Goal: Task Accomplishment & Management: Manage account settings

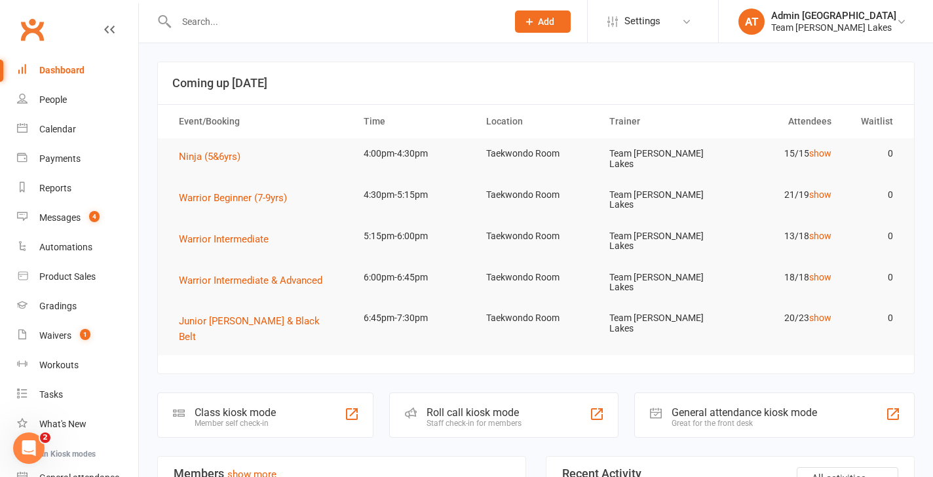
click at [200, 28] on input "text" at bounding box center [335, 21] width 326 height 18
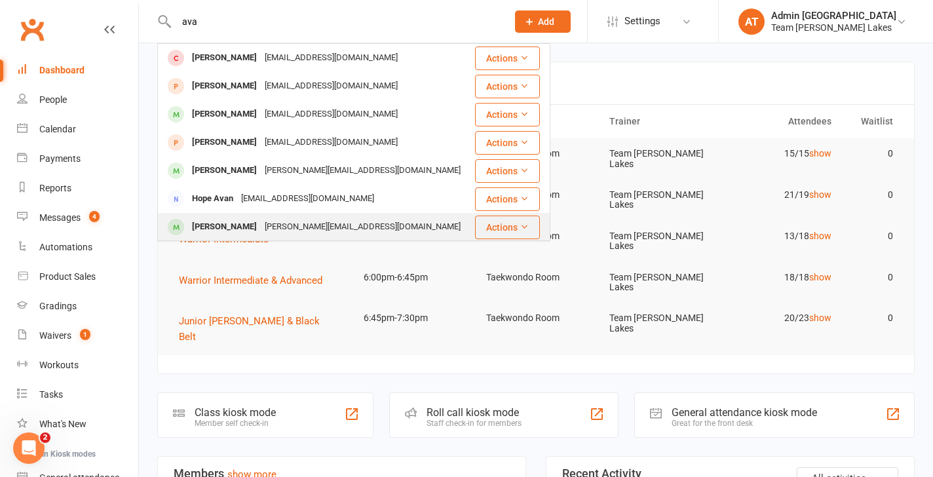
type input "ava"
click at [229, 223] on div "[PERSON_NAME]" at bounding box center [224, 226] width 73 height 19
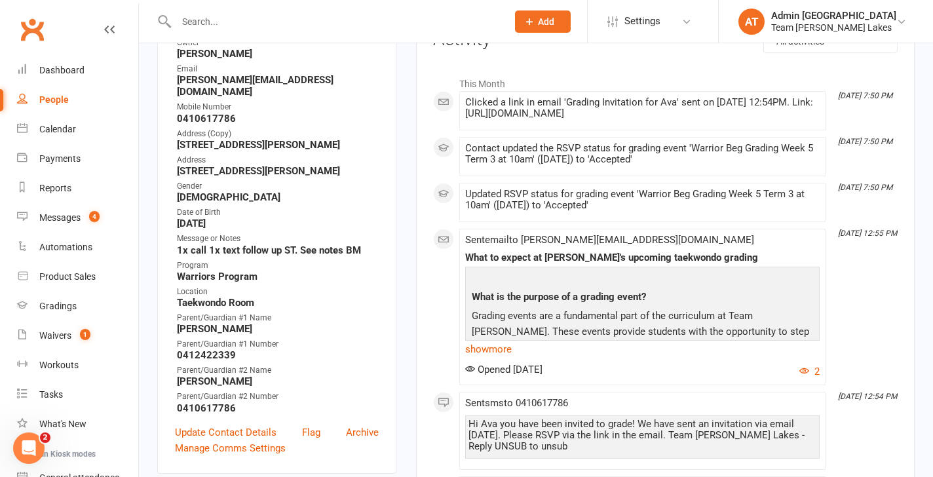
scroll to position [214, 0]
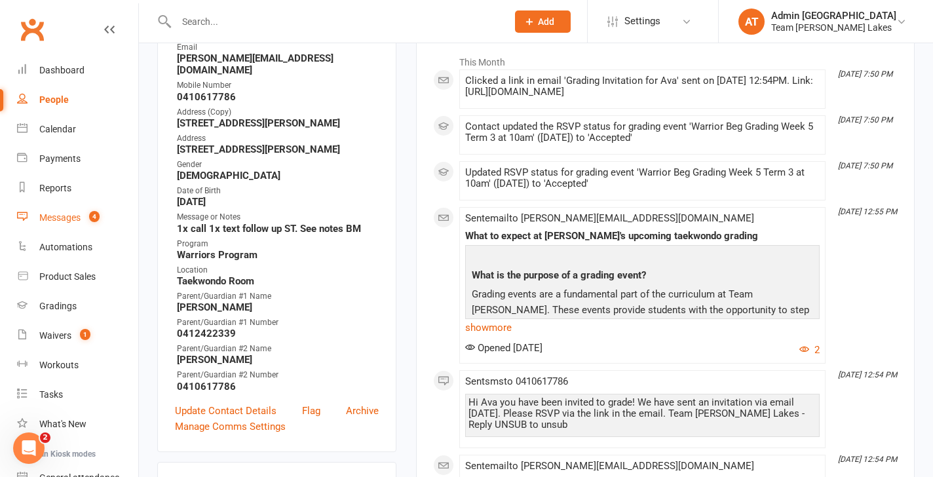
click at [67, 214] on div "Messages" at bounding box center [59, 217] width 41 height 10
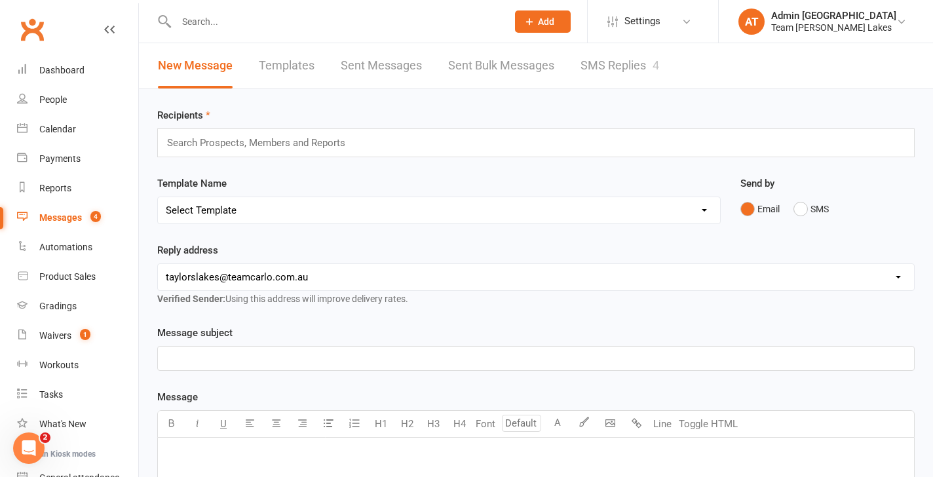
click at [618, 67] on link "SMS Replies 4" at bounding box center [619, 65] width 79 height 45
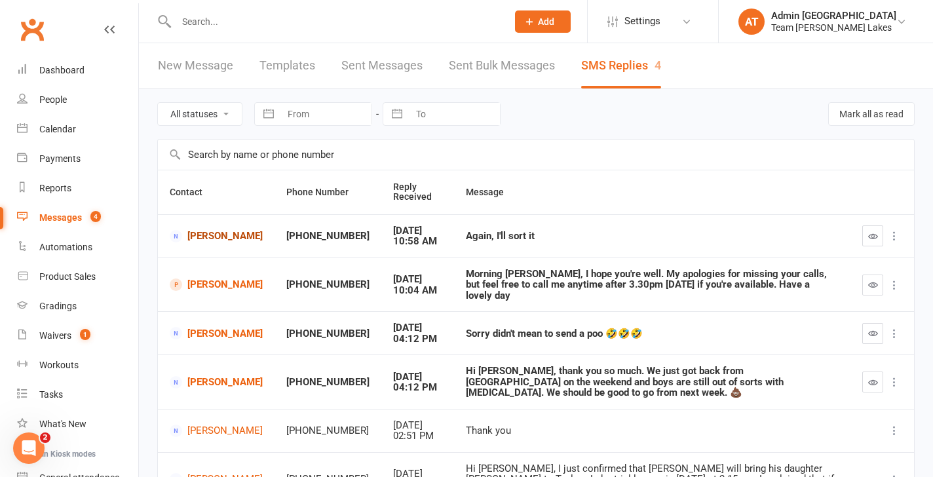
click at [217, 236] on link "[PERSON_NAME]" at bounding box center [216, 236] width 93 height 12
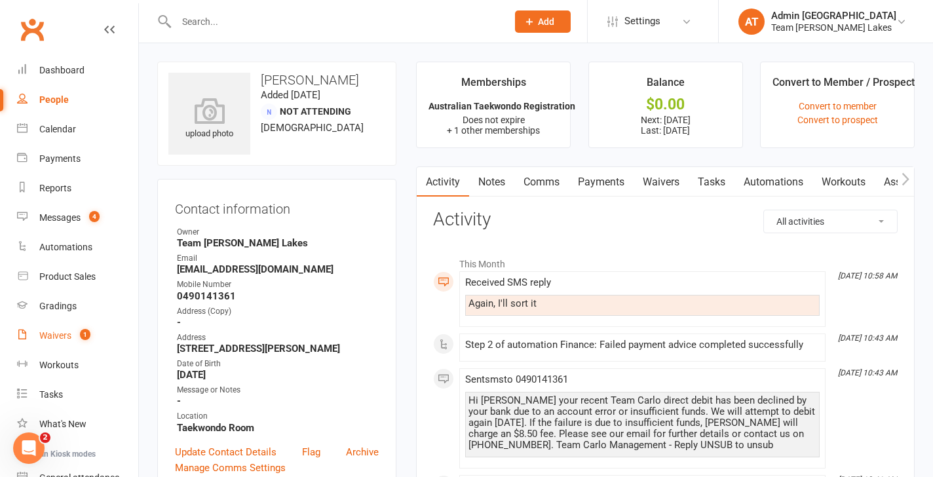
click at [60, 337] on div "Waivers" at bounding box center [55, 335] width 32 height 10
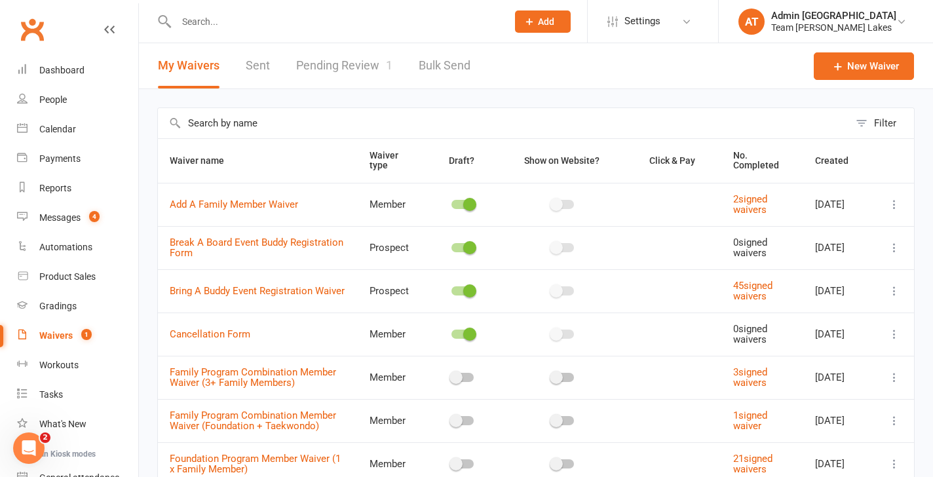
click at [330, 71] on link "Pending Review 1" at bounding box center [344, 65] width 96 height 45
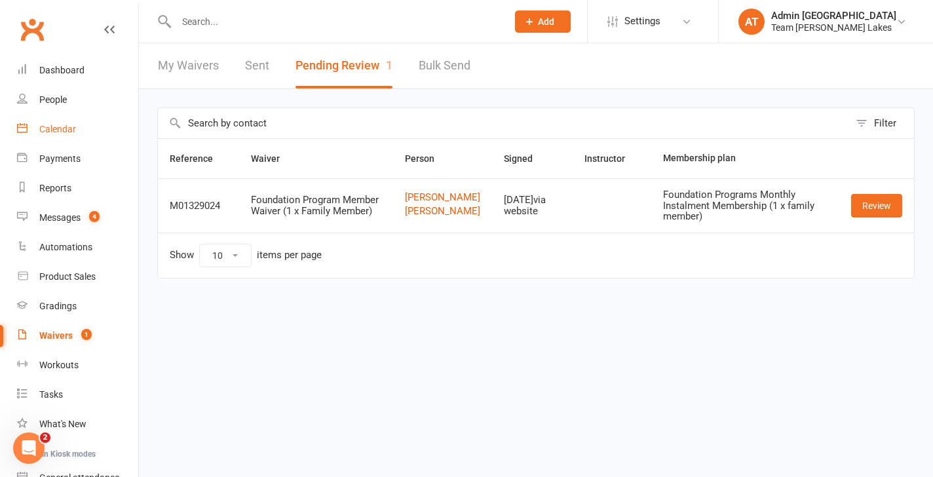
click at [69, 128] on div "Calendar" at bounding box center [57, 129] width 37 height 10
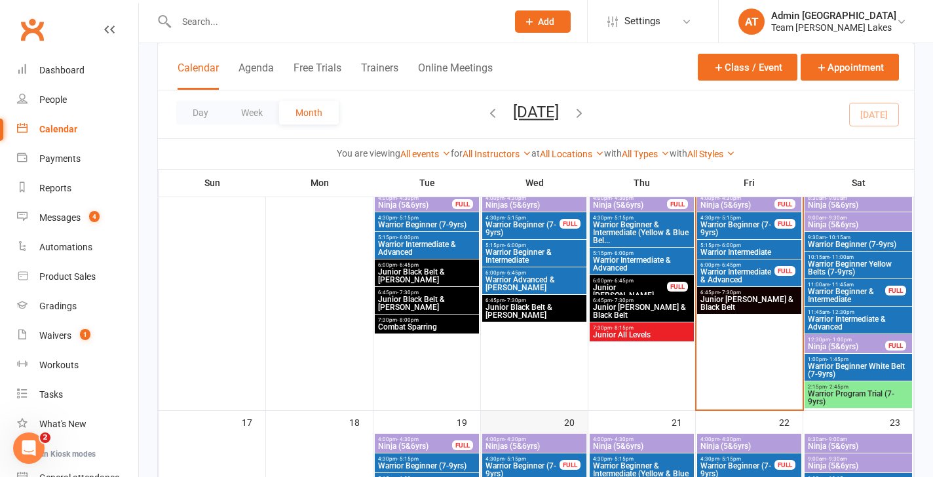
scroll to position [582, 0]
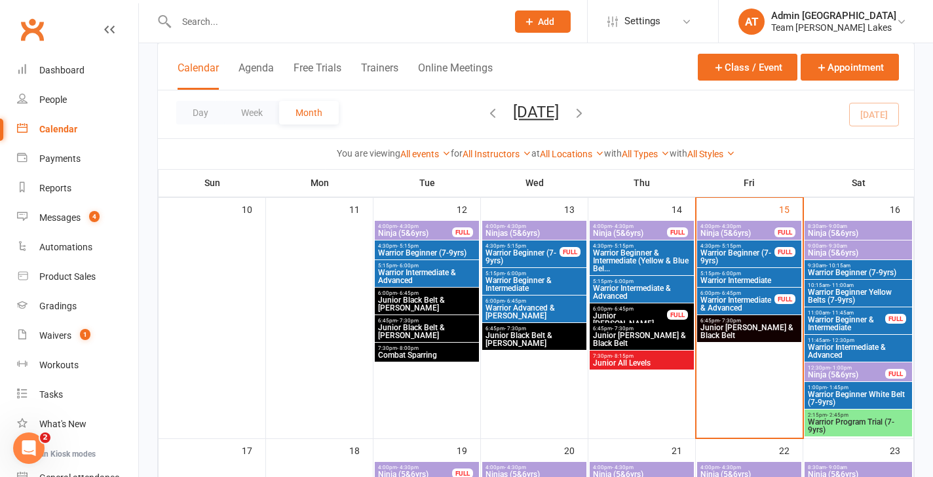
click at [522, 281] on span "Warrior Beginner & Intermediate" at bounding box center [534, 284] width 99 height 16
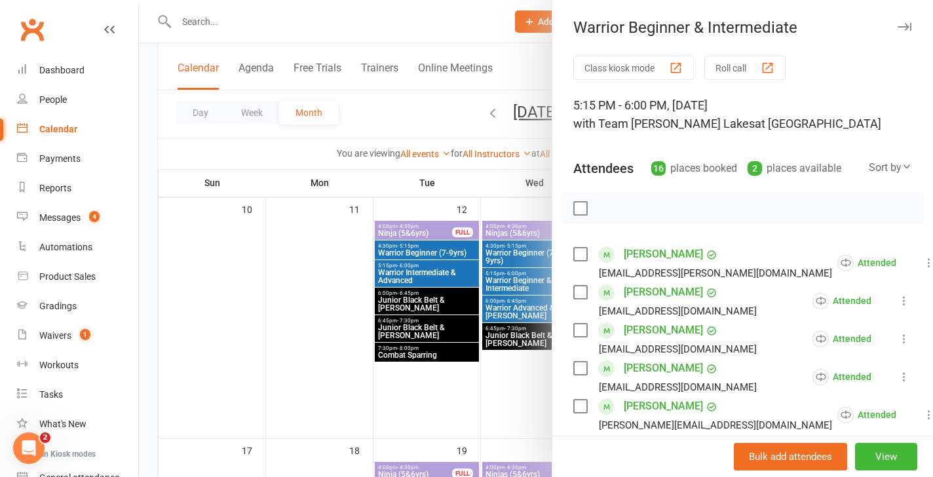
click at [451, 328] on div at bounding box center [536, 238] width 794 height 477
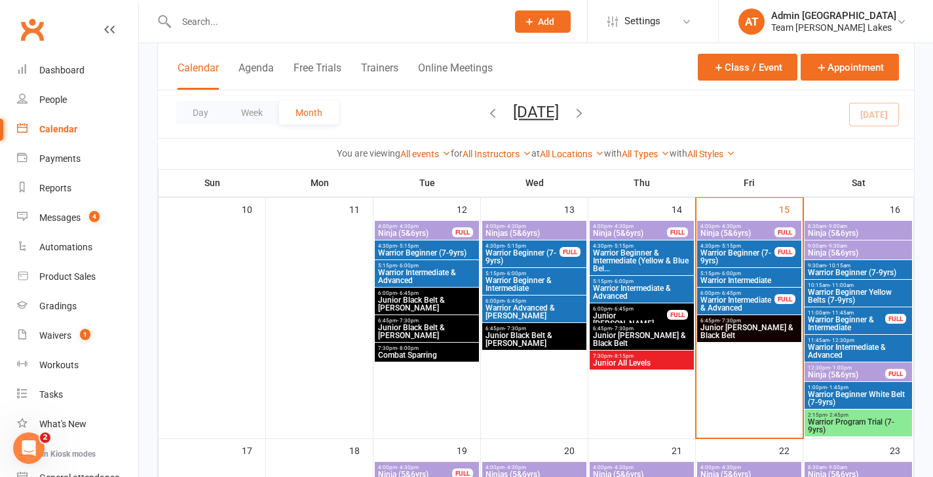
click at [751, 274] on span "5:15pm - 6:00pm" at bounding box center [749, 274] width 99 height 6
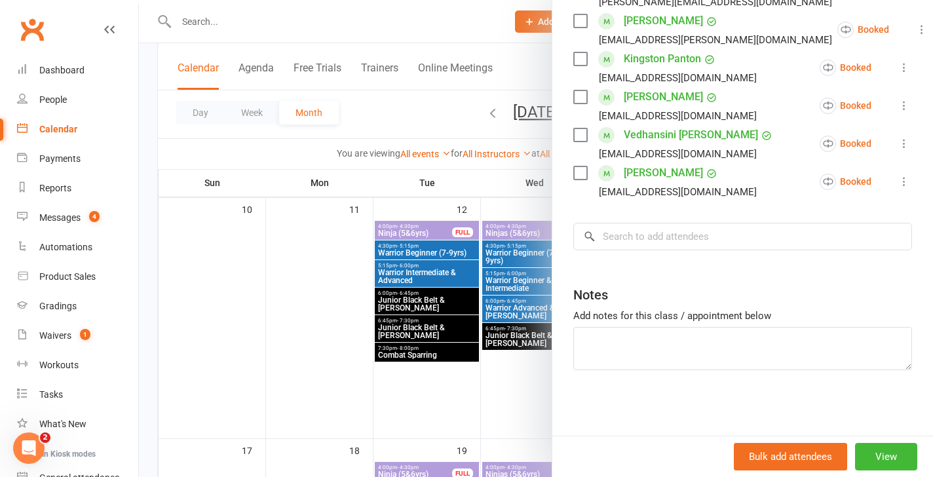
scroll to position [537, 0]
click at [701, 243] on input "search" at bounding box center [742, 237] width 339 height 28
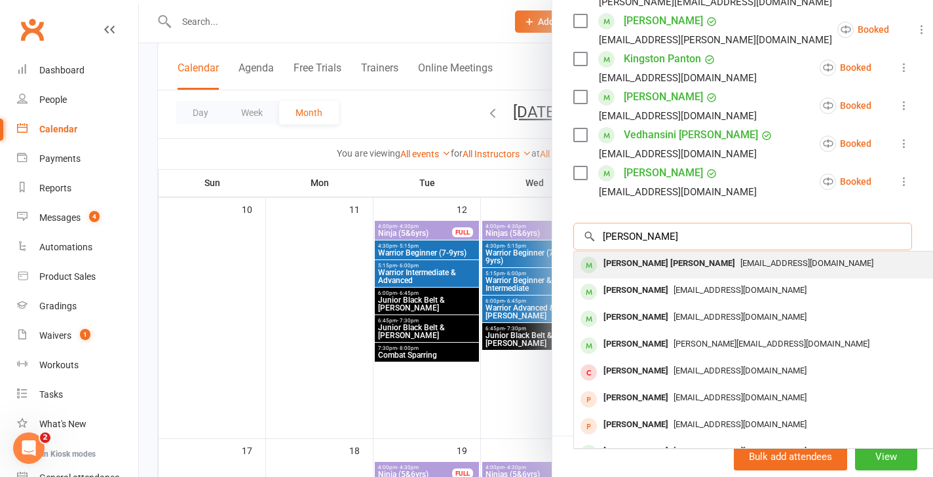
type input "jacob min"
click at [667, 258] on div "Jacob Mina Tomas" at bounding box center [669, 263] width 142 height 19
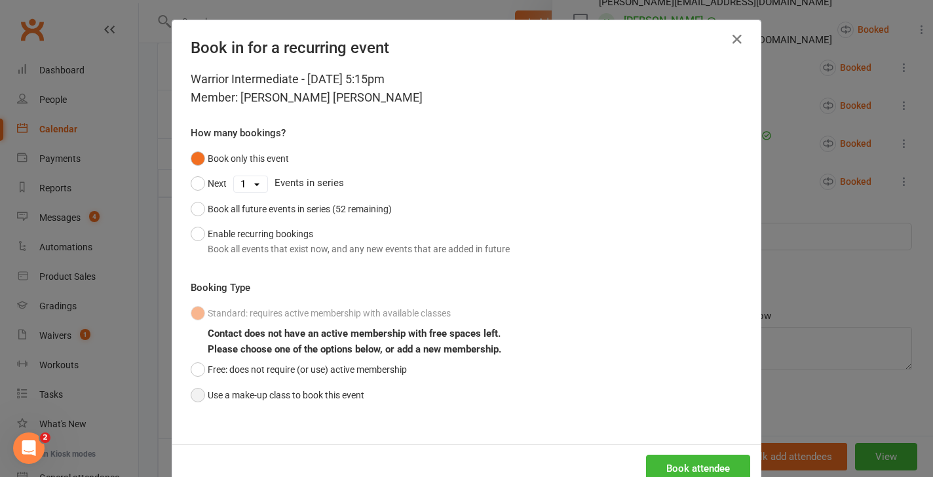
click at [251, 392] on button "Use a make-up class to book this event" at bounding box center [278, 395] width 174 height 25
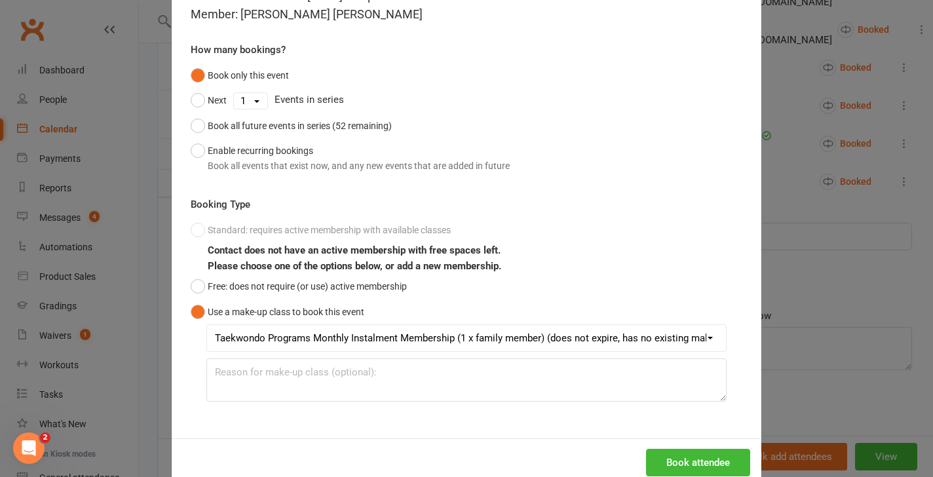
scroll to position [113, 0]
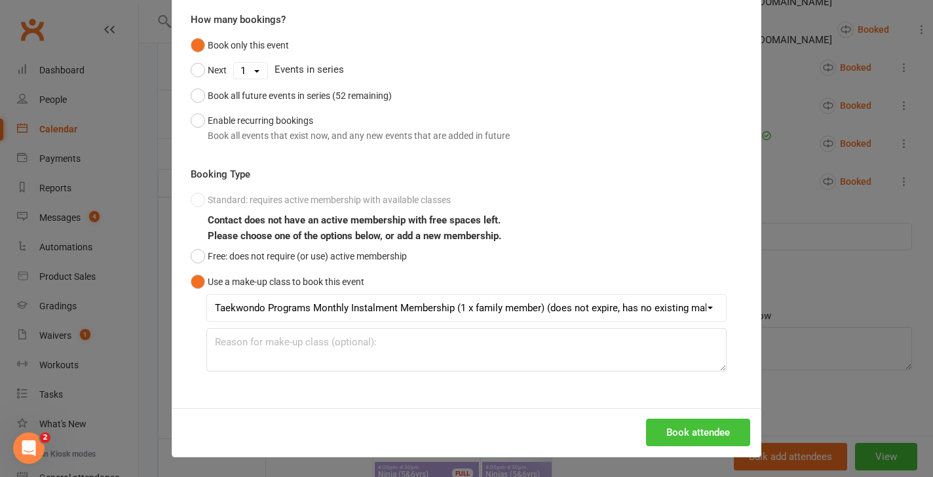
click at [676, 428] on button "Book attendee" at bounding box center [698, 433] width 104 height 28
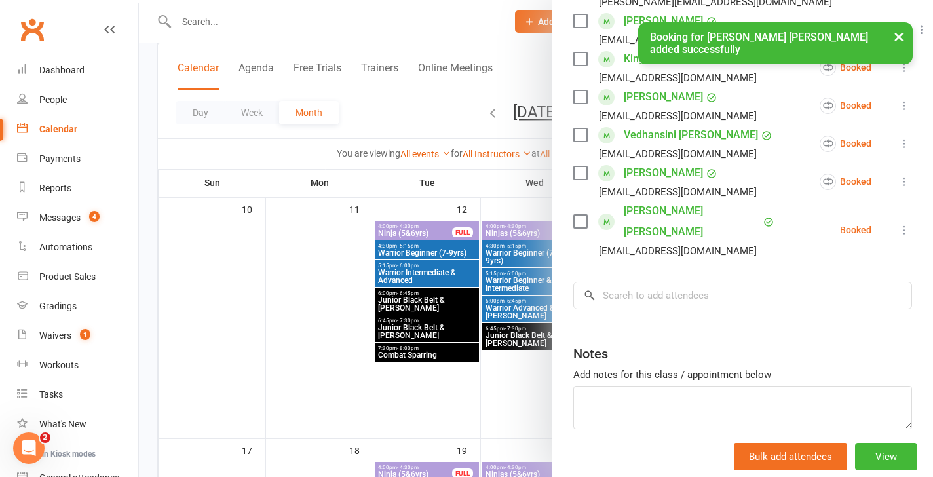
click at [452, 340] on div at bounding box center [536, 238] width 794 height 477
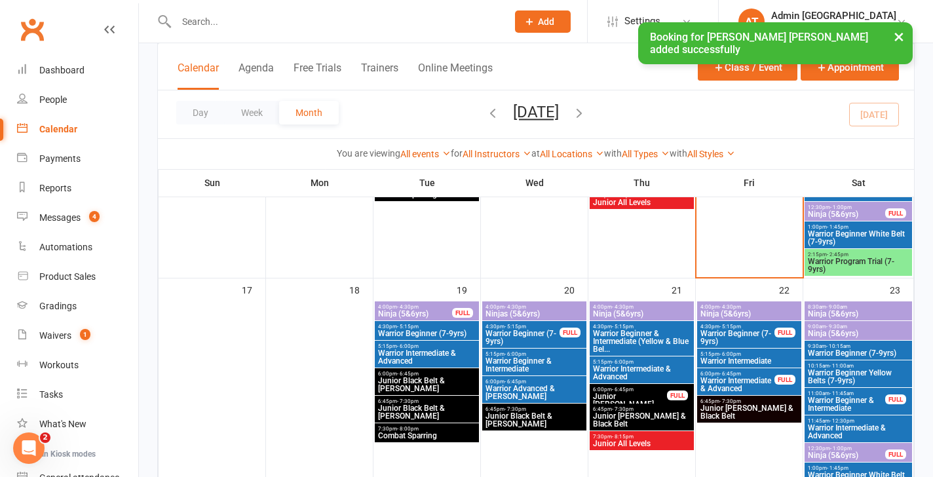
scroll to position [842, 0]
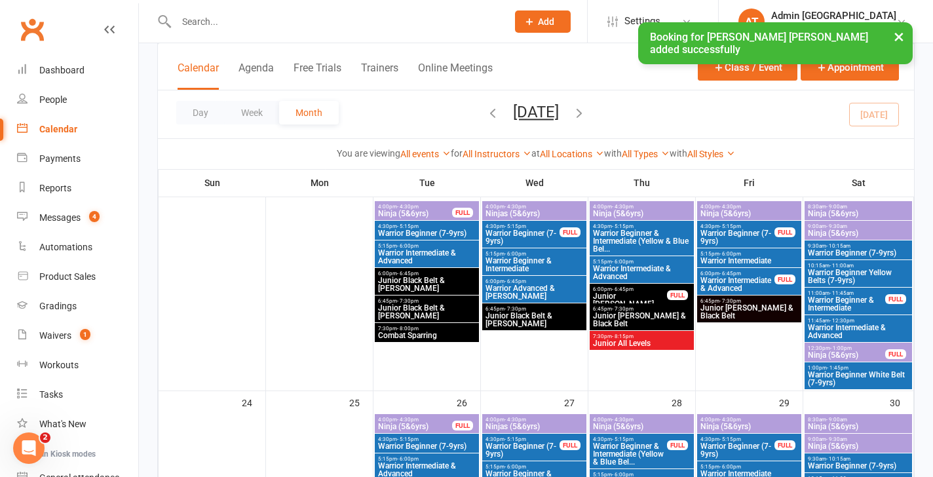
click at [514, 259] on span "Warrior Beginner & Intermediate" at bounding box center [534, 265] width 99 height 16
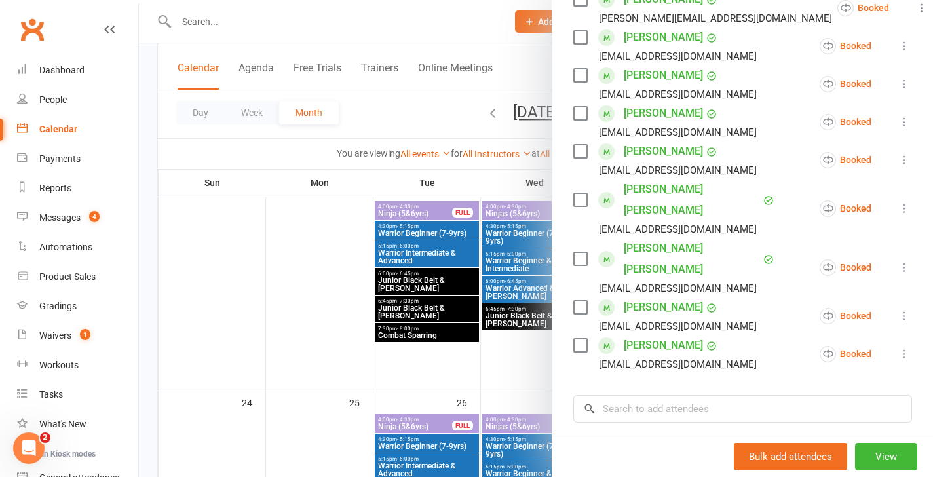
scroll to position [521, 0]
click at [905, 260] on icon at bounding box center [903, 266] width 13 height 13
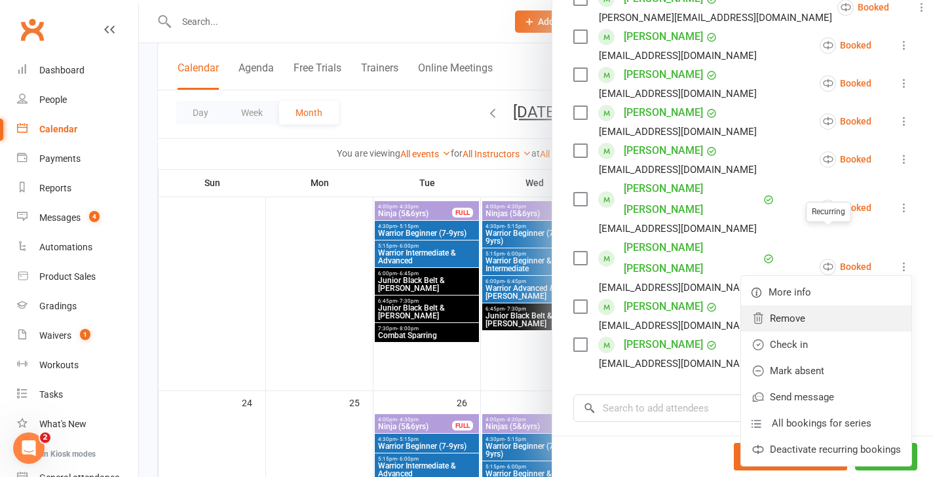
click at [795, 305] on link "Remove" at bounding box center [826, 318] width 170 height 26
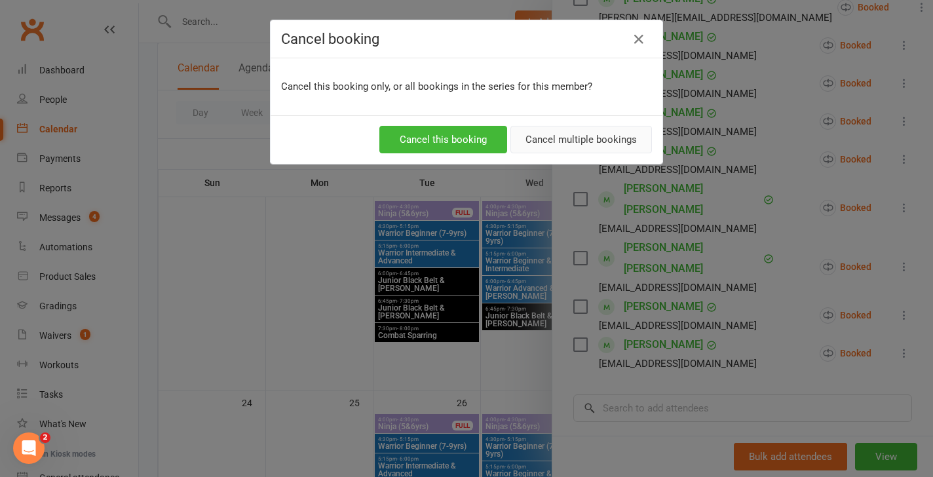
click at [618, 138] on button "Cancel multiple bookings" at bounding box center [581, 140] width 142 height 28
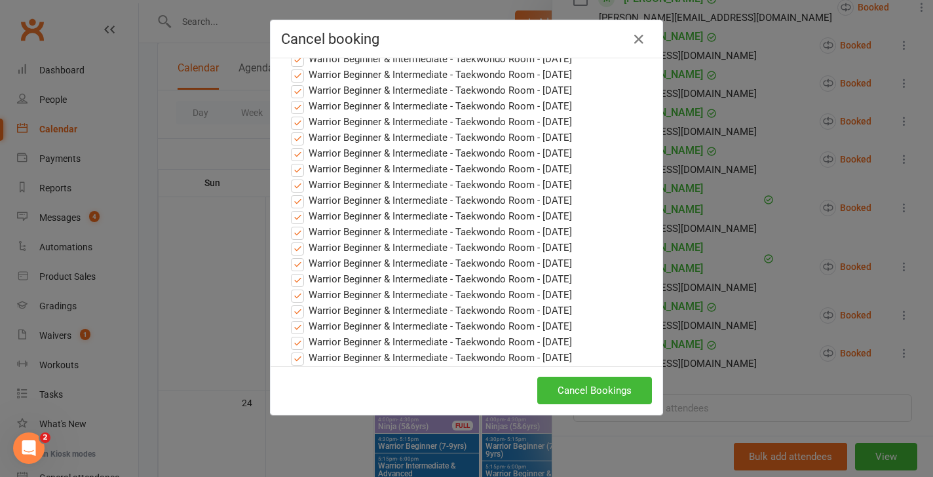
scroll to position [570, 0]
click at [573, 377] on button "Cancel Bookings" at bounding box center [594, 391] width 115 height 28
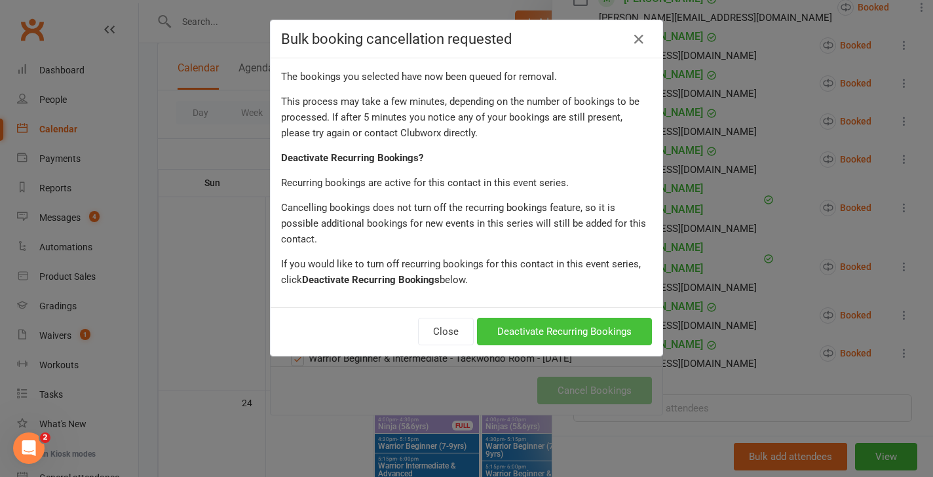
click at [574, 318] on button "Deactivate Recurring Bookings" at bounding box center [564, 332] width 175 height 28
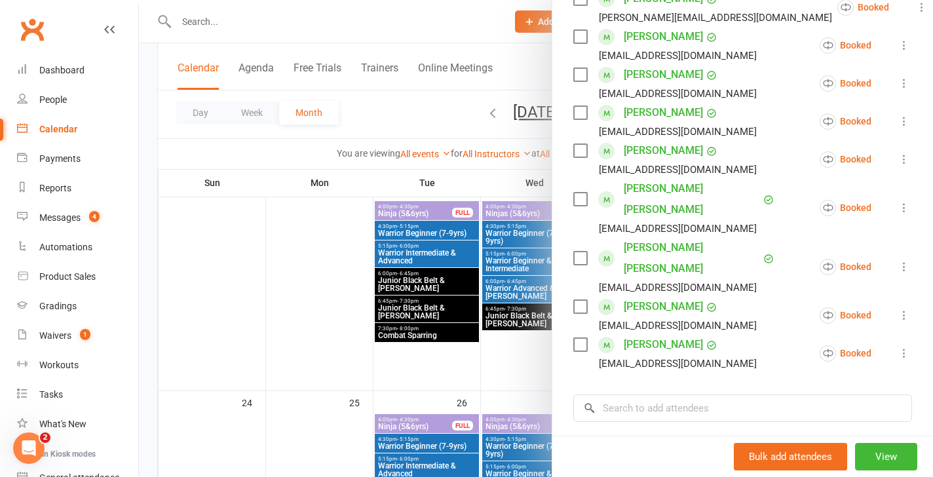
click at [500, 326] on div at bounding box center [536, 238] width 794 height 477
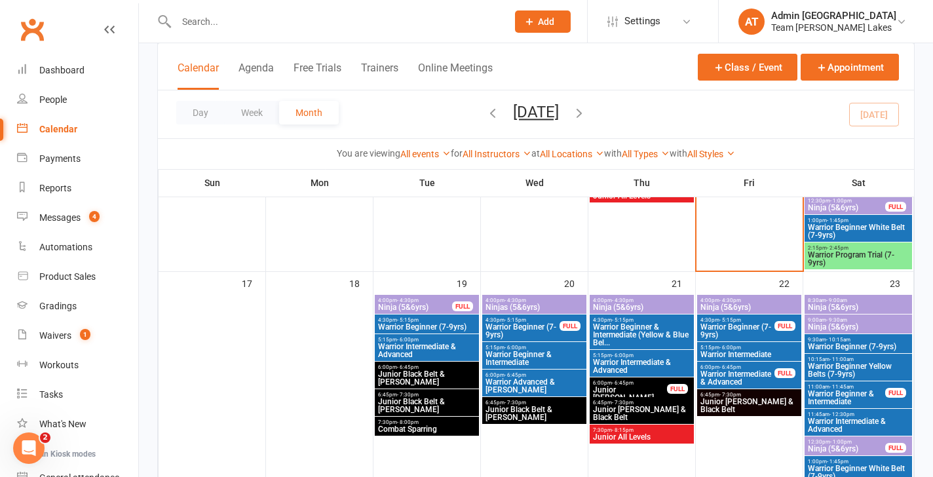
scroll to position [883, 0]
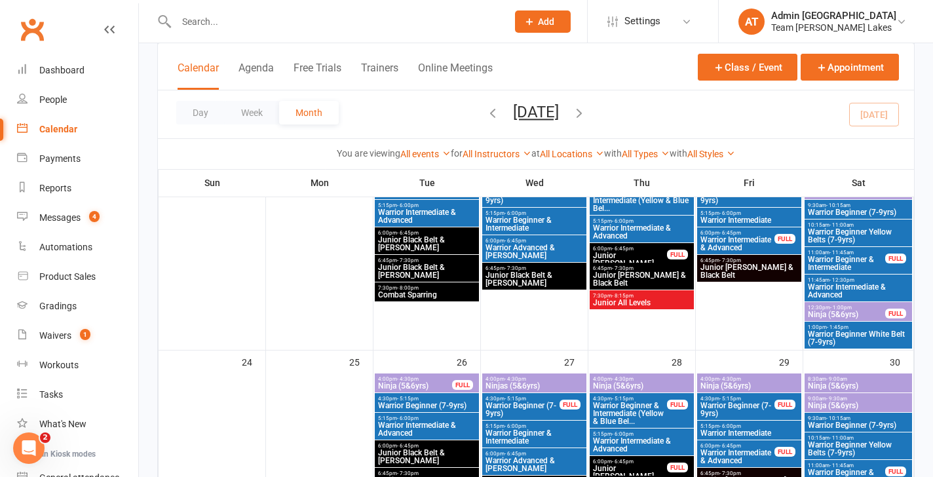
click at [740, 211] on span "5:15pm - 6:00pm" at bounding box center [749, 213] width 99 height 6
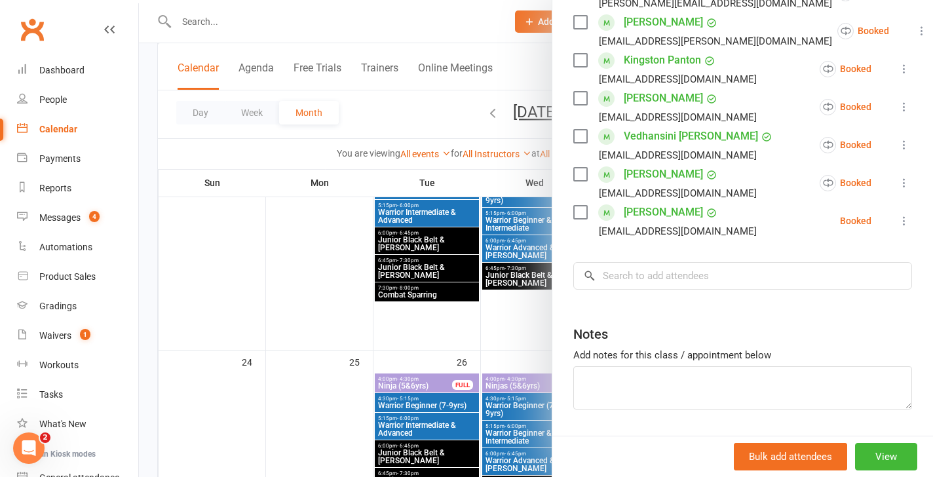
scroll to position [575, 0]
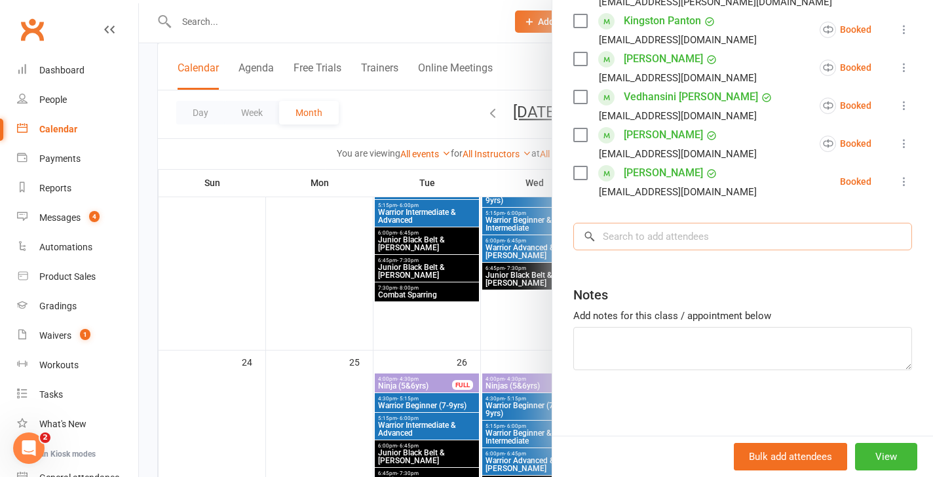
click at [660, 228] on input "search" at bounding box center [742, 237] width 339 height 28
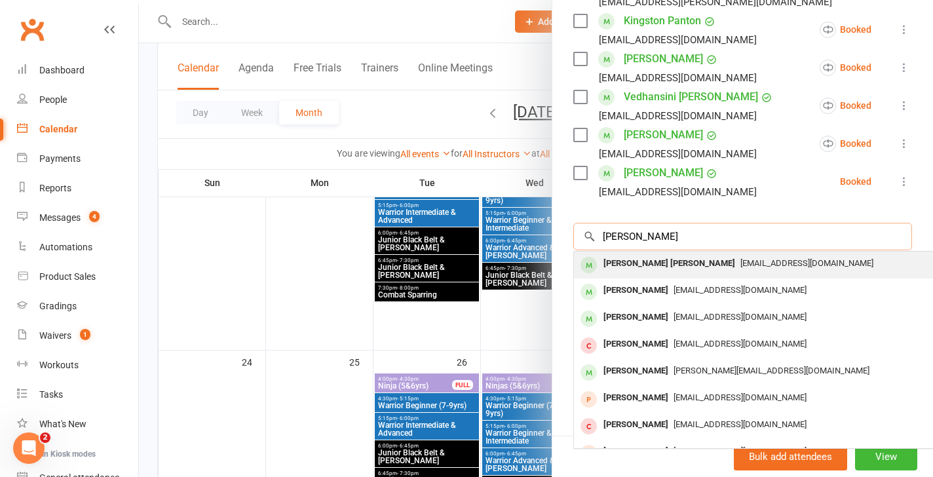
type input "jacob mina"
click at [645, 264] on div "Jacob Mina Tomas" at bounding box center [669, 263] width 142 height 19
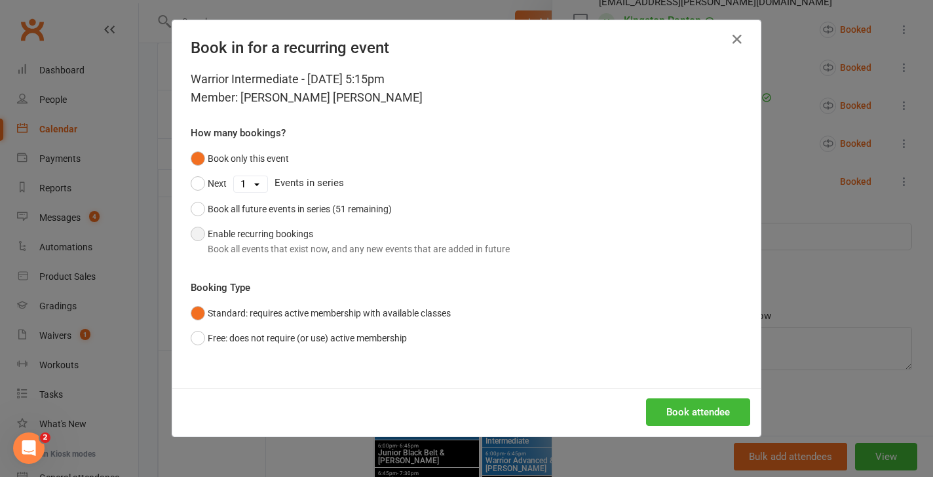
click at [267, 235] on button "Enable recurring bookings Book all events that exist now, and any new events th…" at bounding box center [350, 241] width 319 height 40
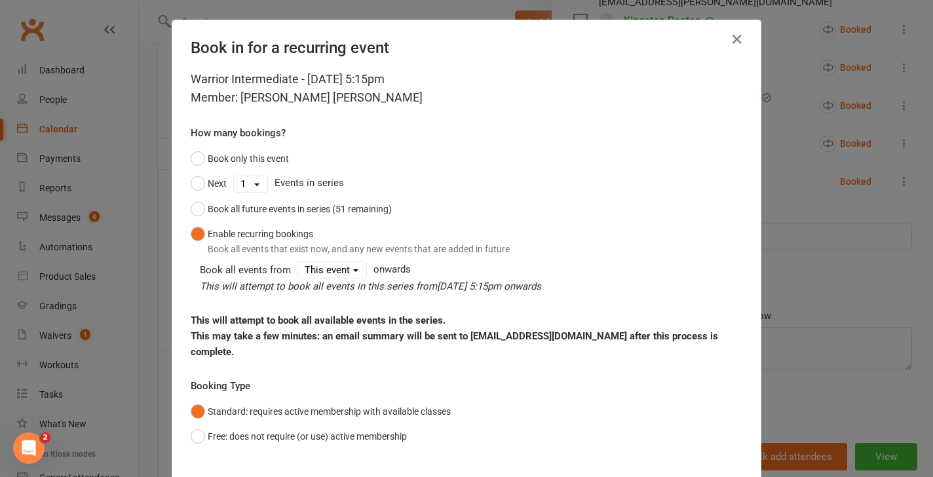
scroll to position [78, 0]
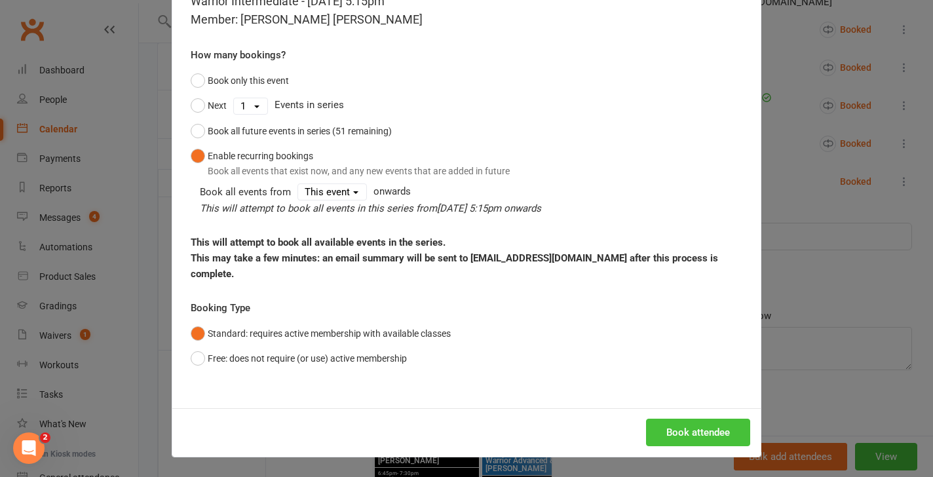
click at [694, 436] on button "Book attendee" at bounding box center [698, 433] width 104 height 28
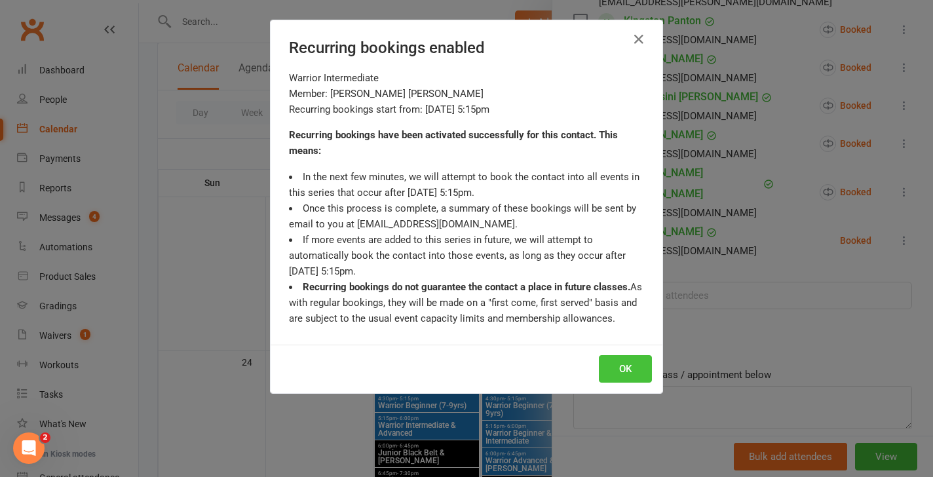
click at [622, 372] on button "OK" at bounding box center [625, 369] width 53 height 28
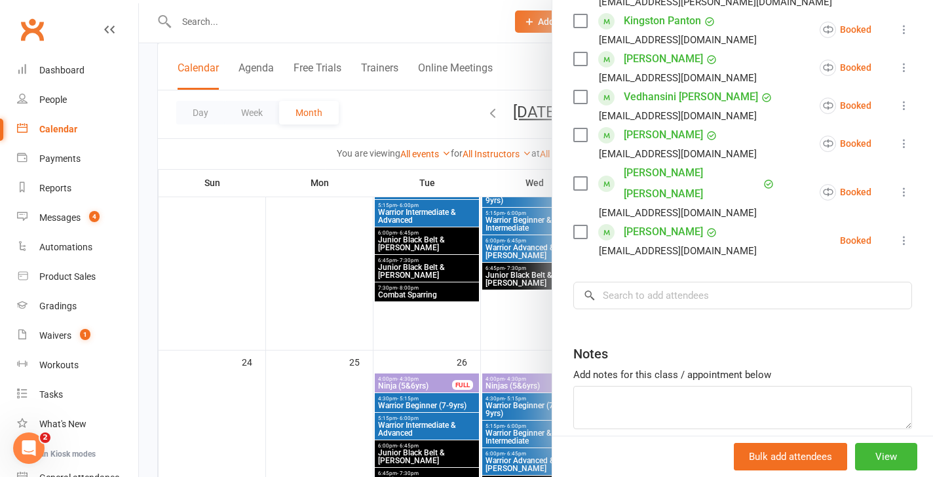
click at [472, 375] on div at bounding box center [536, 238] width 794 height 477
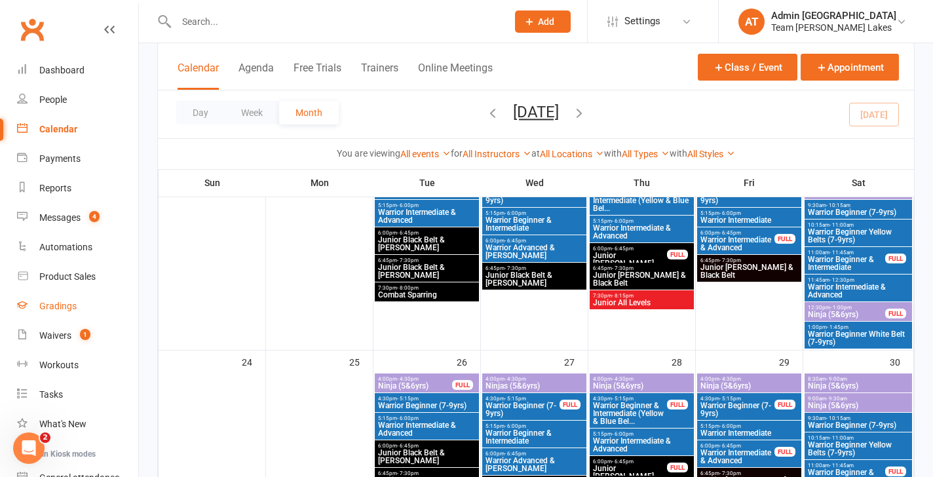
click at [67, 303] on div "Gradings" at bounding box center [57, 306] width 37 height 10
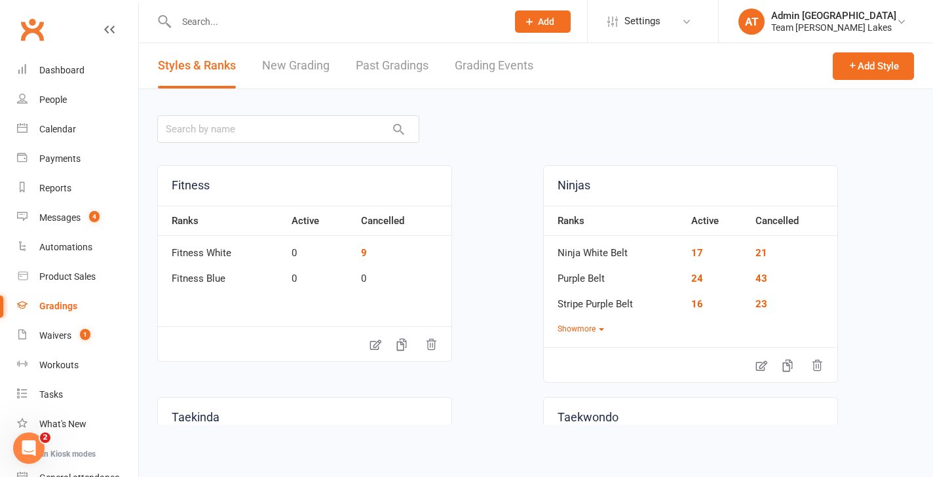
click at [497, 58] on link "Grading Events" at bounding box center [494, 65] width 79 height 45
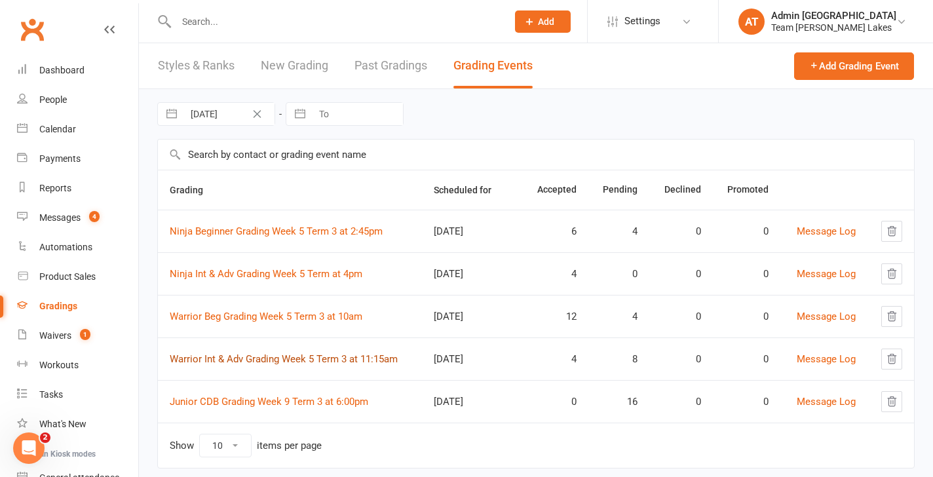
click at [307, 355] on link "Warrior Int & Adv Grading Week 5 Term 3 at 11:15am" at bounding box center [284, 359] width 228 height 12
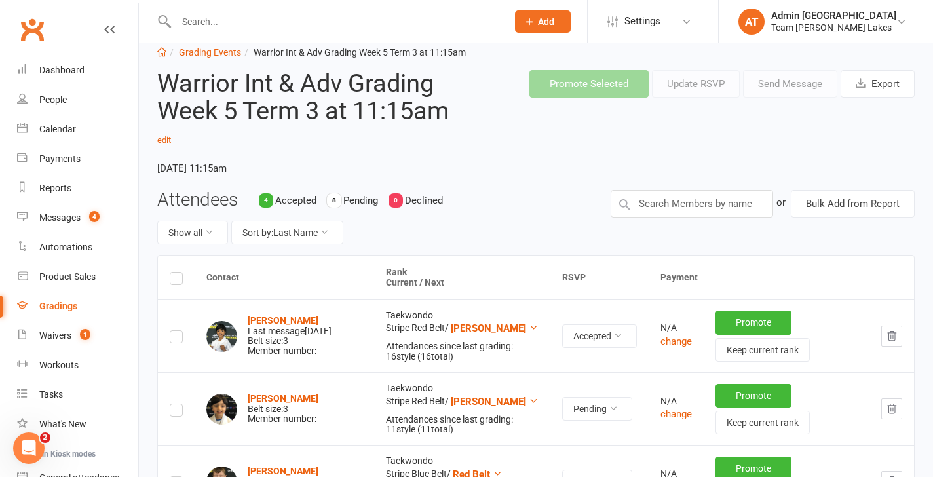
scroll to position [27, 0]
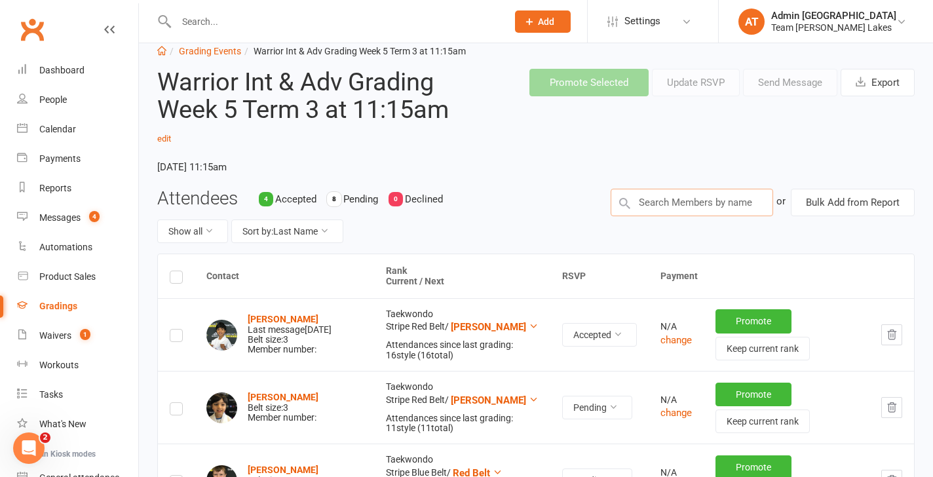
click at [698, 200] on input "text" at bounding box center [692, 203] width 162 height 28
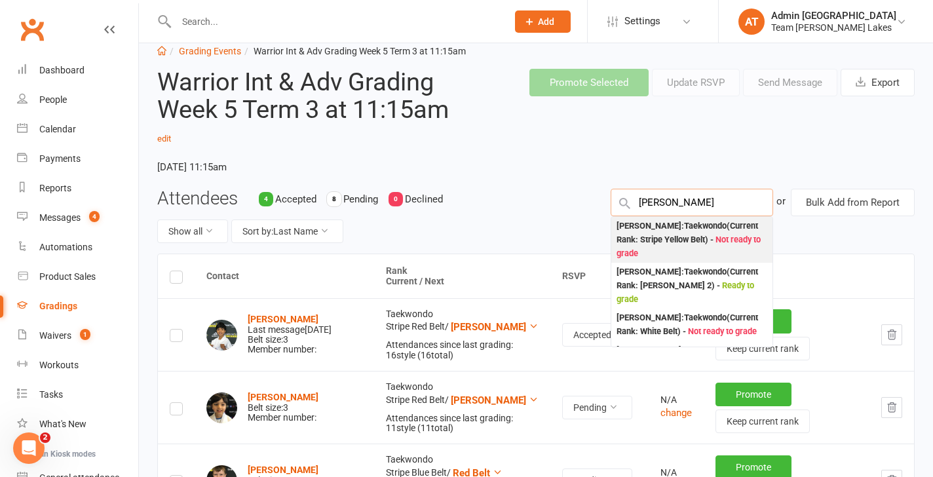
type input "joel"
click at [663, 227] on div "Joel Doherty : Taekwondo (Current Rank: Stripe Yellow Belt ) - Not ready to gra…" at bounding box center [691, 239] width 151 height 41
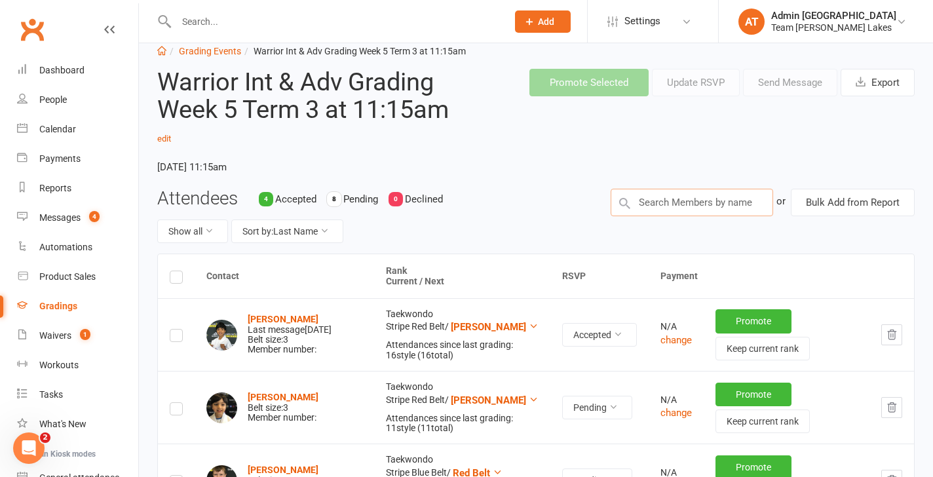
click at [677, 205] on input "text" at bounding box center [692, 203] width 162 height 28
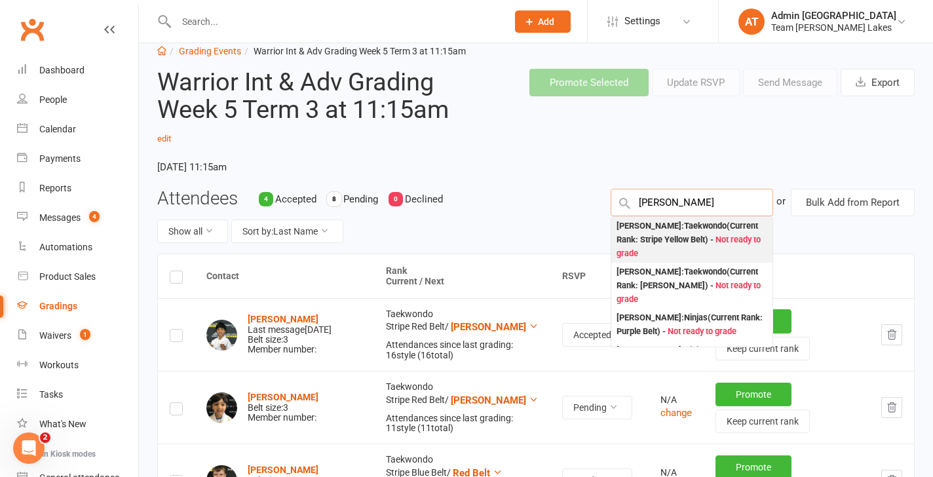
type input "alisha d"
click at [660, 233] on div "Alisha Doherty : Taekwondo (Current Rank: Stripe Yellow Belt ) - Not ready to g…" at bounding box center [691, 239] width 151 height 41
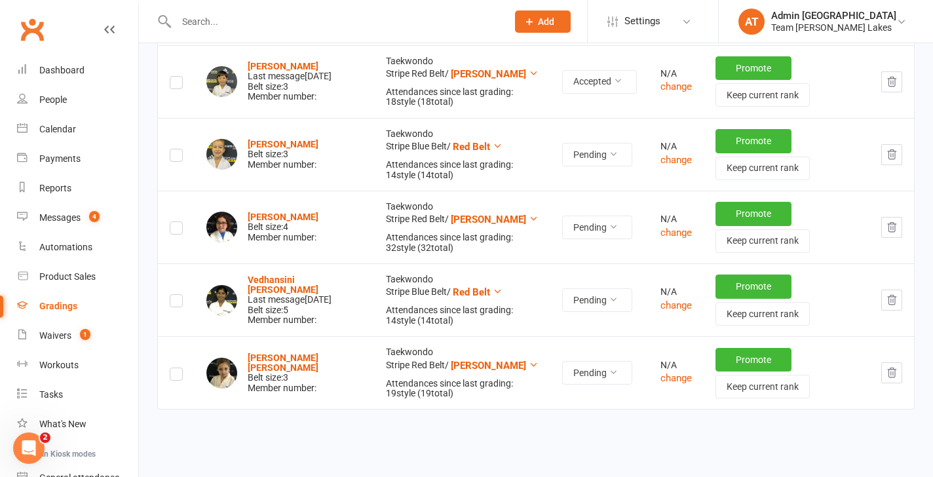
scroll to position [952, 0]
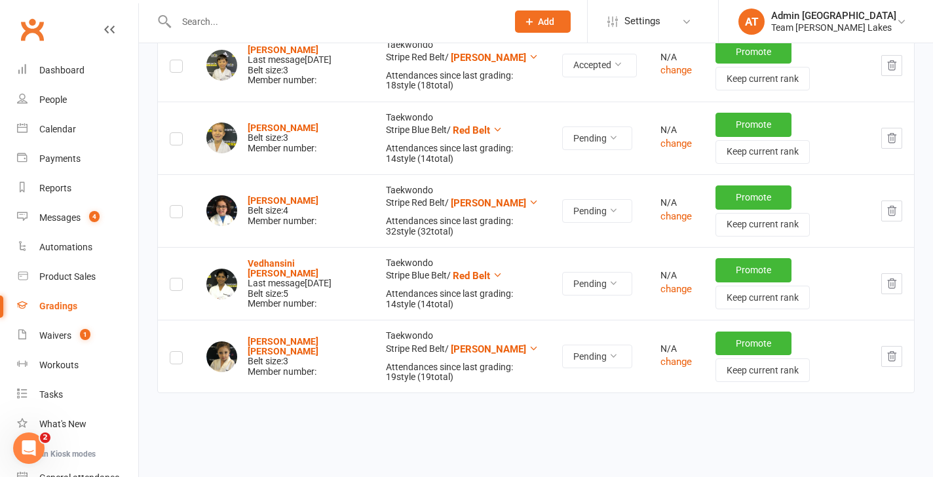
click at [893, 208] on icon "button" at bounding box center [892, 211] width 12 height 12
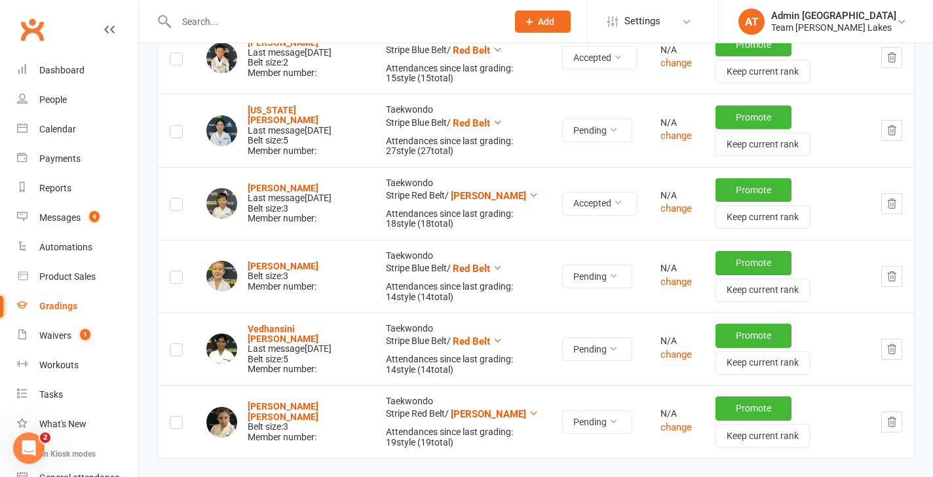
scroll to position [810, 0]
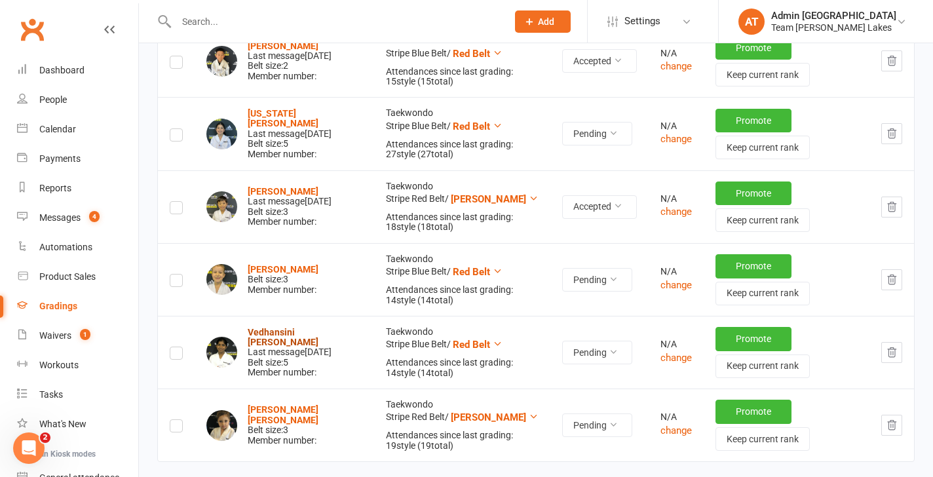
click at [267, 327] on strong "Vedhansini Premkumar" at bounding box center [283, 337] width 71 height 20
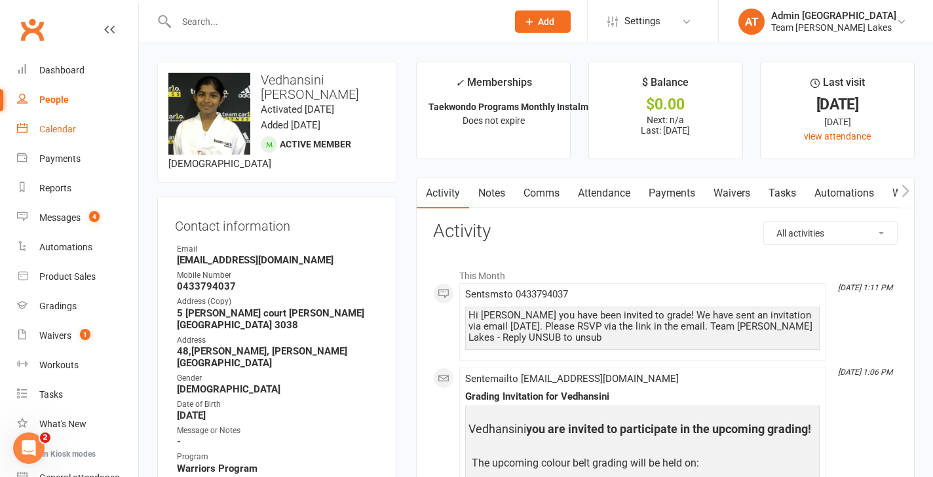
click at [62, 132] on div "Calendar" at bounding box center [57, 129] width 37 height 10
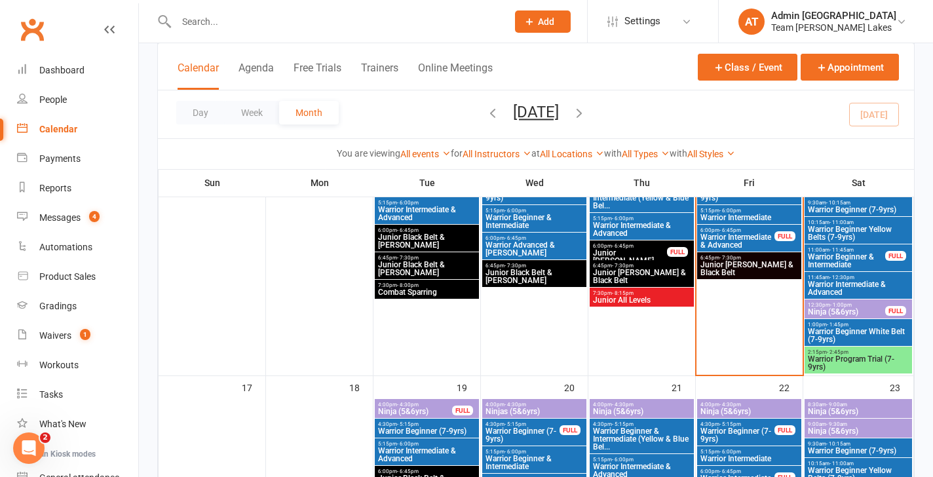
scroll to position [692, 0]
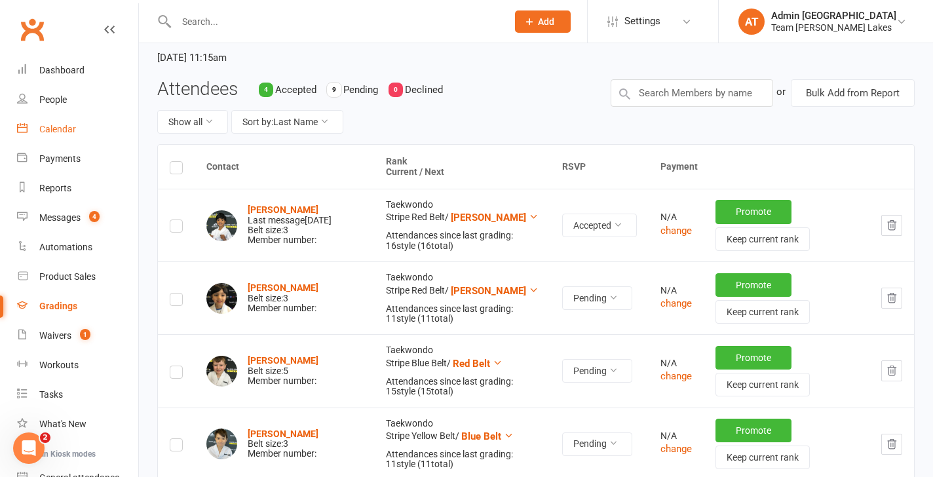
scroll to position [140, 0]
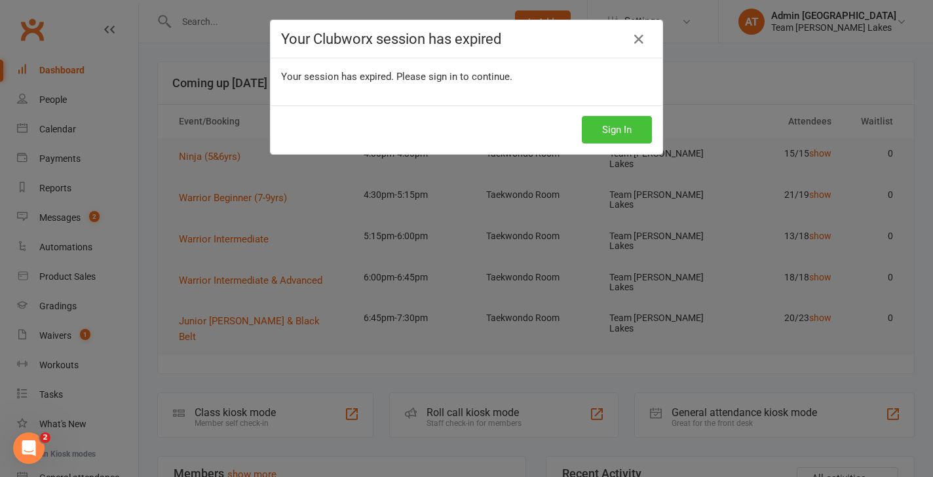
click at [618, 130] on button "Sign In" at bounding box center [617, 130] width 70 height 28
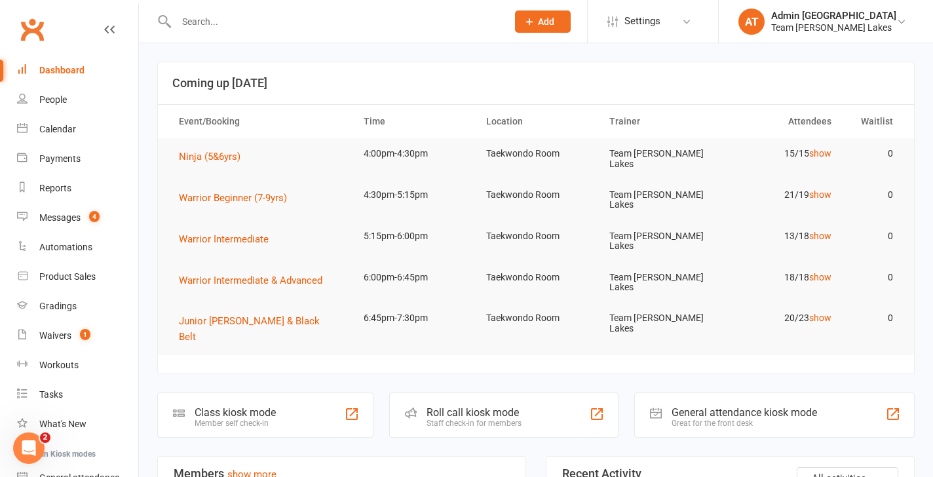
click at [224, 16] on input "text" at bounding box center [335, 21] width 326 height 18
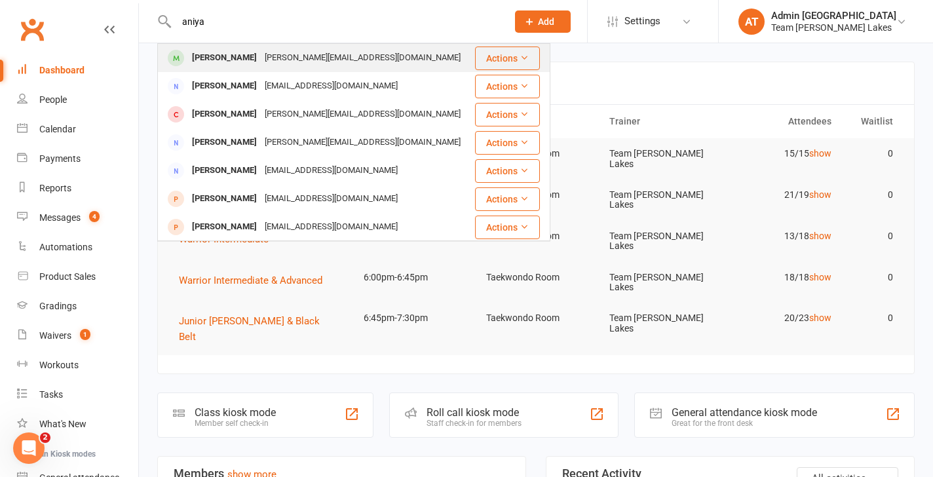
type input "aniya"
click at [220, 57] on div "[PERSON_NAME]" at bounding box center [224, 57] width 73 height 19
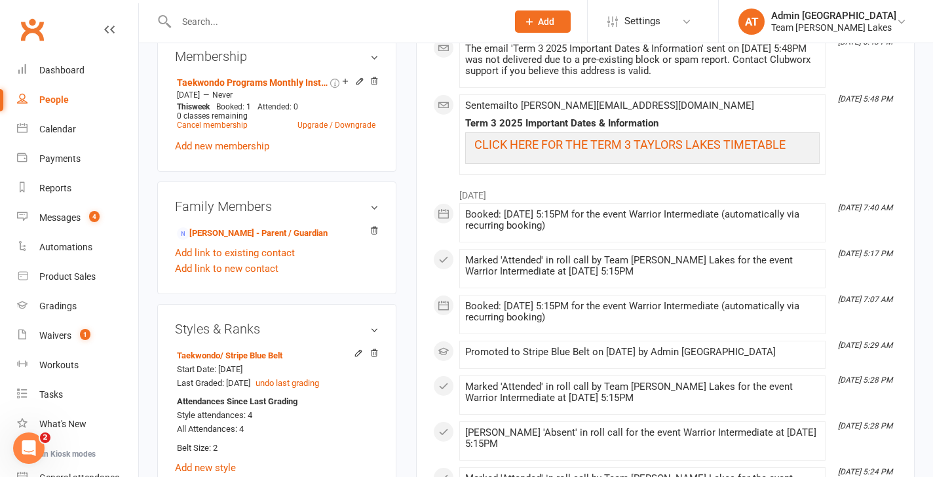
scroll to position [853, 0]
click at [265, 232] on link "[PERSON_NAME] - Parent / Guardian" at bounding box center [252, 233] width 151 height 14
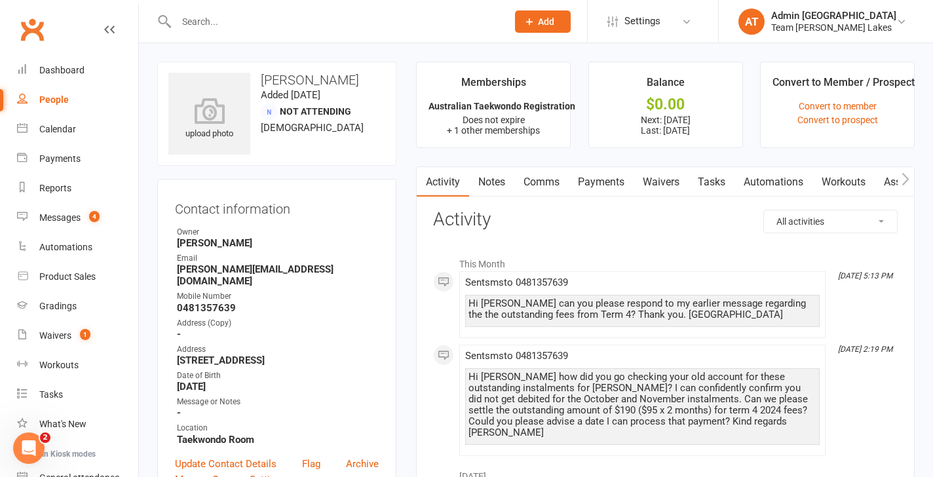
click at [612, 181] on link "Payments" at bounding box center [601, 182] width 65 height 30
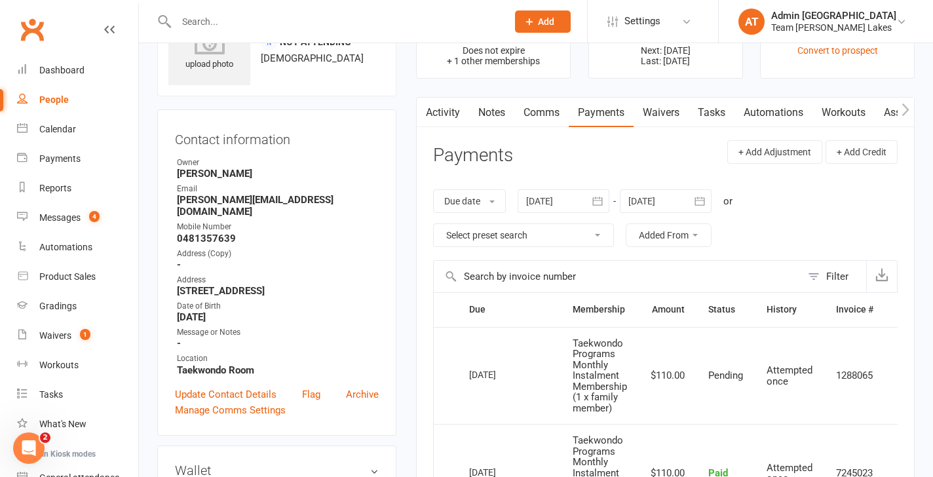
scroll to position [52, 0]
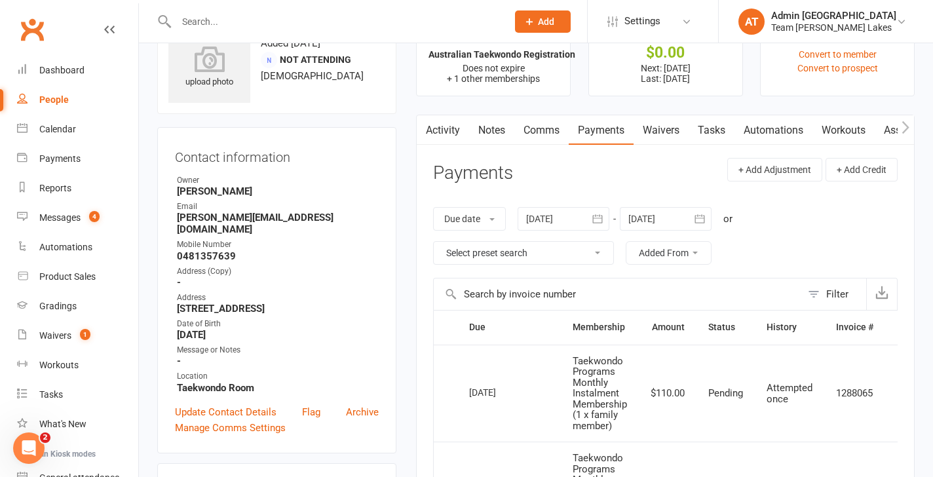
click at [595, 219] on icon "button" at bounding box center [597, 218] width 10 height 9
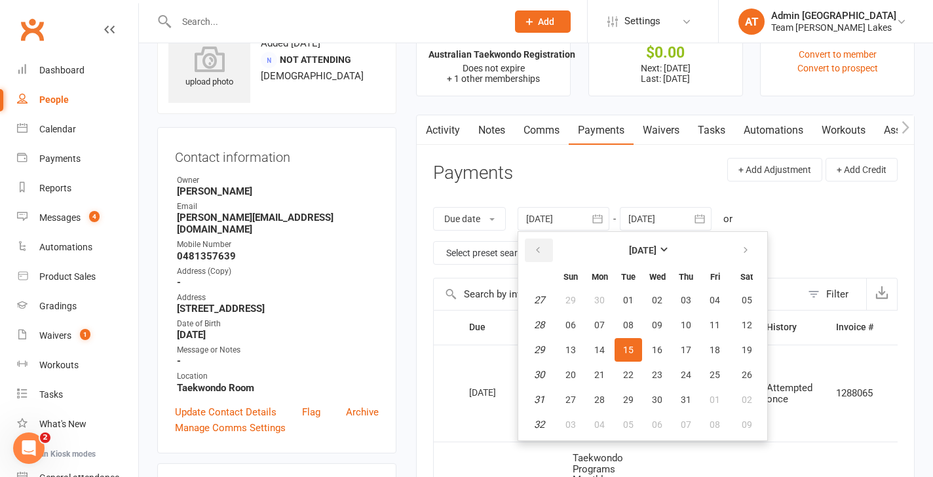
click at [545, 250] on button "button" at bounding box center [539, 250] width 28 height 24
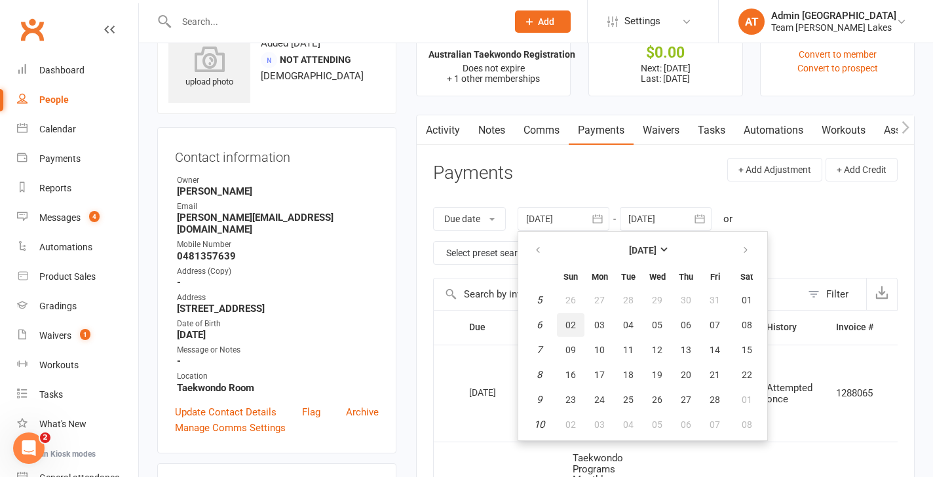
click at [575, 323] on span "02" at bounding box center [570, 325] width 10 height 10
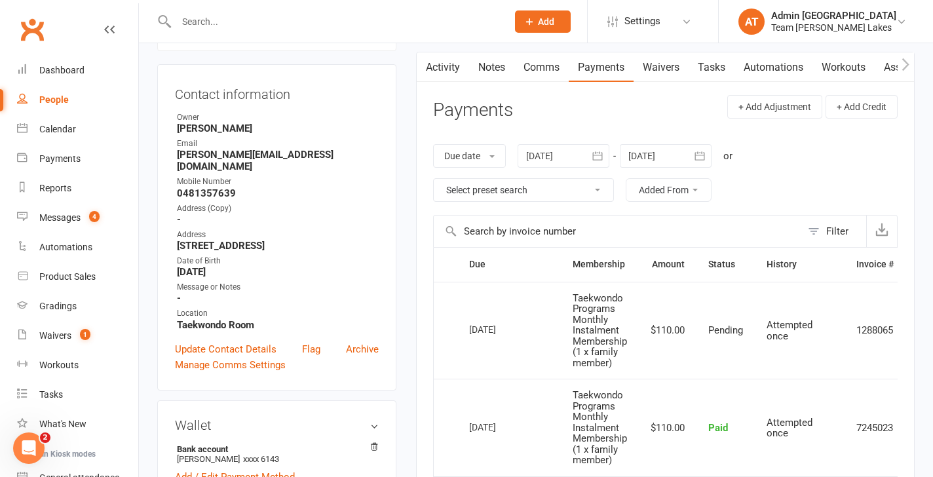
scroll to position [0, 0]
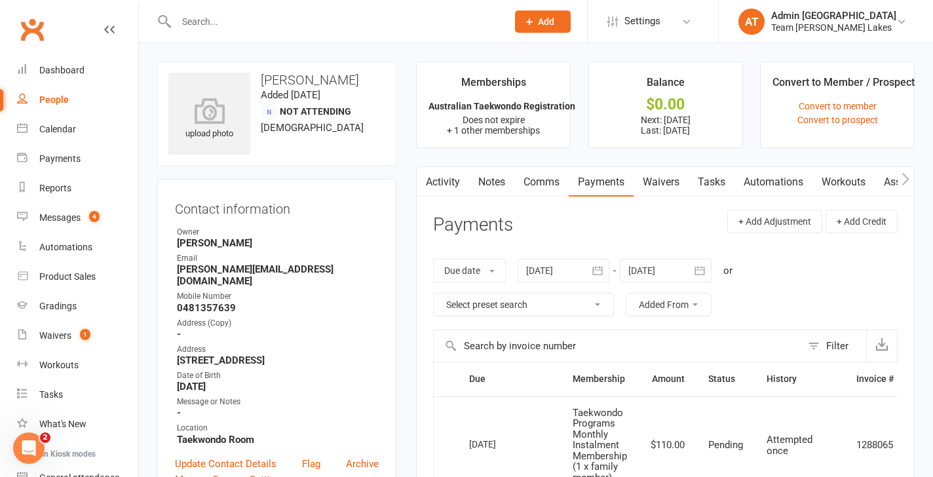
click at [570, 271] on div at bounding box center [564, 271] width 92 height 24
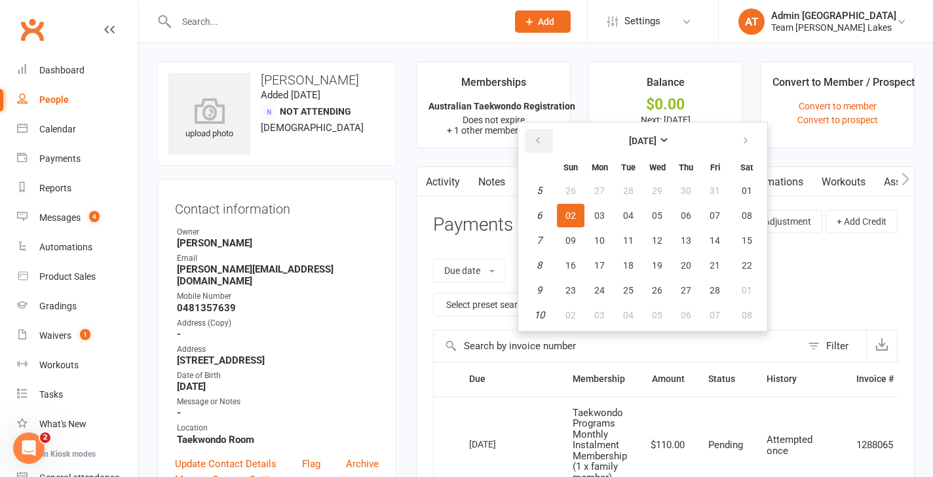
click at [542, 141] on icon "button" at bounding box center [537, 141] width 9 height 10
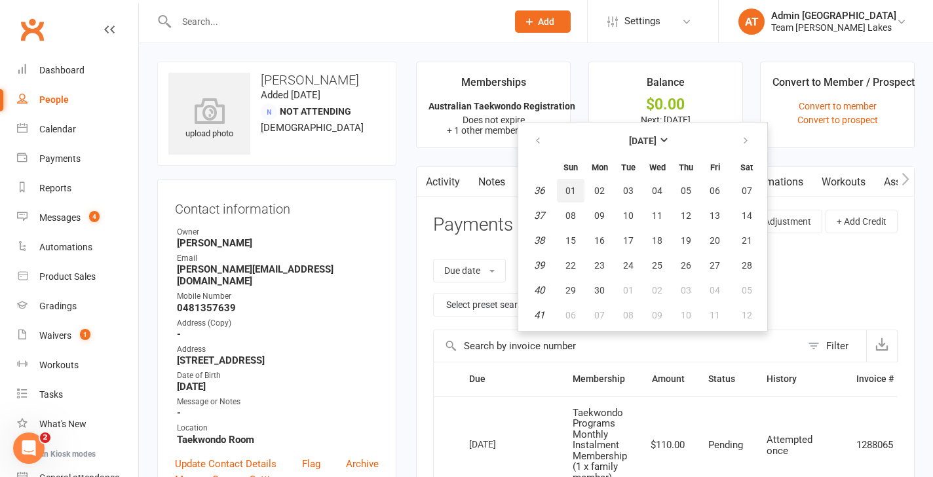
click at [571, 191] on span "01" at bounding box center [570, 190] width 10 height 10
type input "01 Sep 2024"
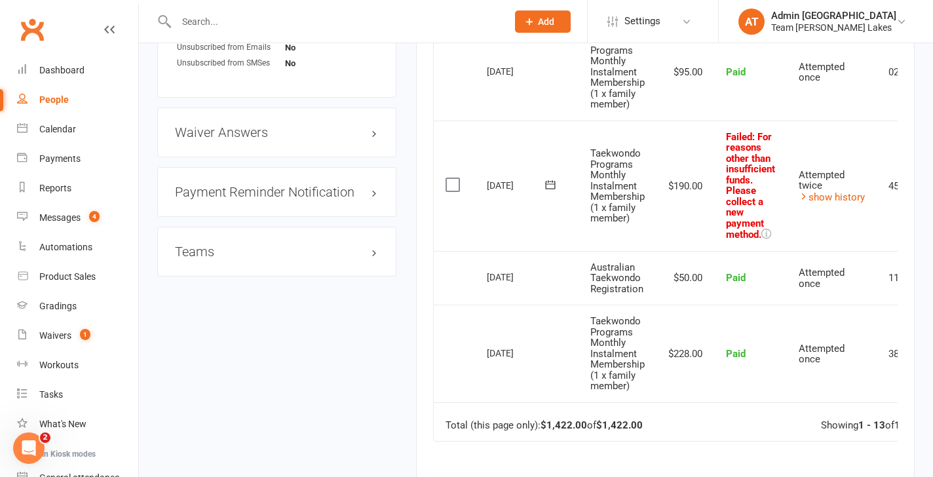
scroll to position [1204, 0]
click at [841, 197] on link "show history" at bounding box center [832, 199] width 66 height 12
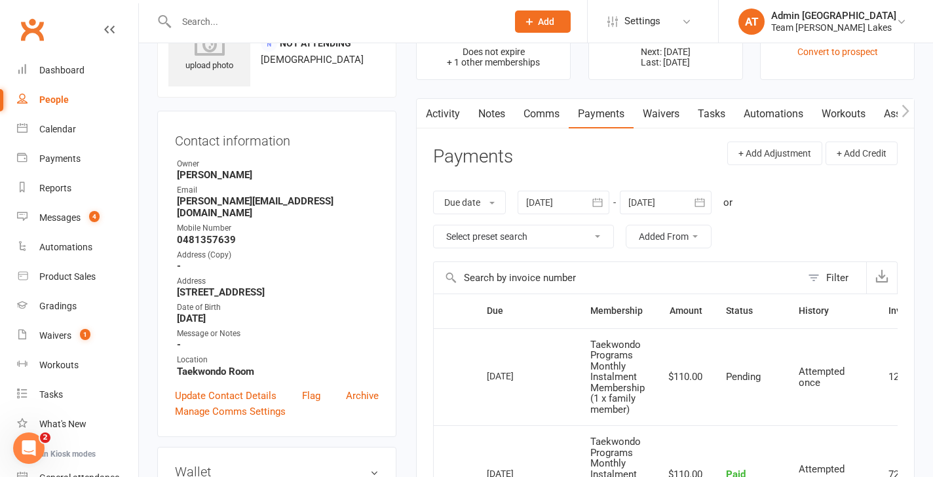
scroll to position [0, 0]
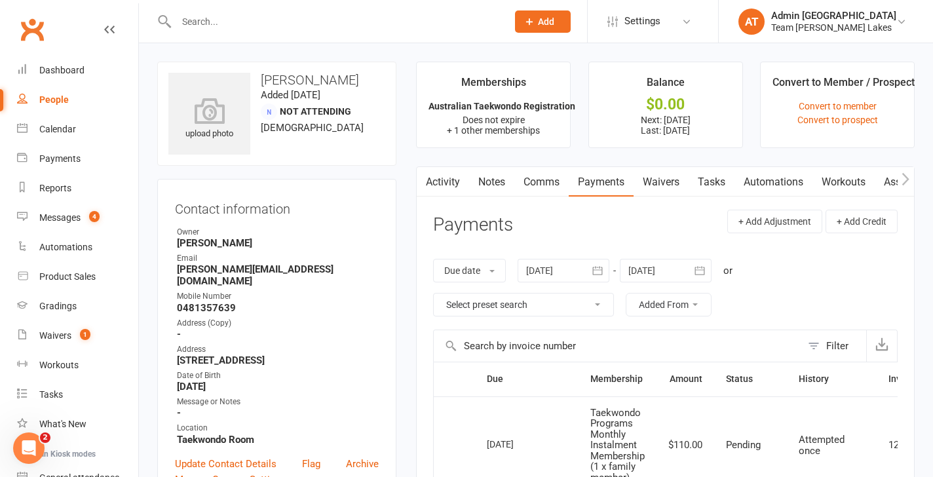
click at [443, 188] on link "Activity" at bounding box center [443, 182] width 52 height 30
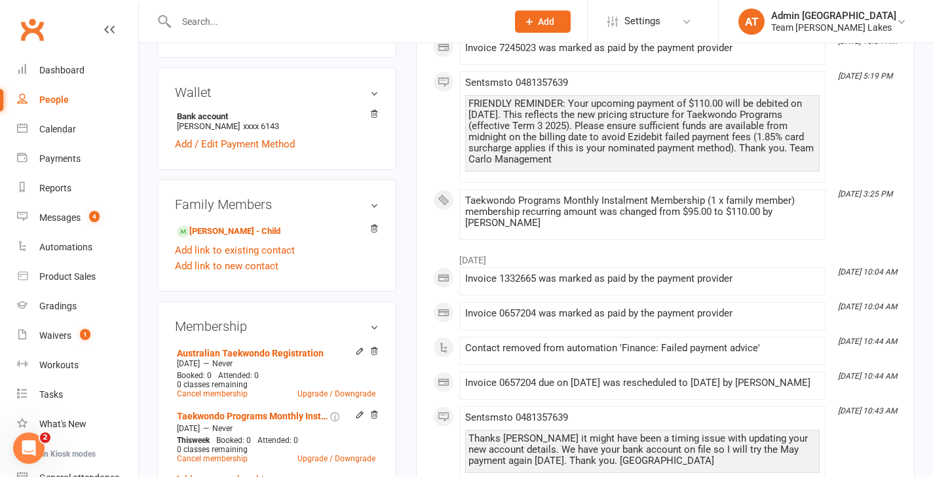
scroll to position [466, 0]
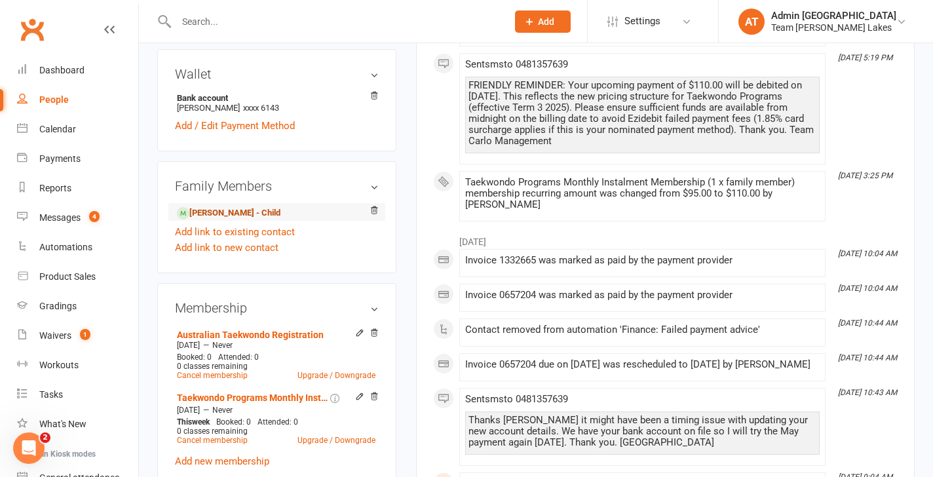
click at [246, 206] on link "Aniya Lala - Child" at bounding box center [229, 213] width 104 height 14
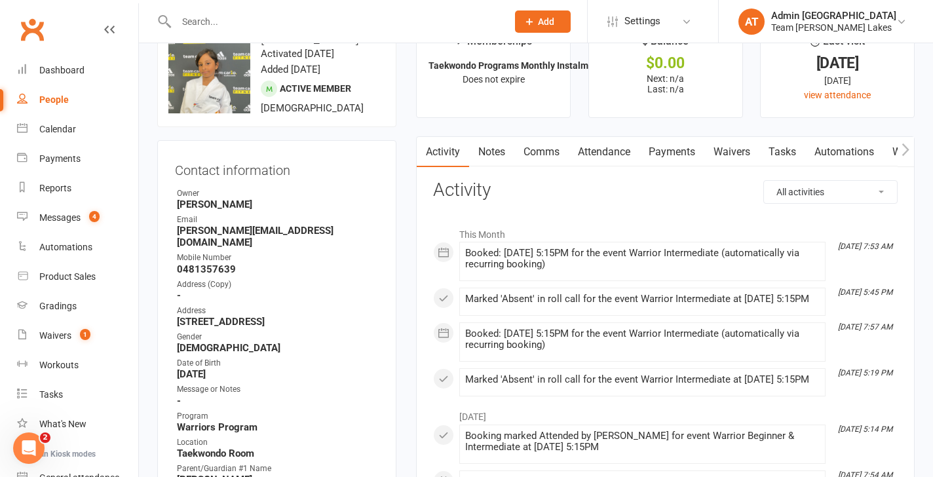
scroll to position [27, 0]
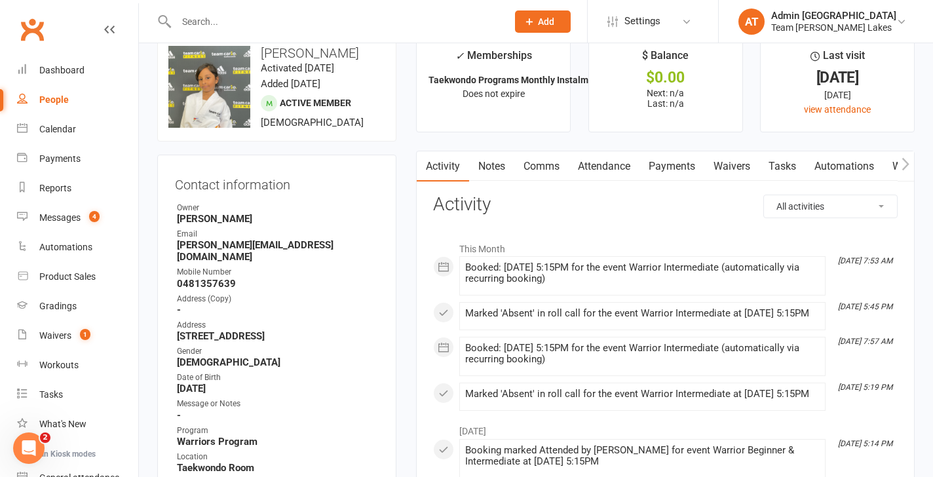
click at [727, 172] on link "Waivers" at bounding box center [731, 166] width 55 height 30
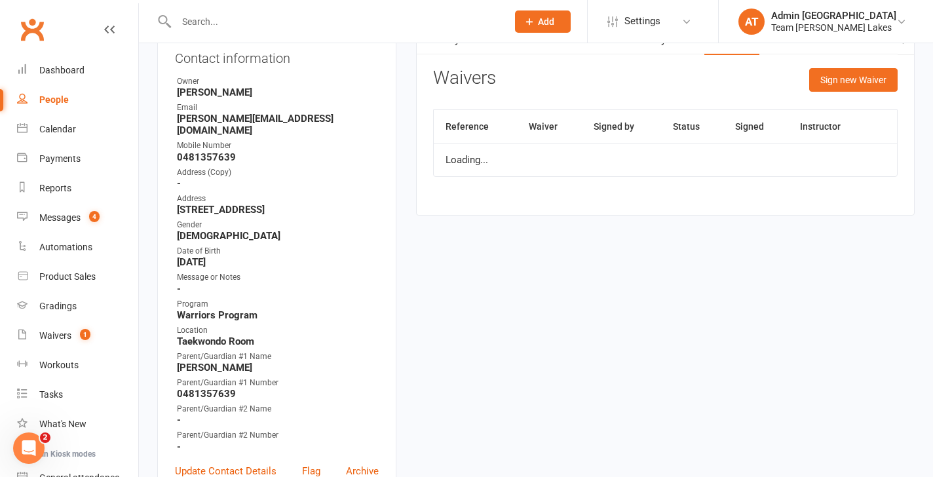
scroll to position [268, 0]
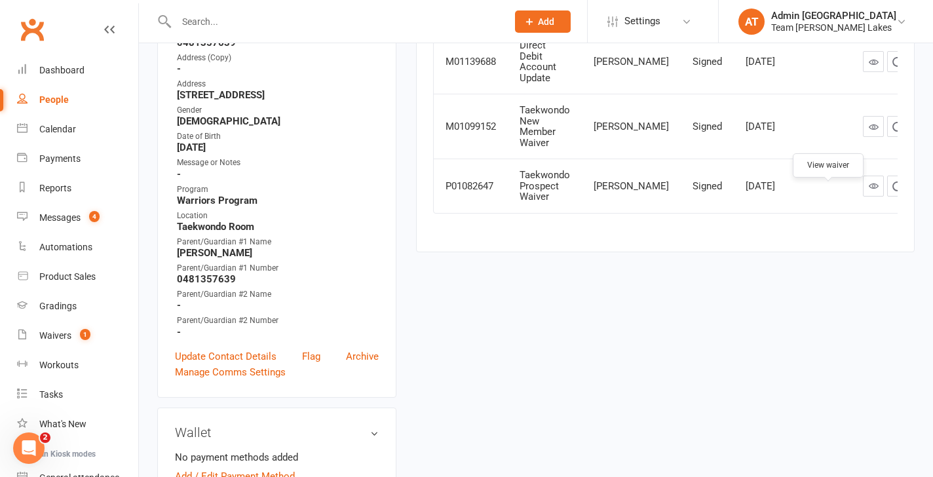
click at [869, 191] on icon at bounding box center [874, 186] width 10 height 10
click at [214, 357] on link "Update Contact Details" at bounding box center [226, 357] width 102 height 16
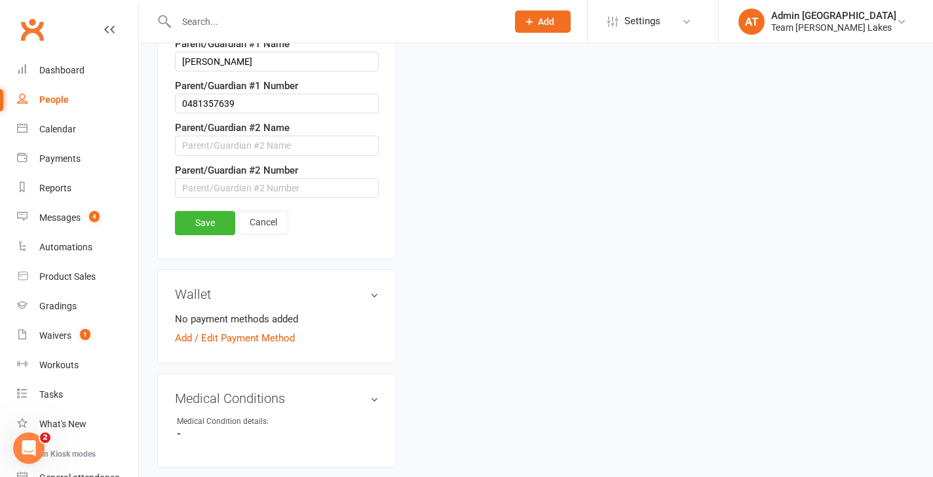
scroll to position [837, 0]
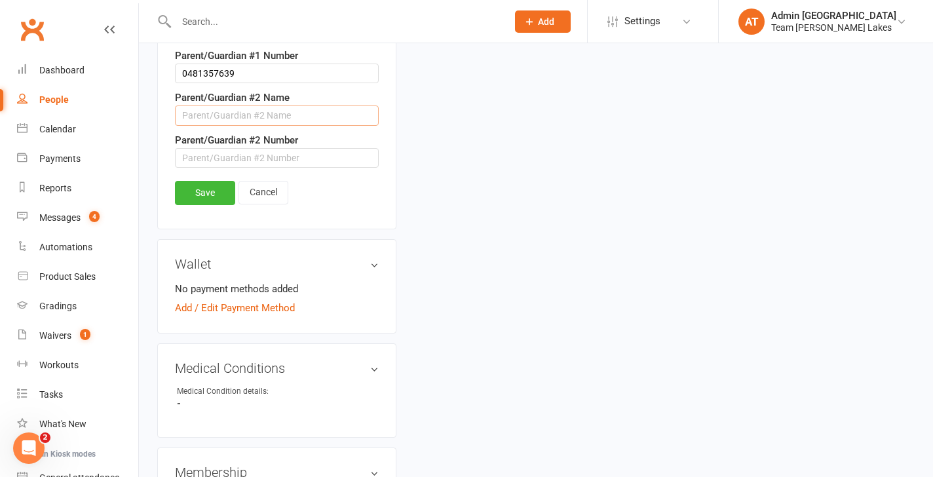
click at [223, 125] on input "text" at bounding box center [277, 115] width 204 height 20
paste input "Sharwesh lala"
type input "Sharwesh lala"
click at [238, 168] on input "text" at bounding box center [277, 158] width 204 height 20
paste input "0481357639"
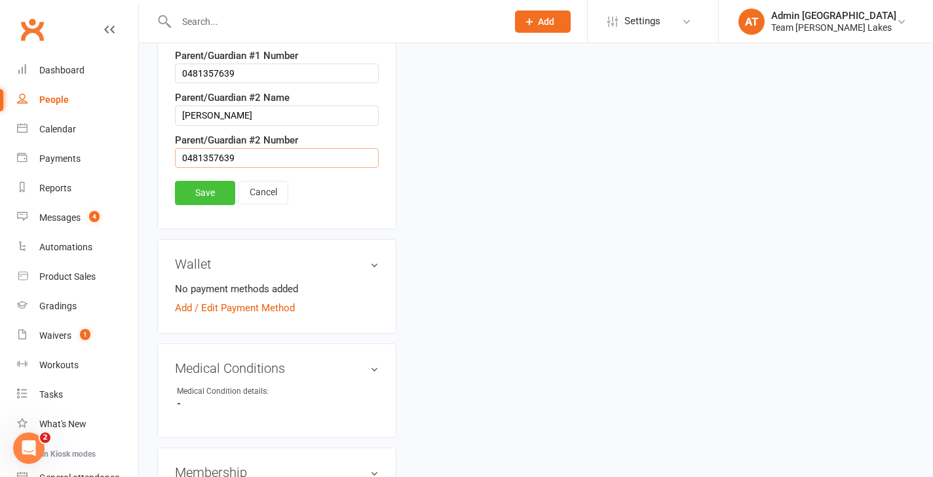
type input "0481357639"
click at [223, 203] on link "Save" at bounding box center [205, 193] width 60 height 24
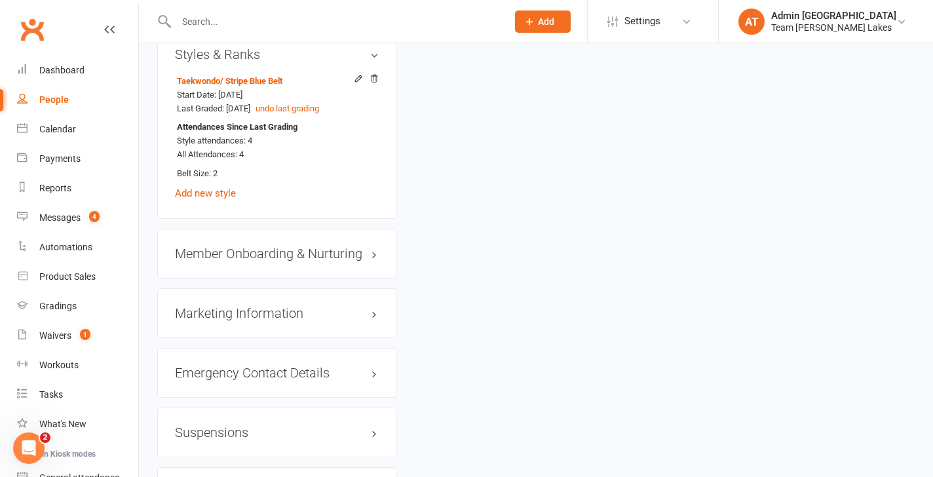
scroll to position [1127, 0]
click at [60, 333] on div "Waivers" at bounding box center [55, 335] width 32 height 10
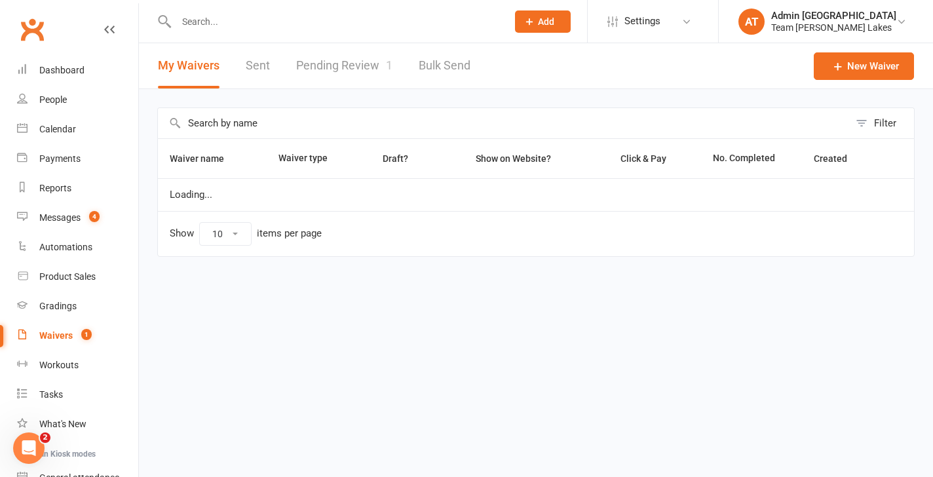
click at [345, 67] on link "Pending Review 1" at bounding box center [344, 65] width 96 height 45
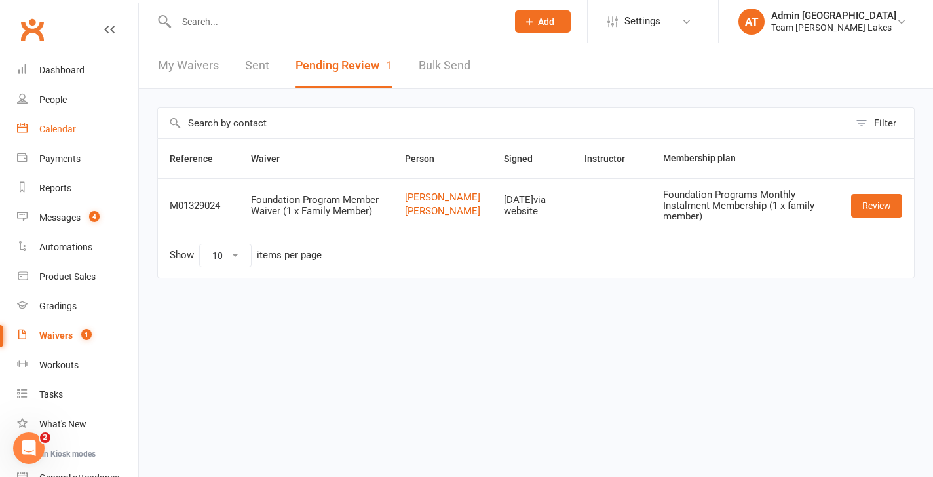
click at [52, 125] on div "Calendar" at bounding box center [57, 129] width 37 height 10
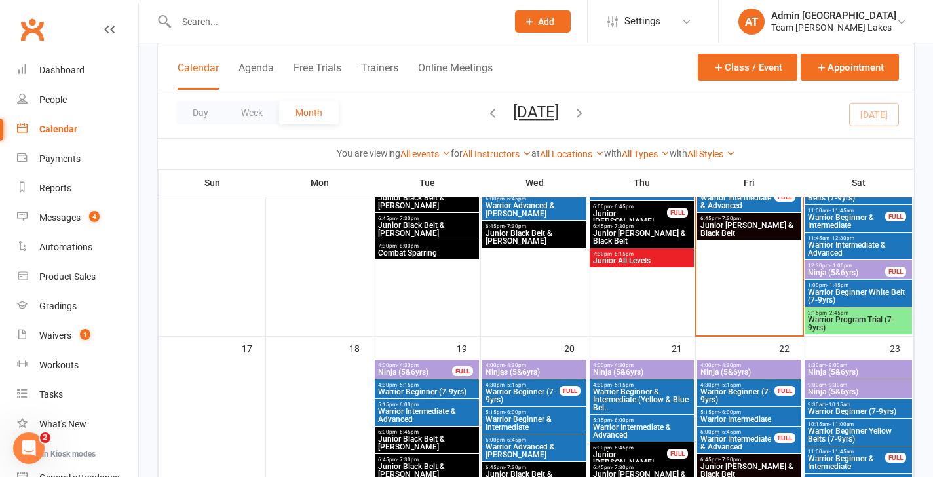
scroll to position [692, 0]
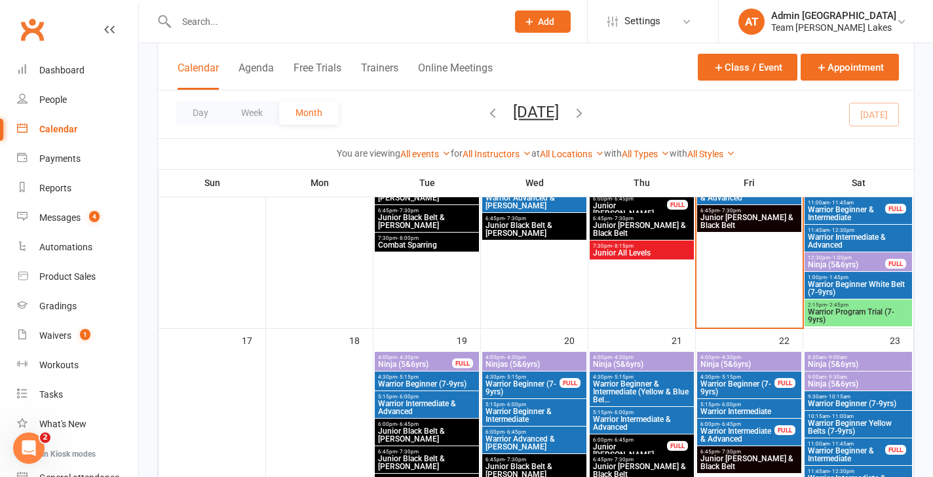
click at [847, 308] on span "Warrior Program Trial (7-9yrs)" at bounding box center [858, 316] width 102 height 16
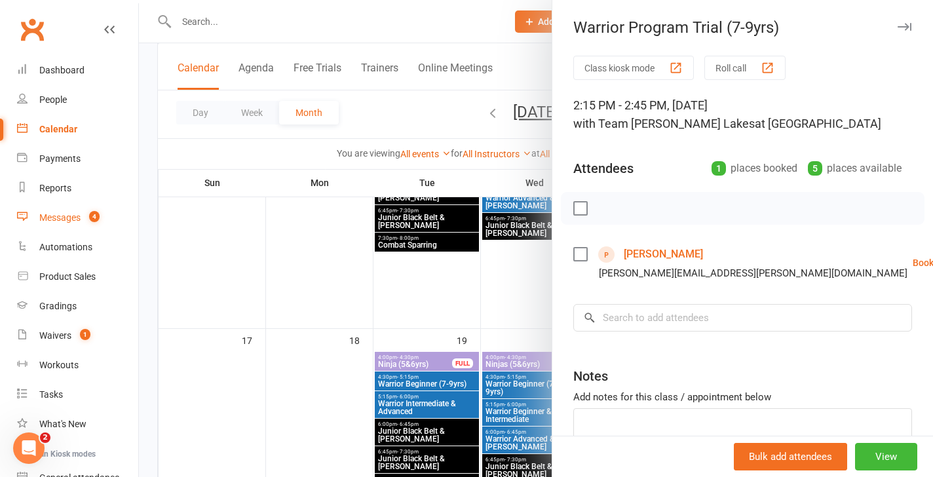
click at [67, 212] on div "Messages" at bounding box center [59, 217] width 41 height 10
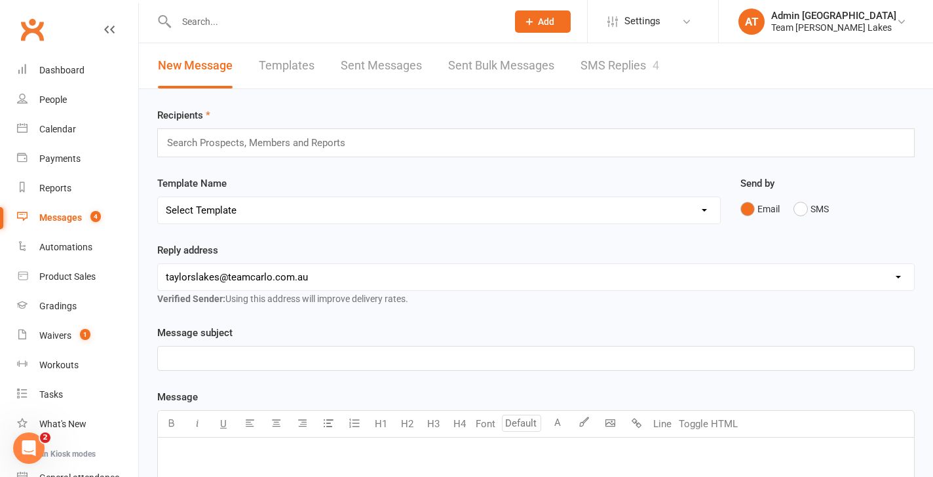
click at [609, 66] on link "SMS Replies 4" at bounding box center [619, 65] width 79 height 45
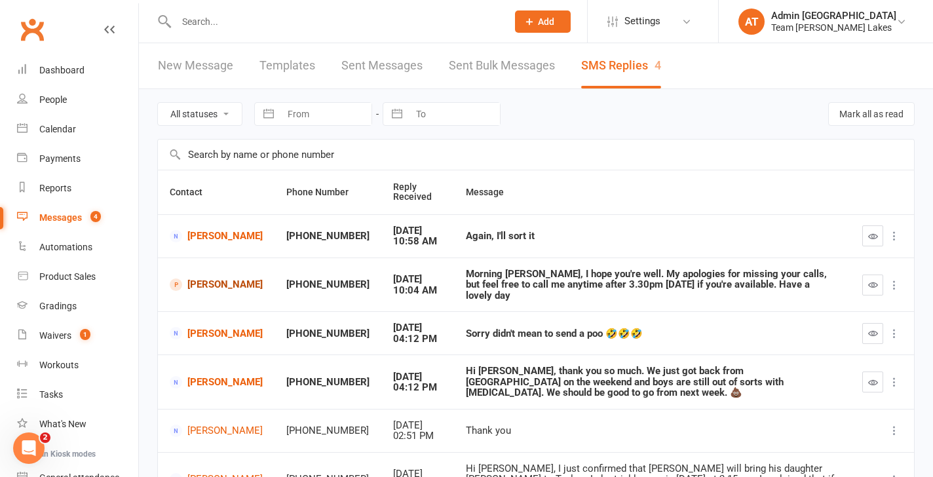
click at [198, 283] on link "Frances Te'o" at bounding box center [216, 284] width 93 height 12
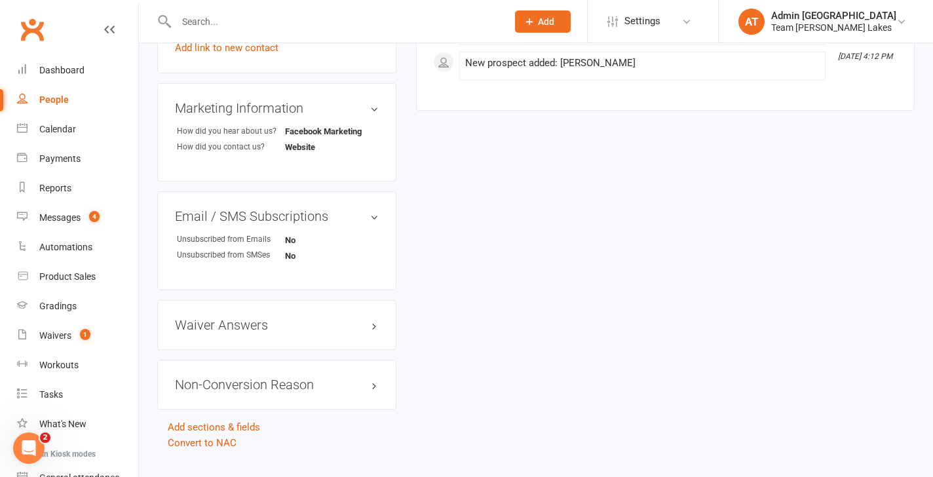
scroll to position [818, 0]
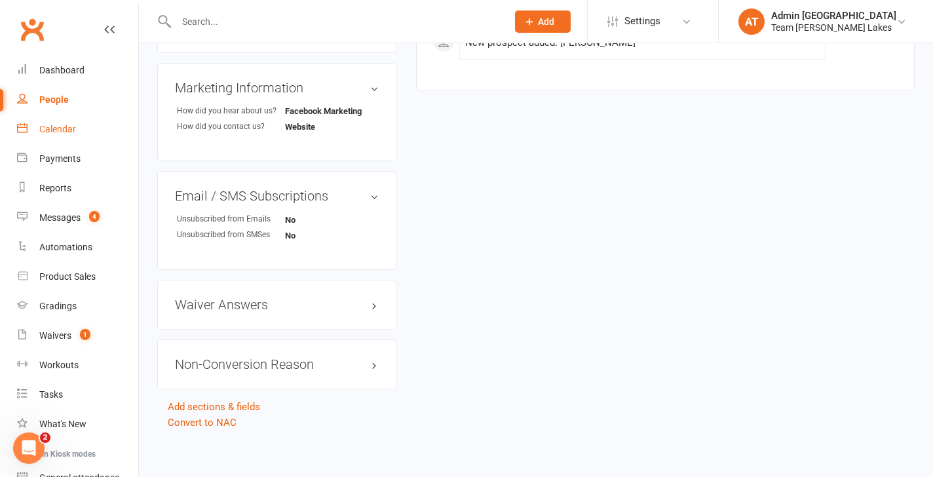
click at [65, 132] on div "Calendar" at bounding box center [57, 129] width 37 height 10
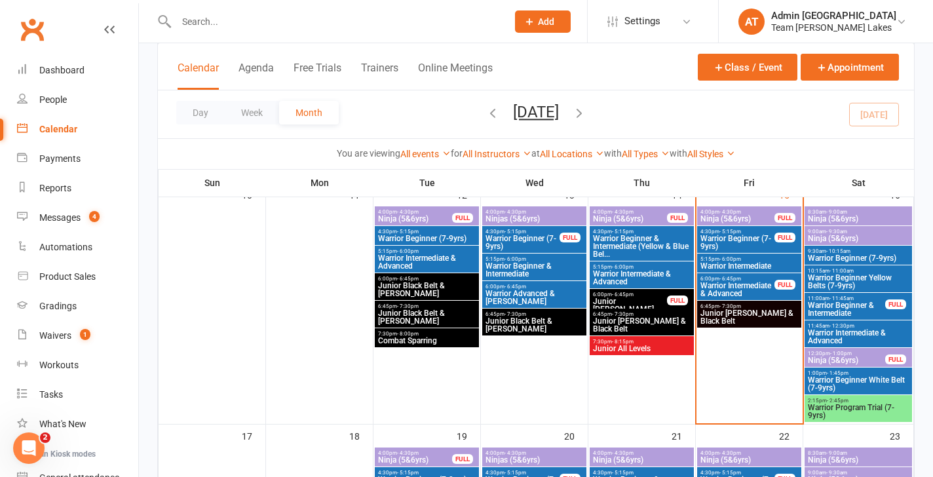
scroll to position [587, 0]
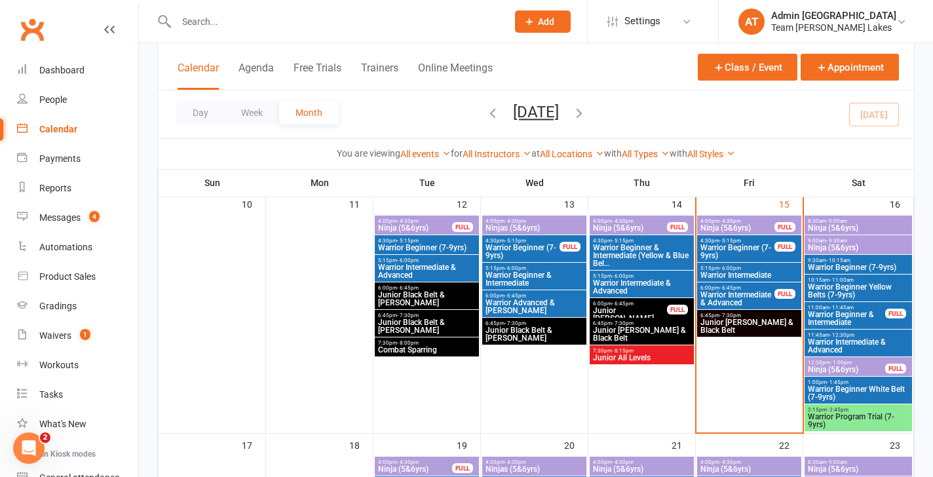
click at [730, 224] on span "Ninja (5&6yrs)" at bounding box center [737, 228] width 75 height 8
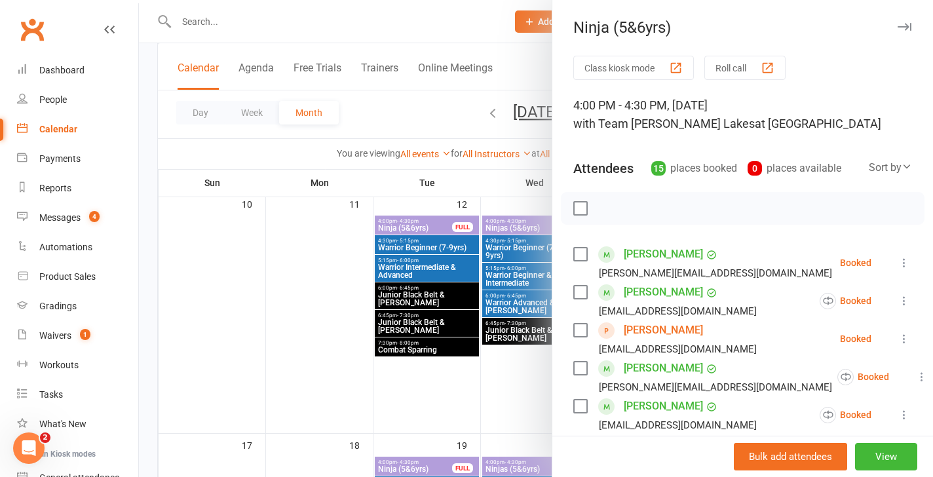
click at [740, 65] on button "Roll call" at bounding box center [744, 68] width 81 height 24
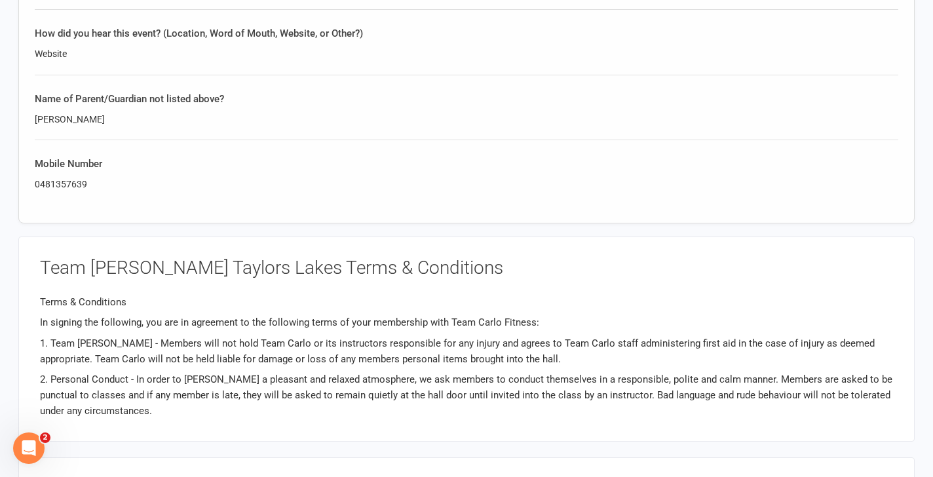
scroll to position [1803, 0]
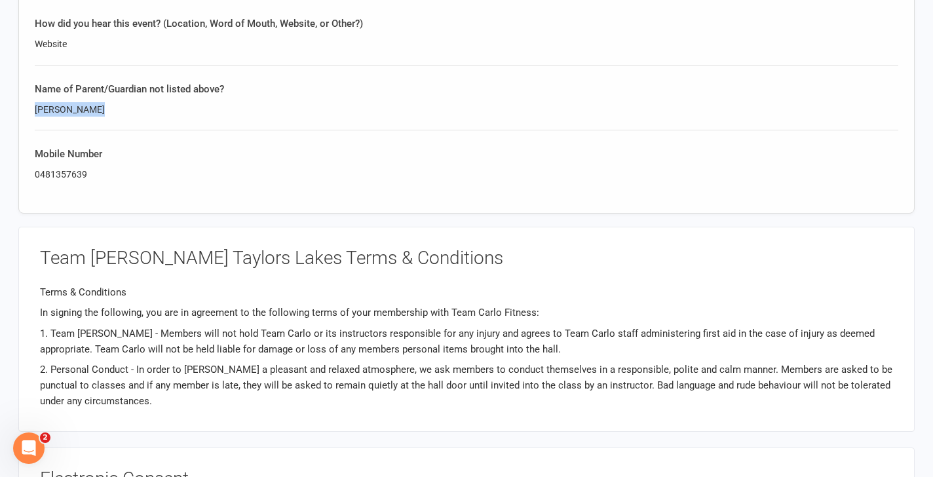
drag, startPoint x: 94, startPoint y: 105, endPoint x: 12, endPoint y: 105, distance: 81.2
copy div "[PERSON_NAME]"
drag, startPoint x: 85, startPoint y: 171, endPoint x: 12, endPoint y: 168, distance: 72.1
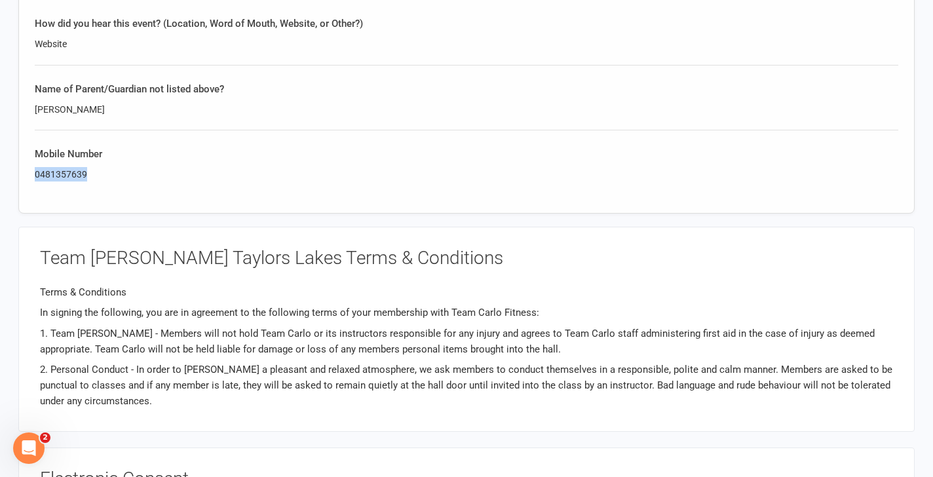
copy div "0481357639"
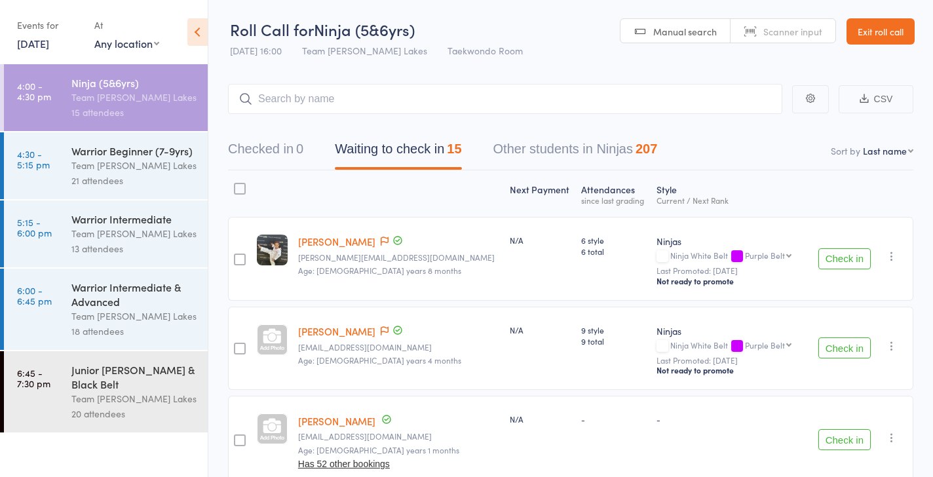
click at [904, 150] on select "First name Last name Birthday today? Behind on payments? Check in time Next pay…" at bounding box center [888, 150] width 50 height 13
select select "10"
click at [863, 144] on select "First name Last name Birthday today? Behind on payments? Check in time Next pay…" at bounding box center [888, 150] width 50 height 13
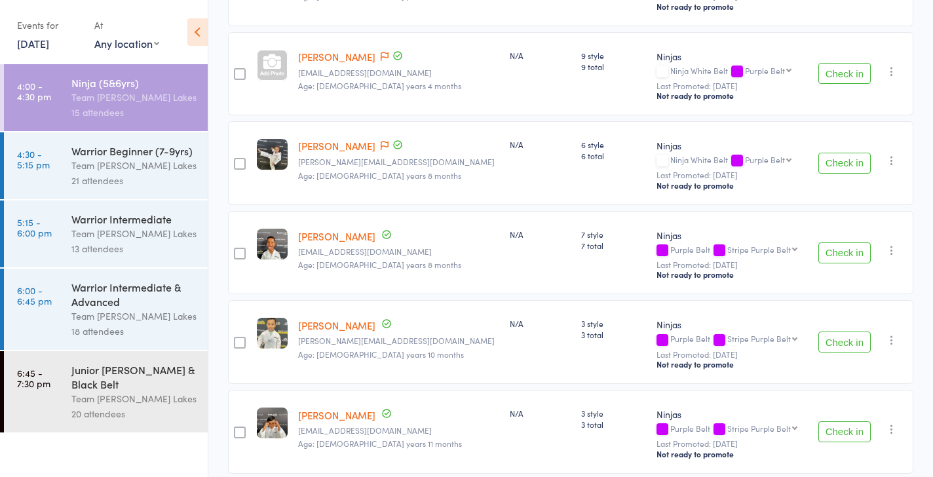
scroll to position [271, 0]
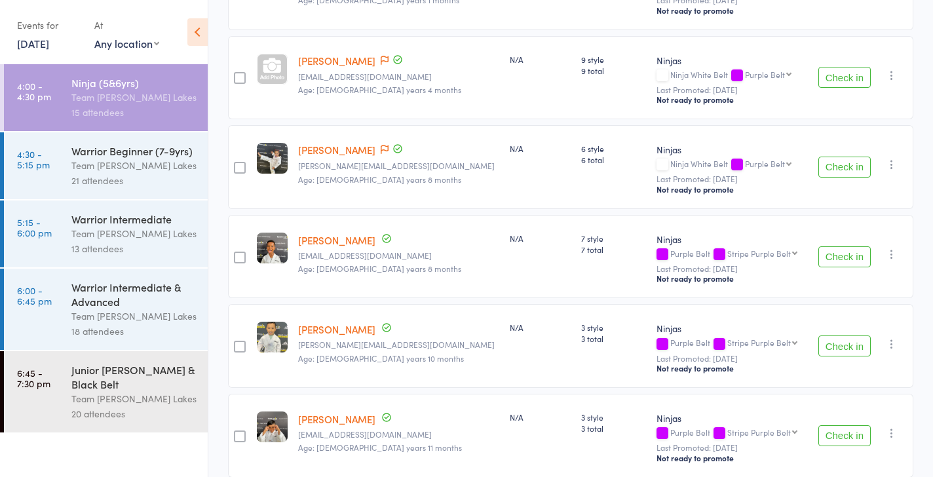
click at [85, 170] on div "Team [PERSON_NAME] Lakes" at bounding box center [133, 165] width 125 height 15
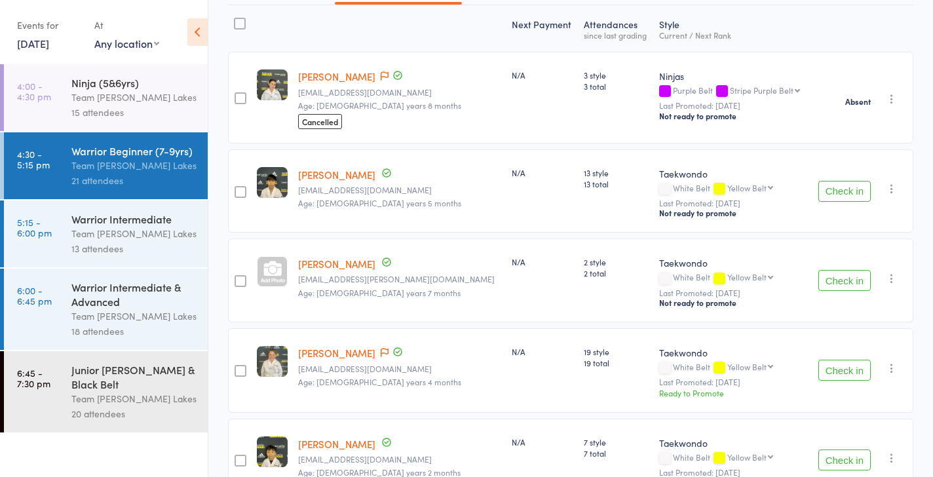
scroll to position [164, 0]
click at [134, 242] on div "13 attendees" at bounding box center [133, 248] width 125 height 15
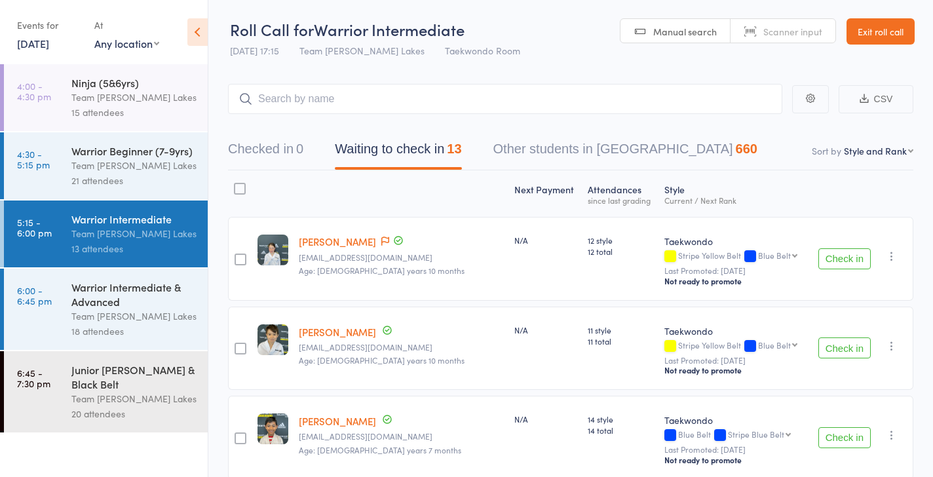
click at [86, 313] on div "Team Carlo Taylors Lakes" at bounding box center [133, 316] width 125 height 15
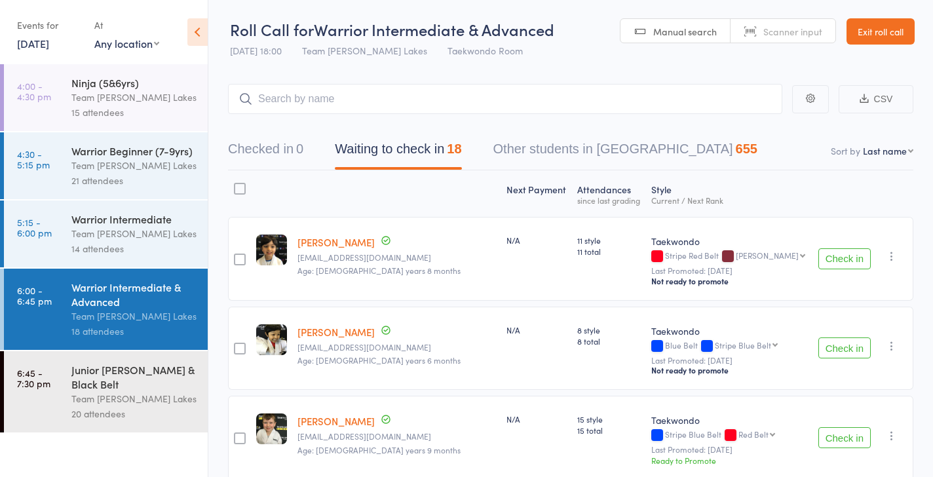
click at [908, 156] on select "First name Last name Birthday today? Behind on payments? Check in time Next pay…" at bounding box center [888, 150] width 50 height 13
select select "10"
click at [863, 144] on select "First name Last name Birthday today? Behind on payments? Check in time Next pay…" at bounding box center [888, 150] width 50 height 13
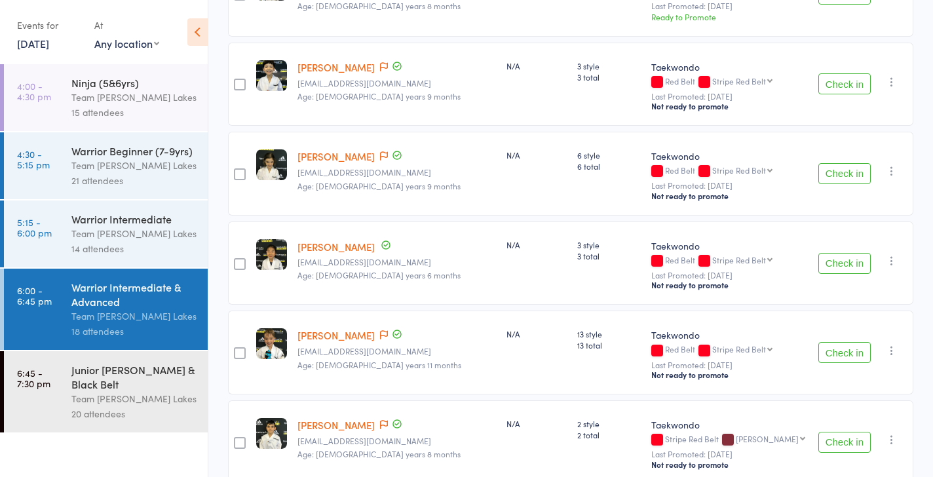
scroll to position [715, 0]
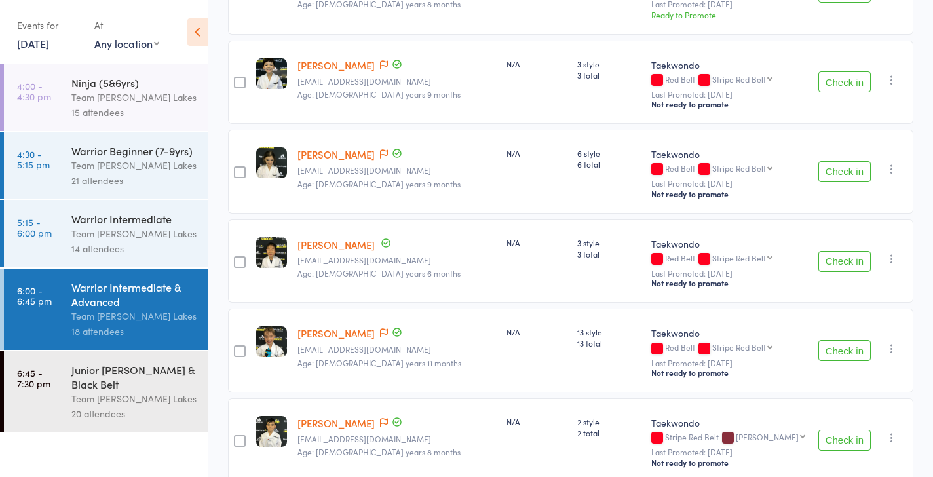
click at [126, 400] on div "Team [PERSON_NAME] Lakes" at bounding box center [133, 398] width 125 height 15
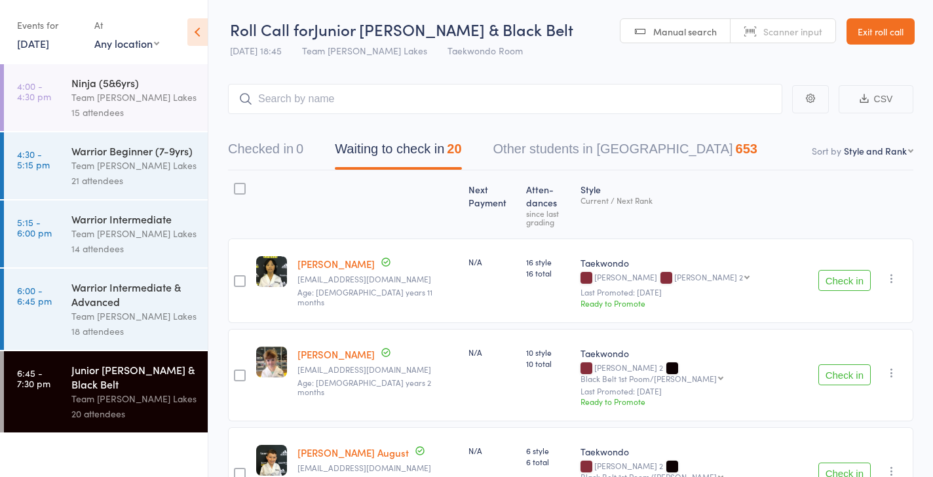
click at [886, 31] on link "Exit roll call" at bounding box center [880, 31] width 68 height 26
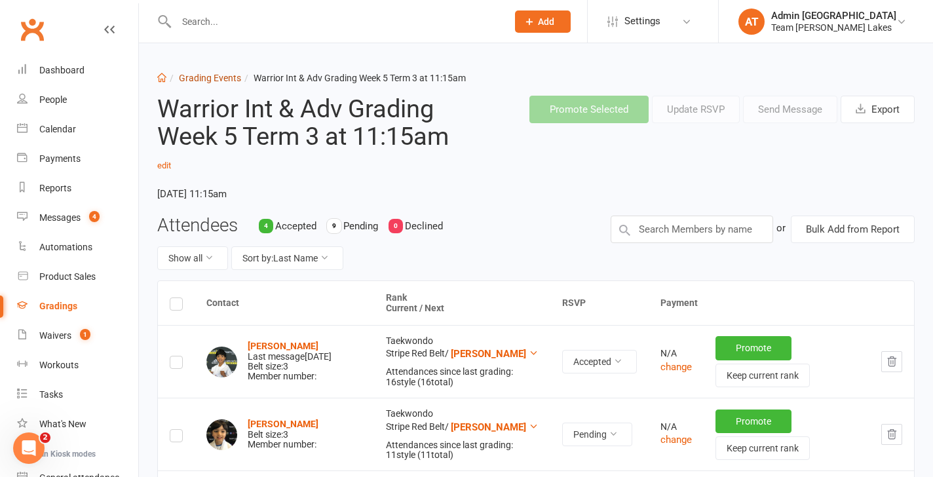
click at [219, 80] on link "Grading Events" at bounding box center [210, 78] width 62 height 10
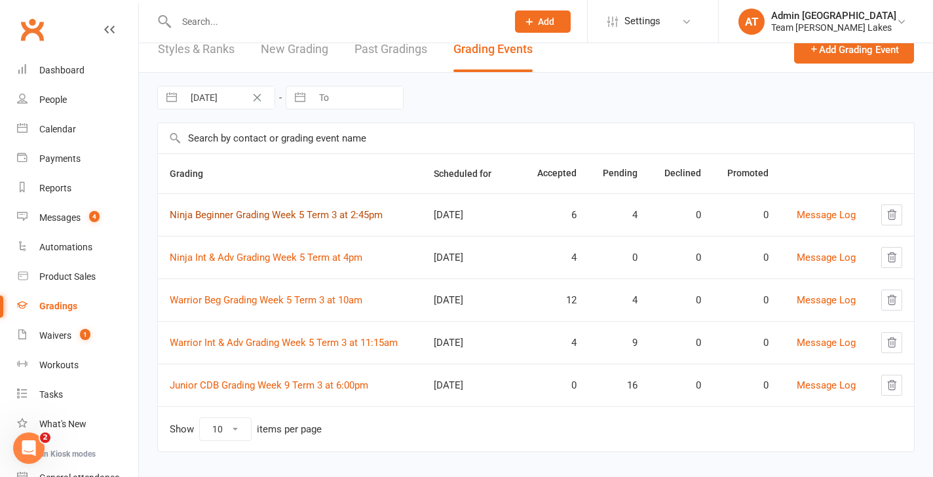
scroll to position [23, 0]
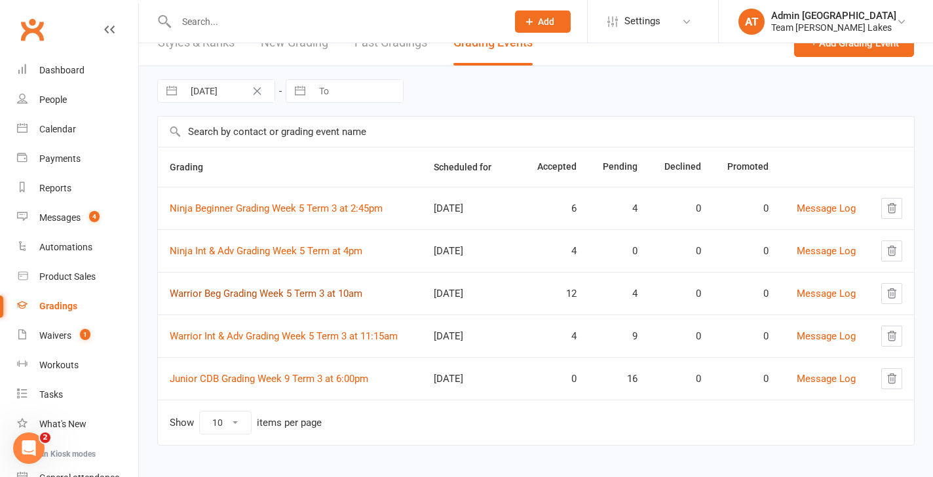
click at [265, 297] on link "Warrior Beg Grading Week 5 Term 3 at 10am" at bounding box center [266, 294] width 193 height 12
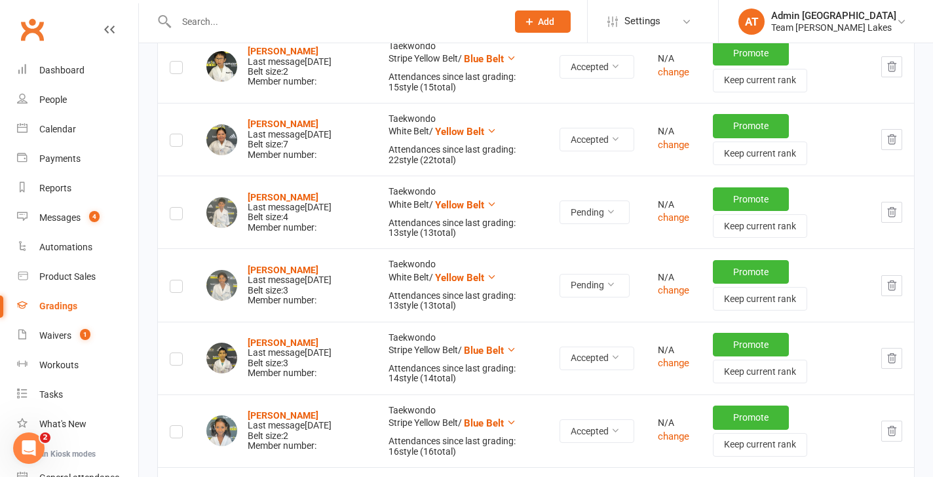
scroll to position [553, 0]
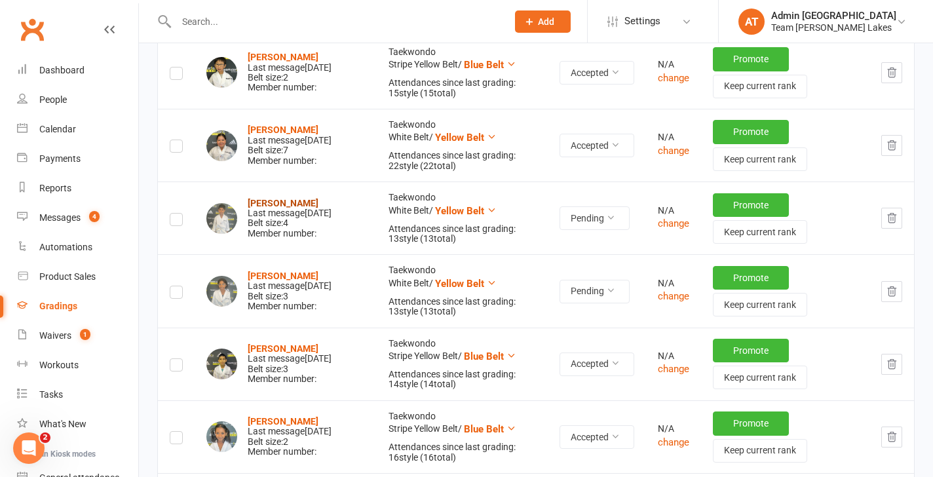
click at [278, 198] on strong "Jacob Jose" at bounding box center [283, 203] width 71 height 10
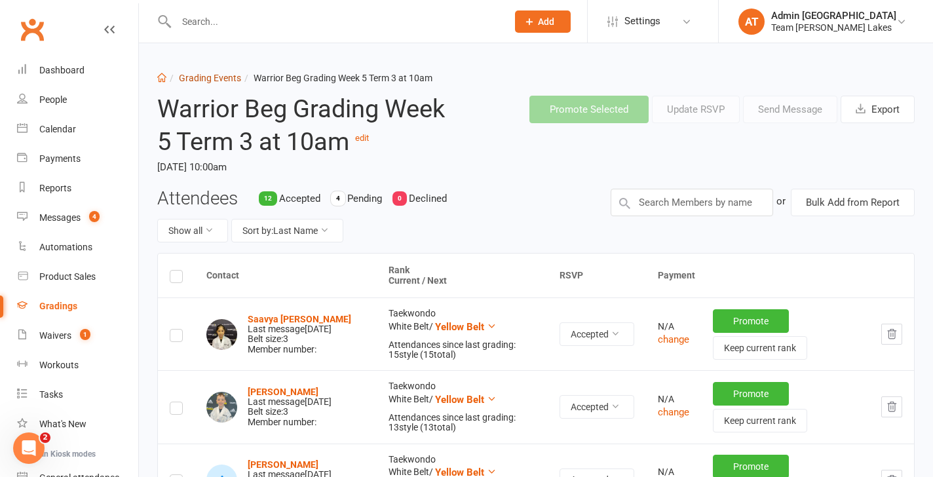
click at [214, 74] on link "Grading Events" at bounding box center [210, 78] width 62 height 10
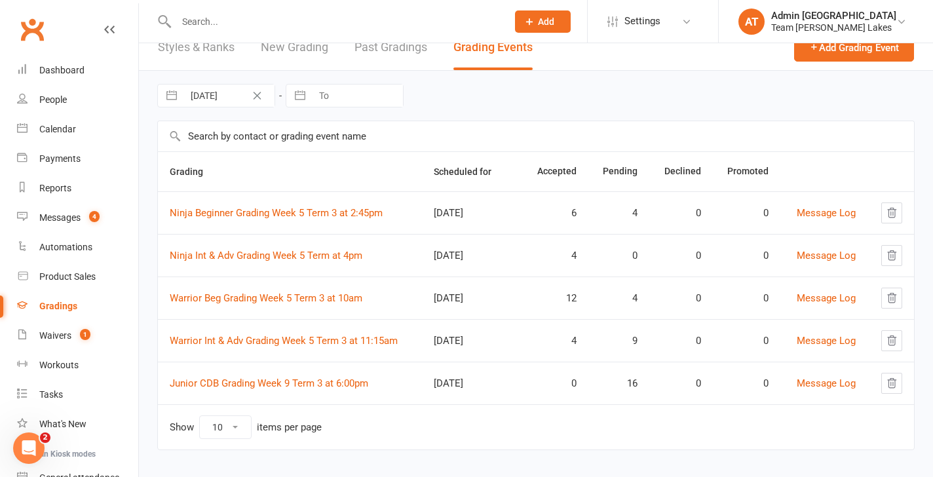
scroll to position [29, 0]
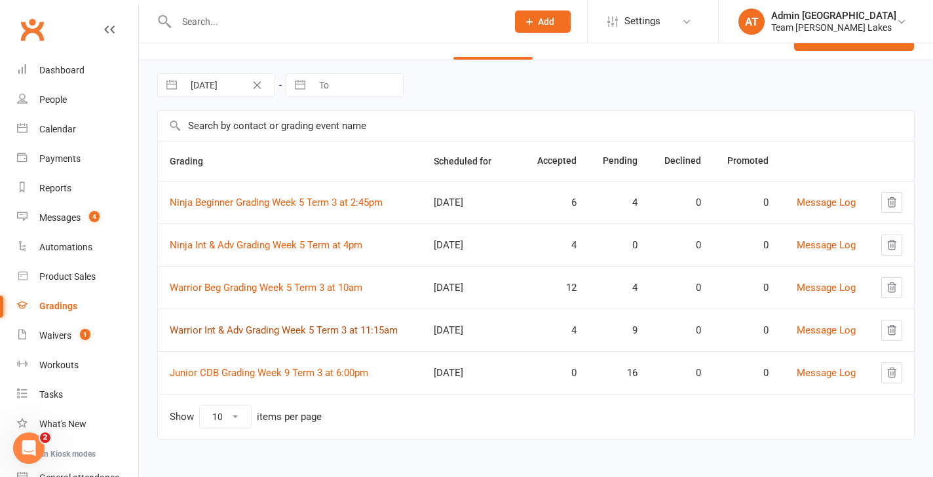
click at [271, 331] on link "Warrior Int & Adv Grading Week 5 Term 3 at 11:15am" at bounding box center [284, 330] width 228 height 12
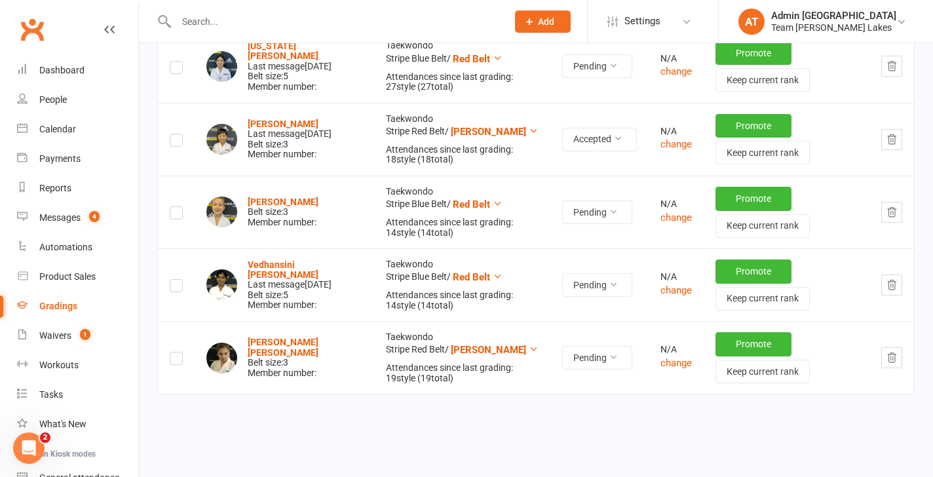
scroll to position [880, 0]
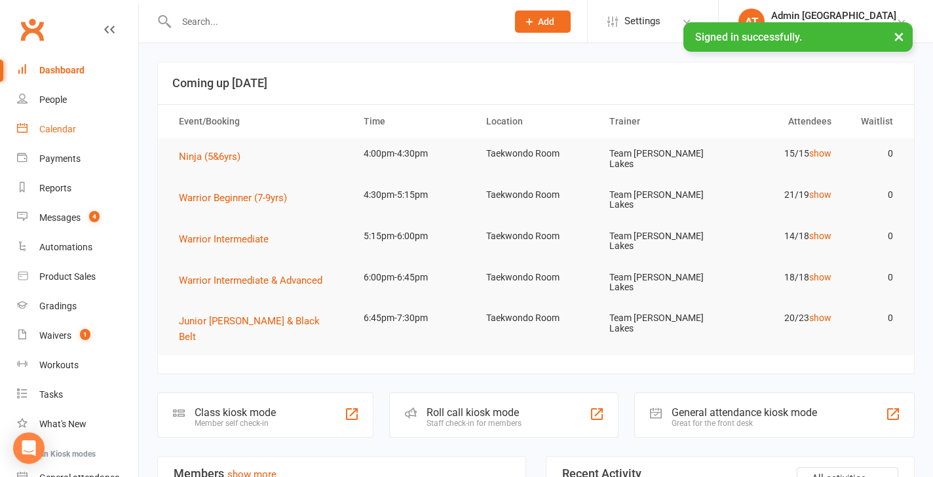
click at [64, 135] on link "Calendar" at bounding box center [77, 129] width 121 height 29
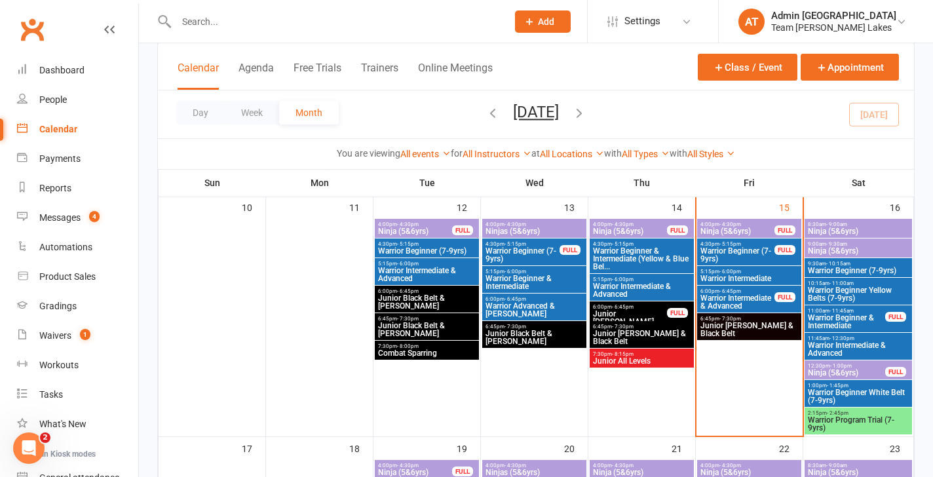
scroll to position [588, 0]
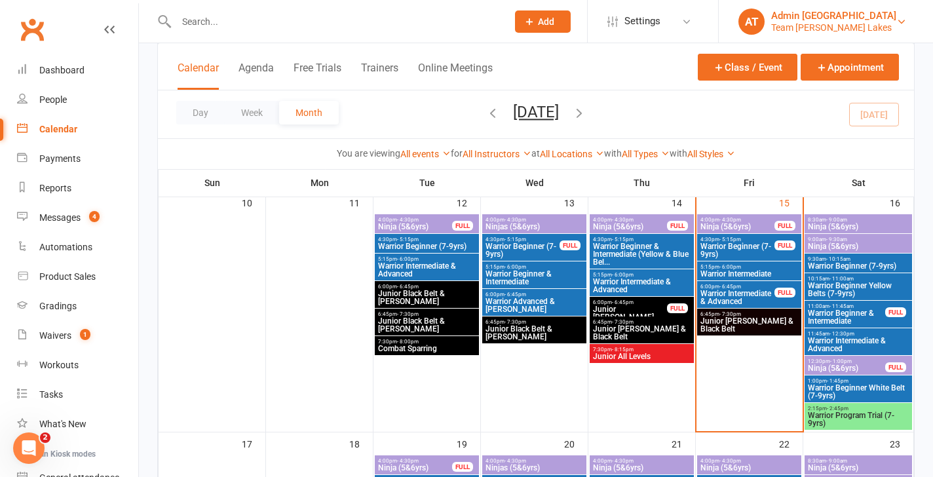
click at [876, 29] on div "Team [PERSON_NAME] Lakes" at bounding box center [833, 28] width 125 height 12
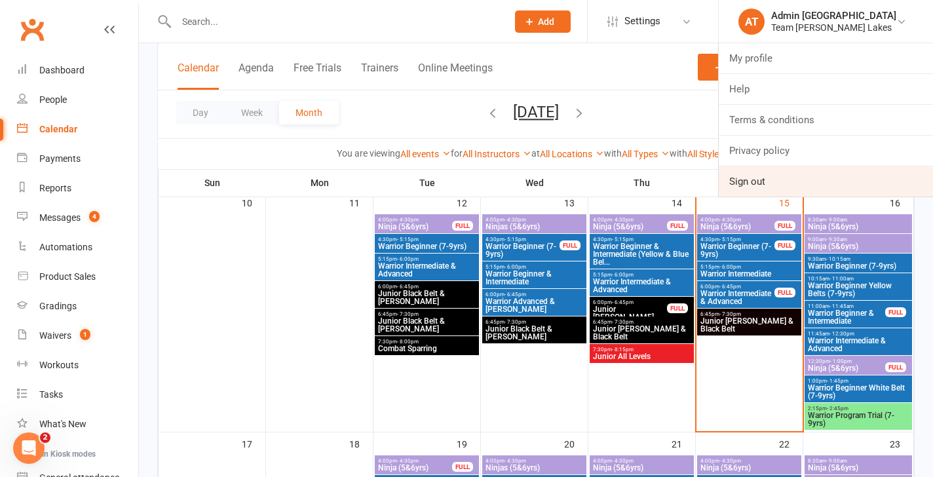
click at [778, 181] on link "Sign out" at bounding box center [826, 181] width 214 height 30
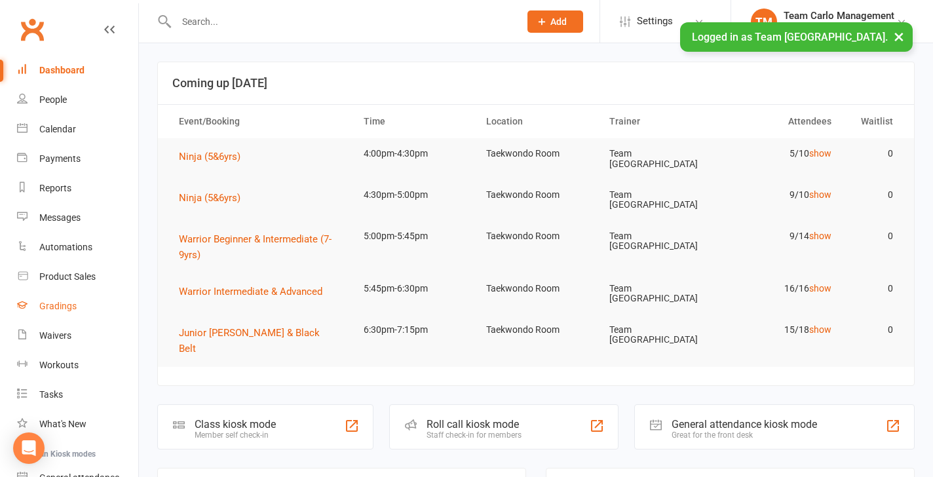
click at [45, 311] on link "Gradings" at bounding box center [77, 306] width 121 height 29
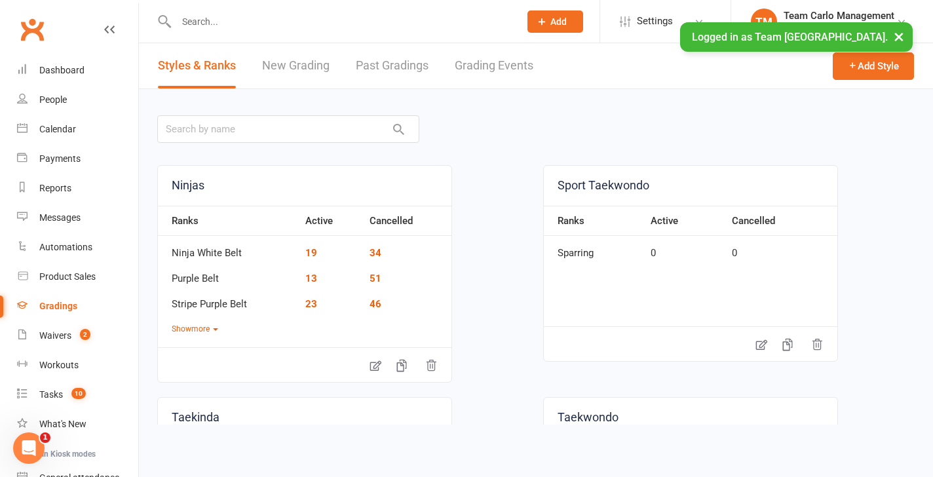
click at [508, 56] on link "Grading Events" at bounding box center [494, 65] width 79 height 45
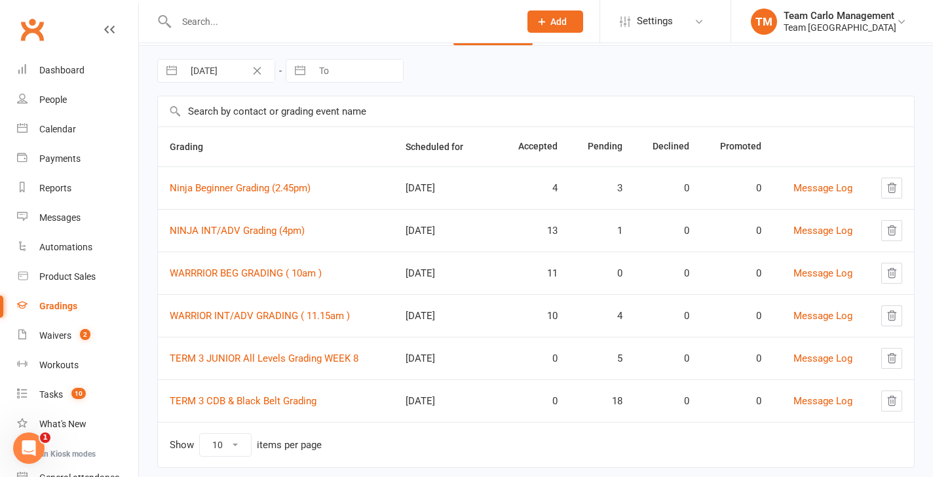
scroll to position [44, 0]
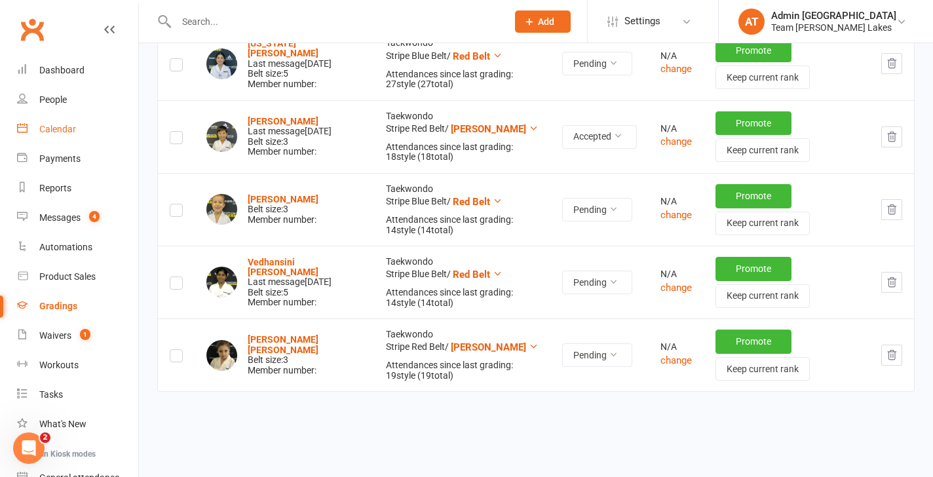
click at [66, 129] on div "Calendar" at bounding box center [57, 129] width 37 height 10
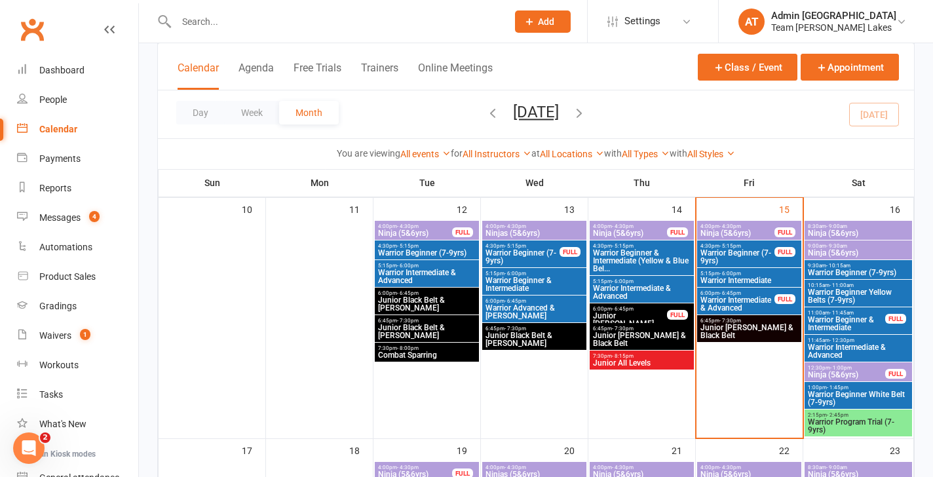
scroll to position [595, 0]
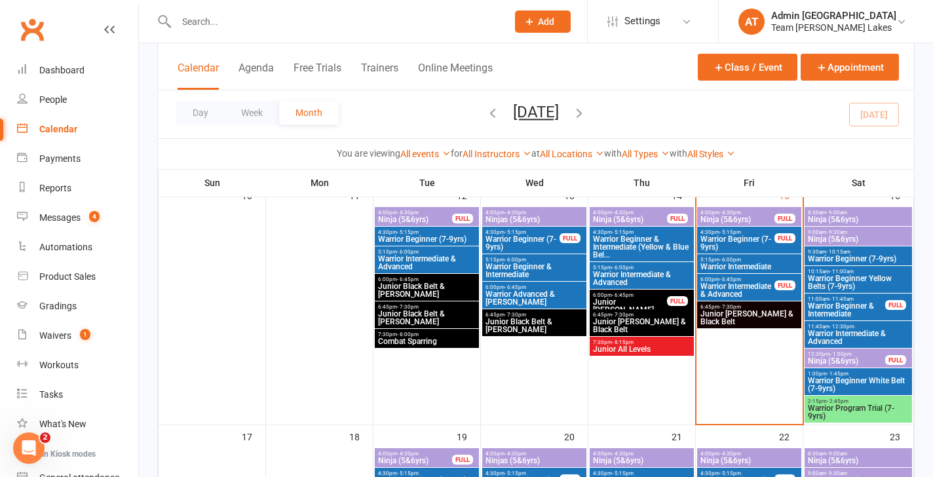
click at [854, 231] on span "9:00am - 9:30am" at bounding box center [858, 232] width 102 height 6
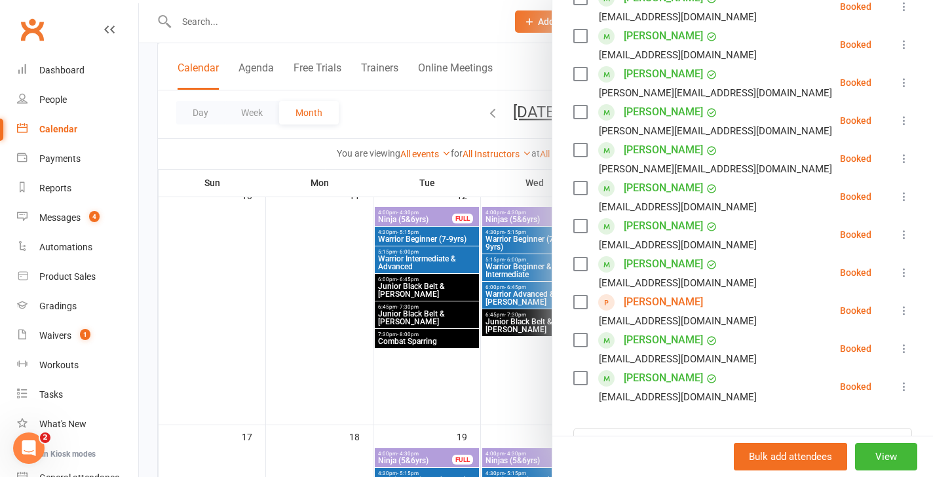
scroll to position [575, 0]
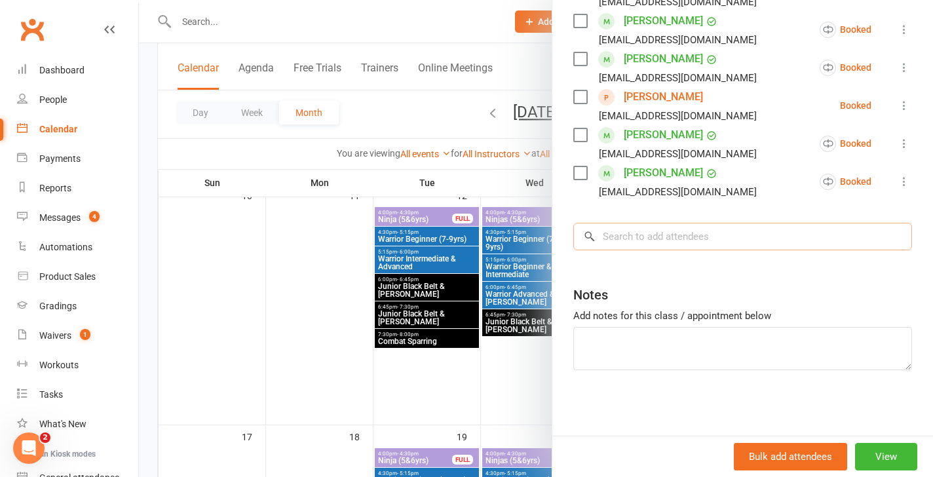
click at [658, 236] on input "search" at bounding box center [742, 237] width 339 height 28
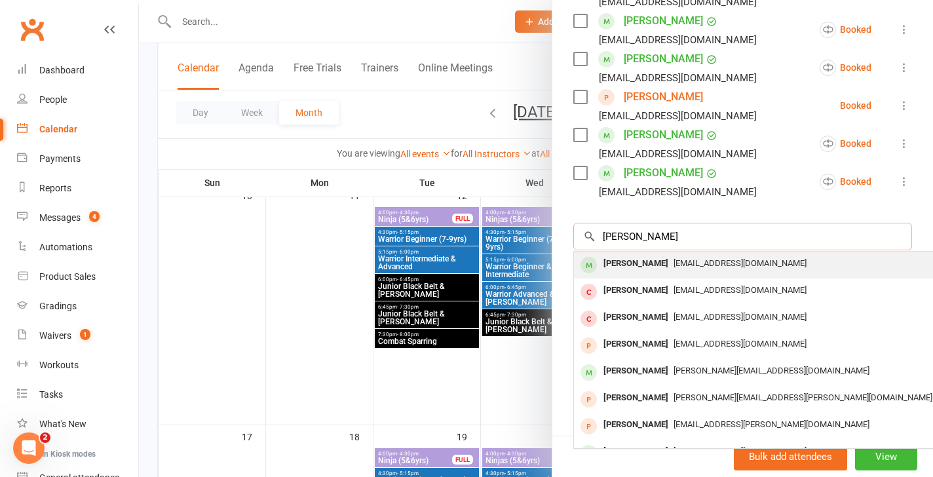
type input "[PERSON_NAME]"
click at [635, 261] on div "[PERSON_NAME]" at bounding box center [635, 263] width 75 height 19
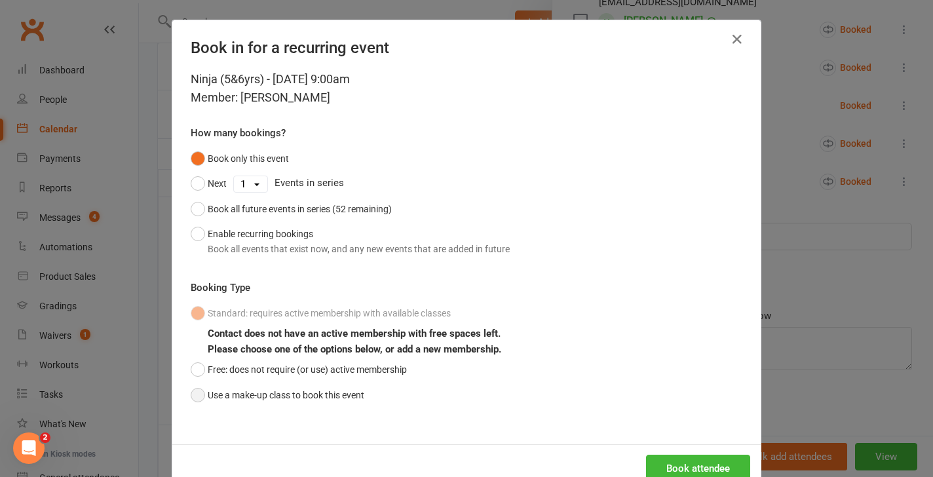
click at [234, 392] on button "Use a make-up class to book this event" at bounding box center [278, 395] width 174 height 25
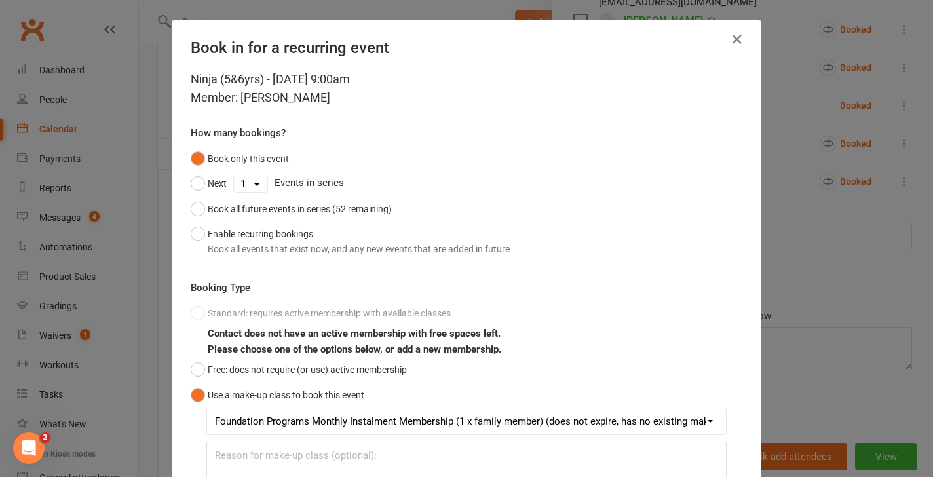
scroll to position [113, 0]
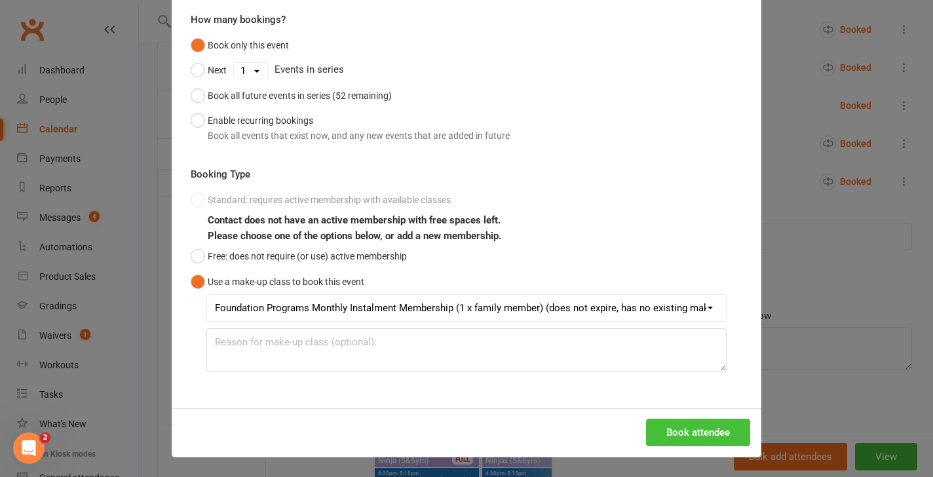
click at [651, 434] on button "Book attendee" at bounding box center [698, 433] width 104 height 28
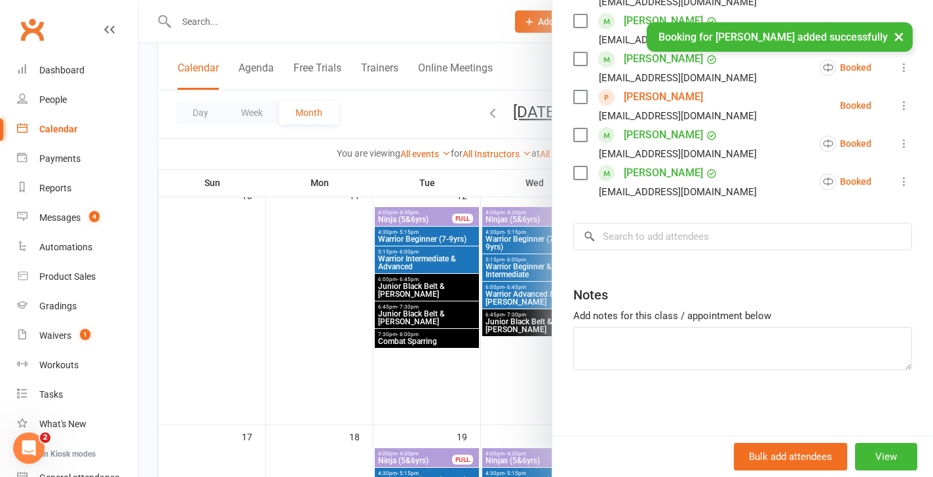
scroll to position [613, 0]
click at [904, 106] on icon at bounding box center [903, 105] width 13 height 13
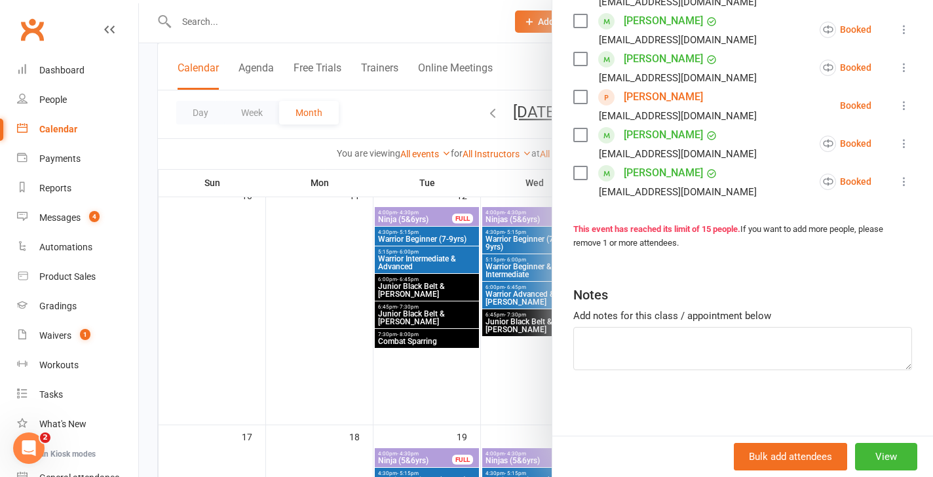
click at [908, 104] on icon at bounding box center [903, 105] width 13 height 13
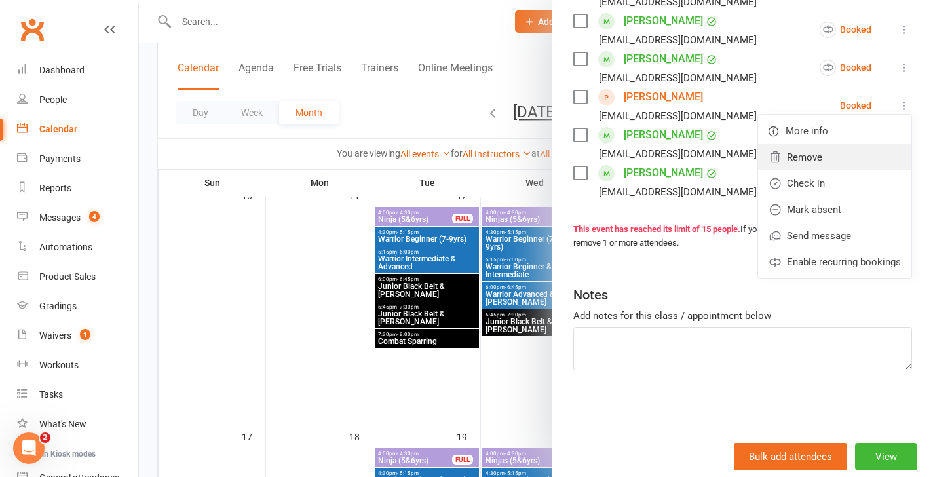
click at [806, 153] on link "Remove" at bounding box center [834, 157] width 153 height 26
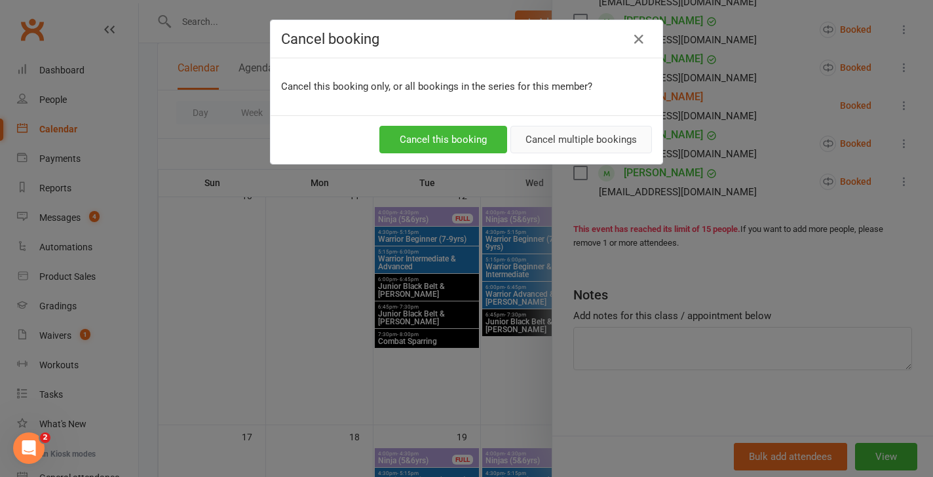
click at [576, 133] on button "Cancel multiple bookings" at bounding box center [581, 140] width 142 height 28
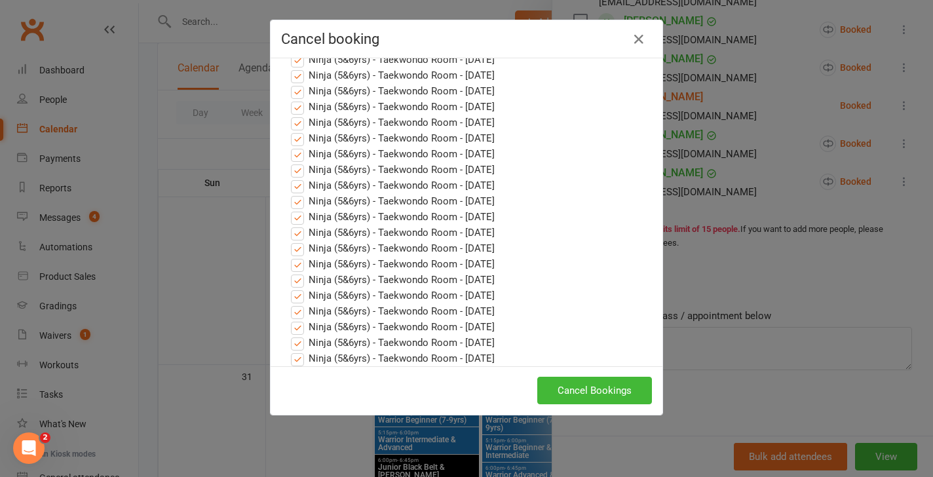
scroll to position [1207, 0]
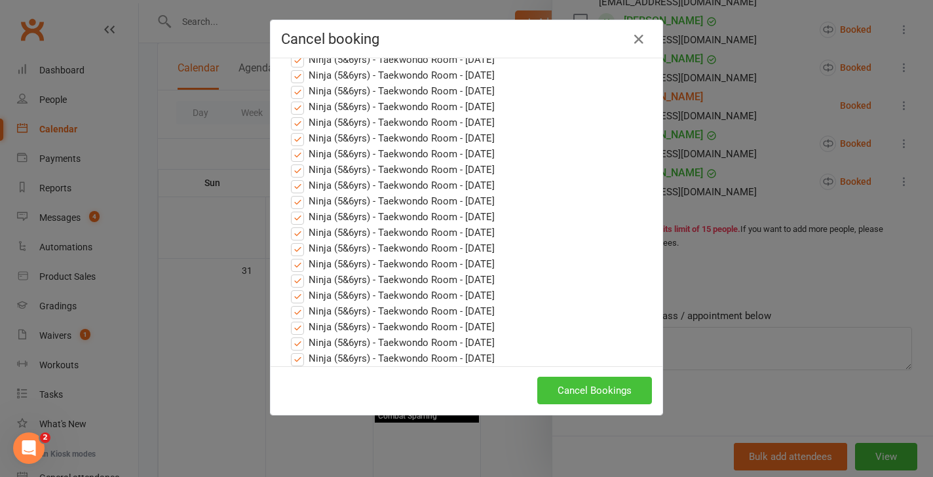
click at [563, 383] on button "Cancel Bookings" at bounding box center [594, 391] width 115 height 28
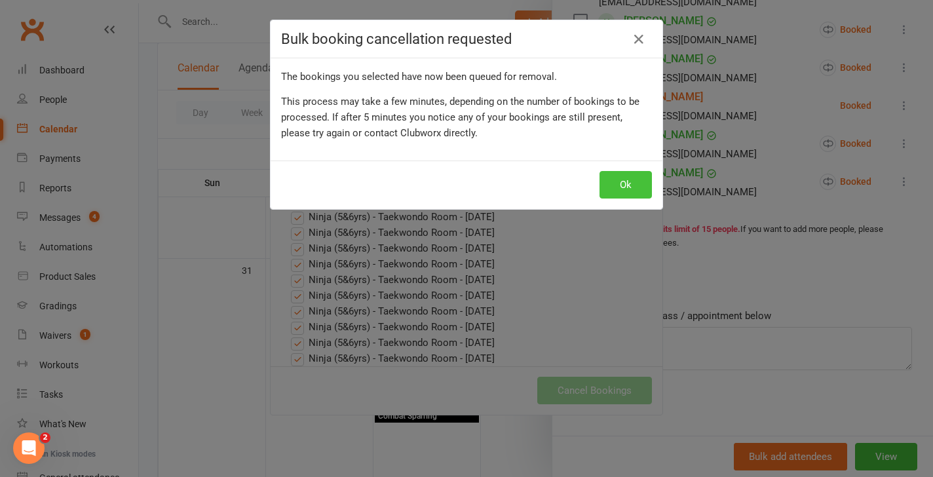
click at [628, 185] on button "Ok" at bounding box center [625, 185] width 52 height 28
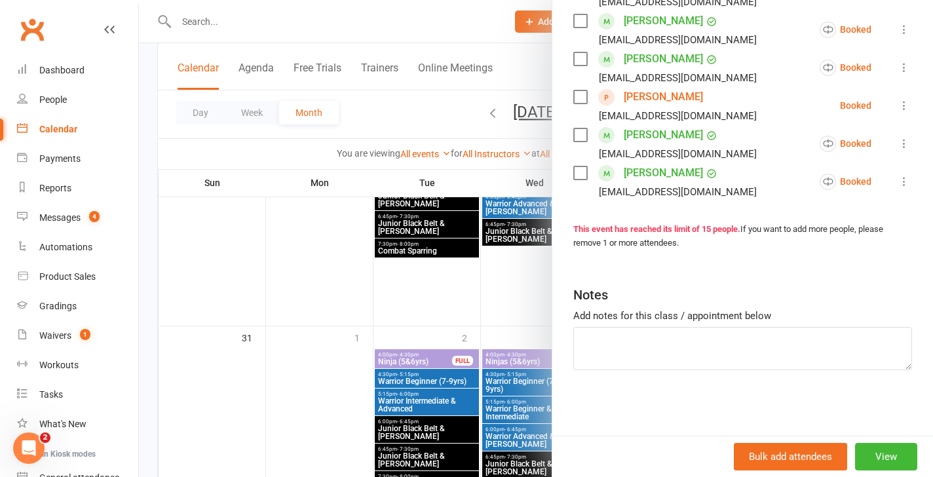
scroll to position [1083, 0]
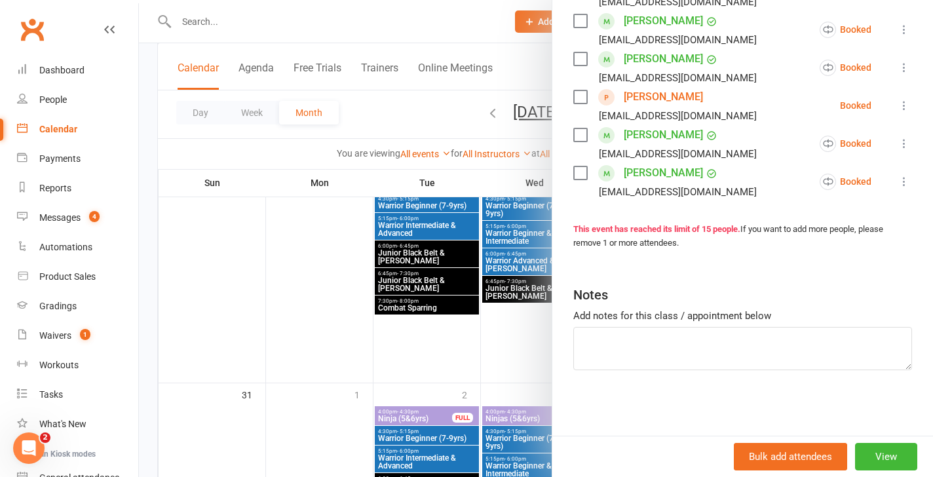
click at [250, 30] on div at bounding box center [536, 238] width 794 height 477
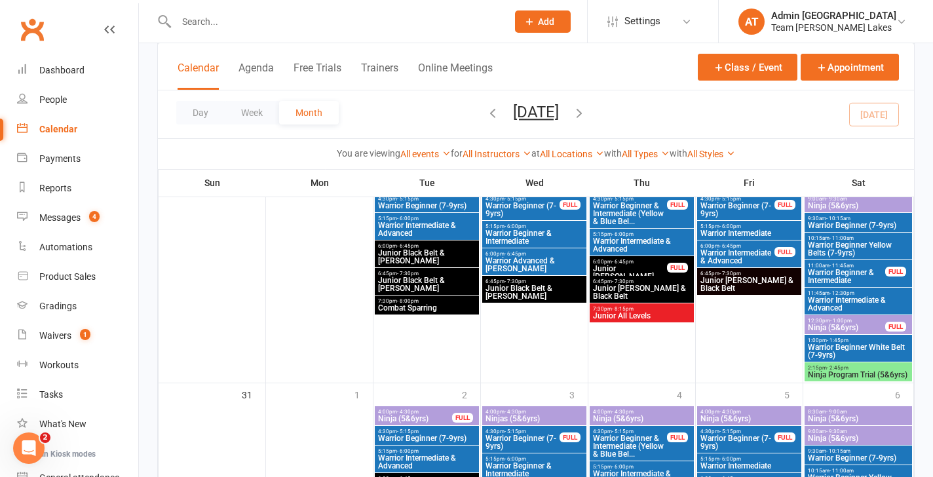
click at [221, 26] on input "text" at bounding box center [335, 21] width 326 height 18
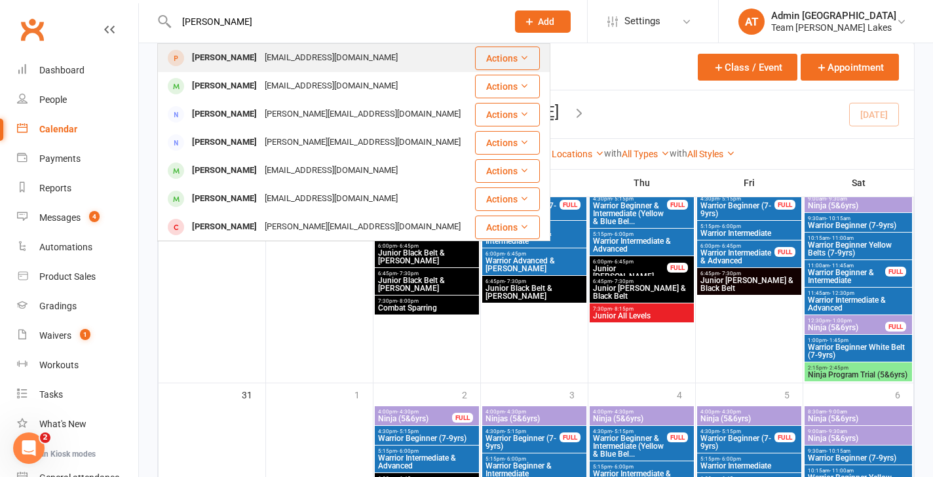
type input "thomas tanner"
click at [206, 57] on div "Thomas Tanner" at bounding box center [224, 57] width 73 height 19
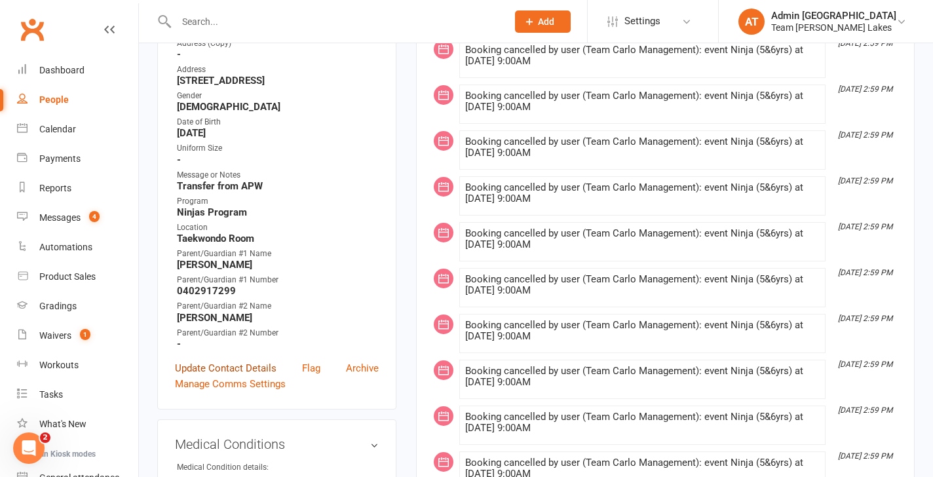
click at [258, 364] on link "Update Contact Details" at bounding box center [226, 368] width 102 height 16
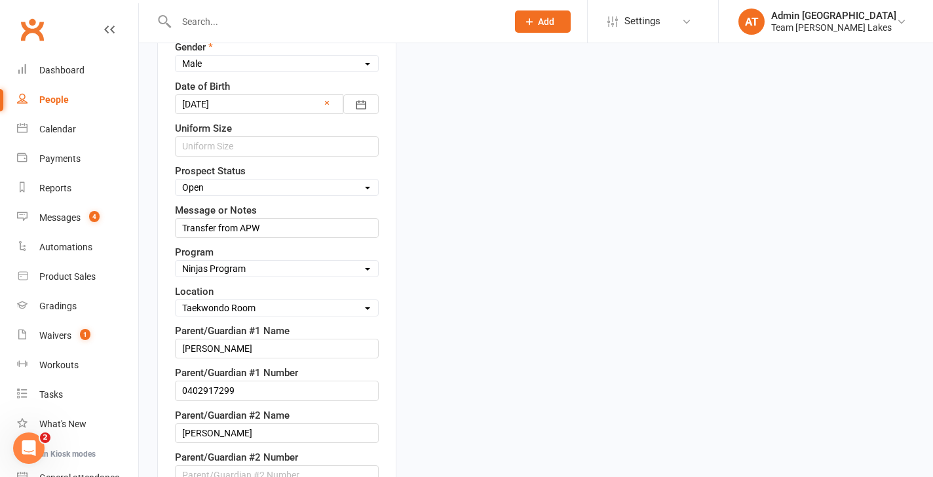
scroll to position [608, 0]
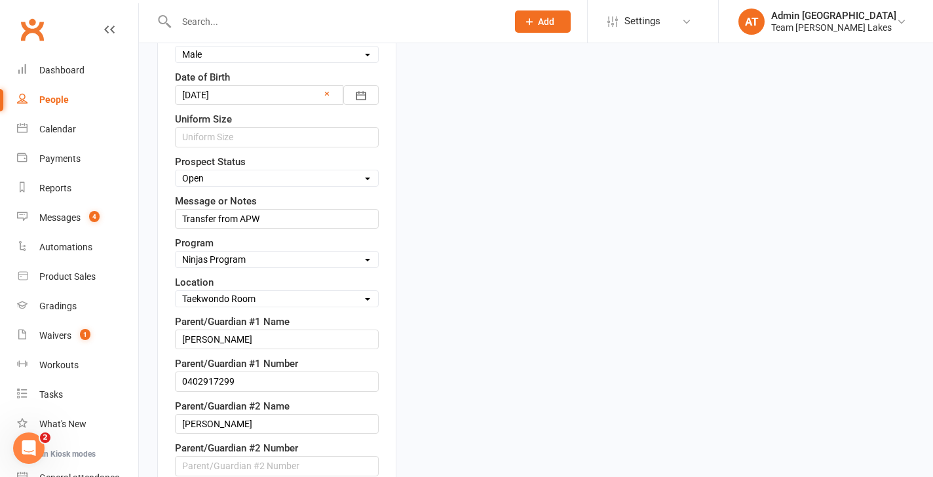
click at [267, 176] on select "Select Open Closed Website Lead Term Follow Up Waiting List Re-Target Funnel 1s…" at bounding box center [277, 178] width 202 height 14
select select "Closed"
click at [176, 171] on select "Select Open Closed Website Lead Term Follow Up Waiting List Re-Target Funnel 1s…" at bounding box center [277, 178] width 202 height 14
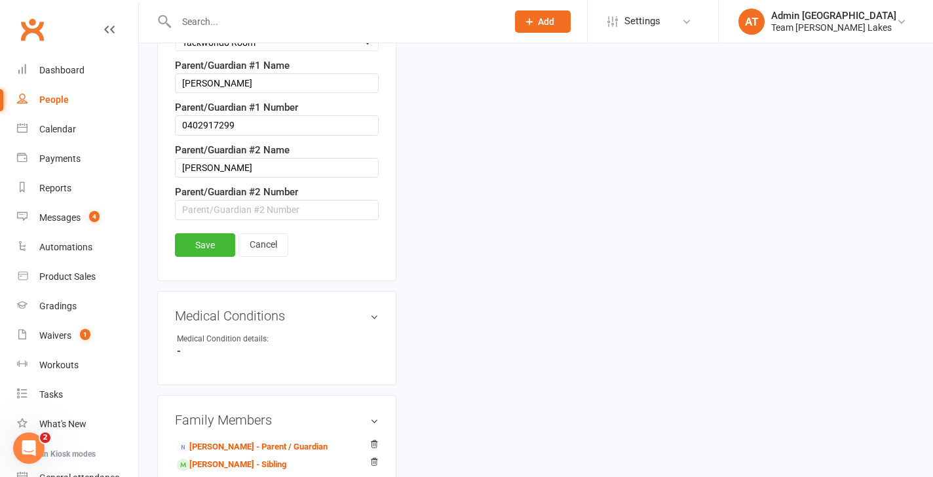
scroll to position [960, 0]
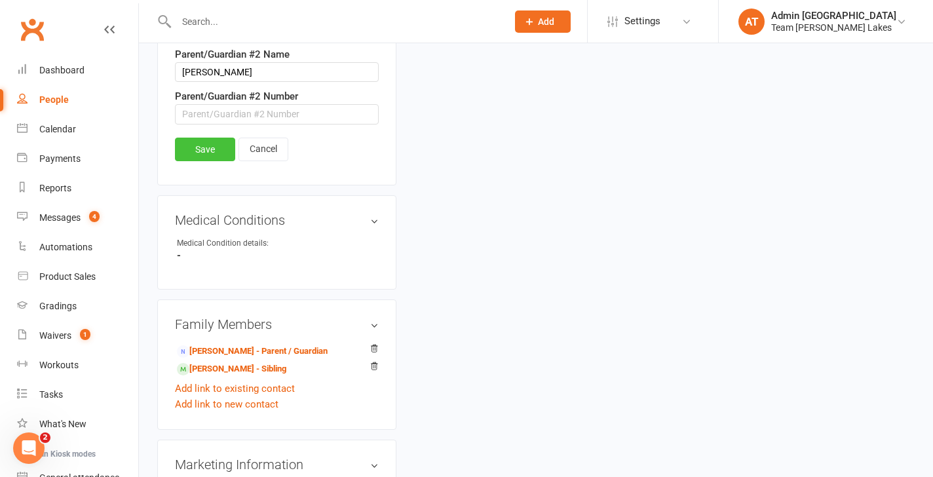
click at [214, 153] on link "Save" at bounding box center [205, 150] width 60 height 24
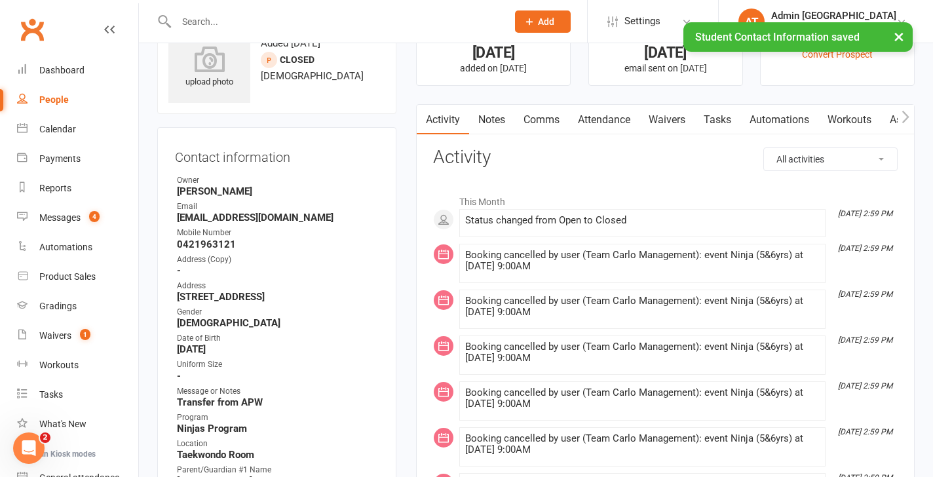
scroll to position [0, 0]
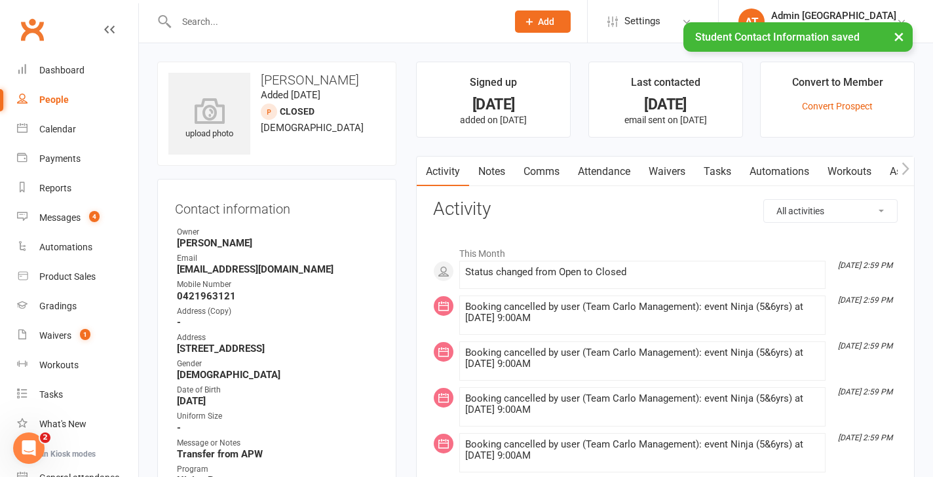
click at [499, 179] on link "Notes" at bounding box center [491, 172] width 45 height 30
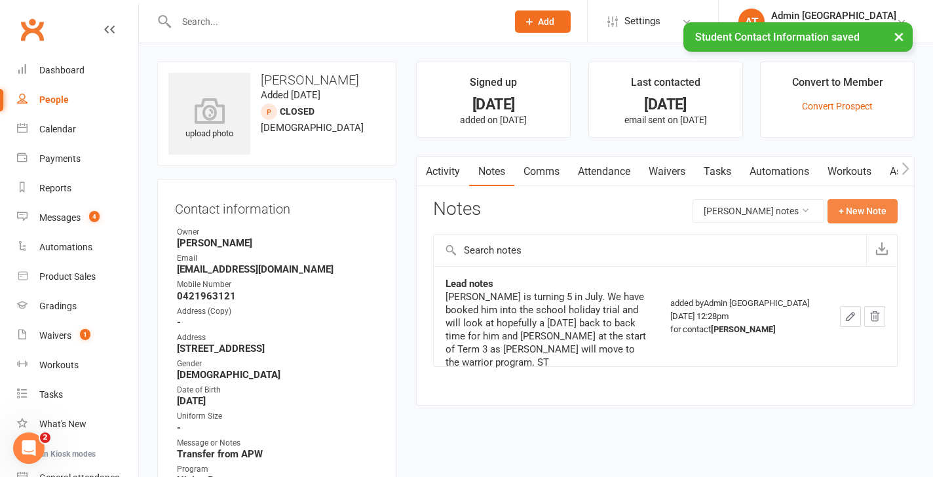
click at [859, 212] on button "+ New Note" at bounding box center [862, 211] width 70 height 24
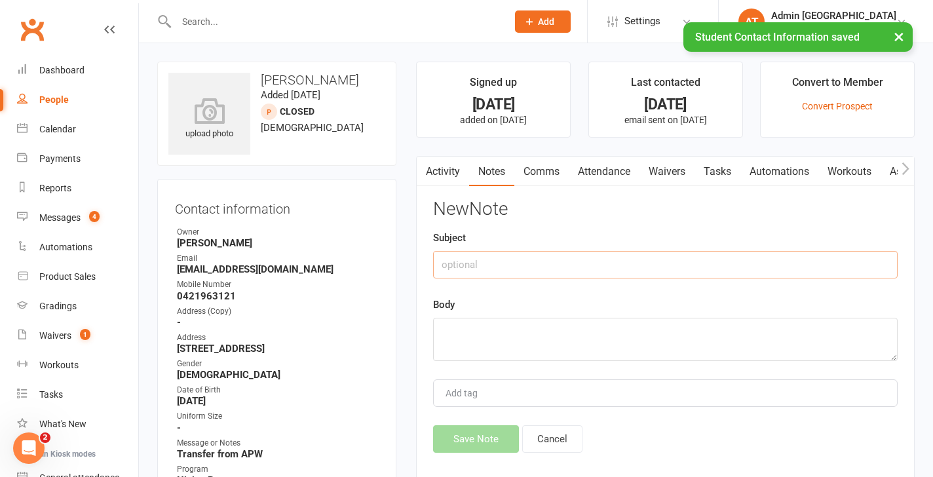
click at [491, 265] on input "text" at bounding box center [665, 265] width 464 height 28
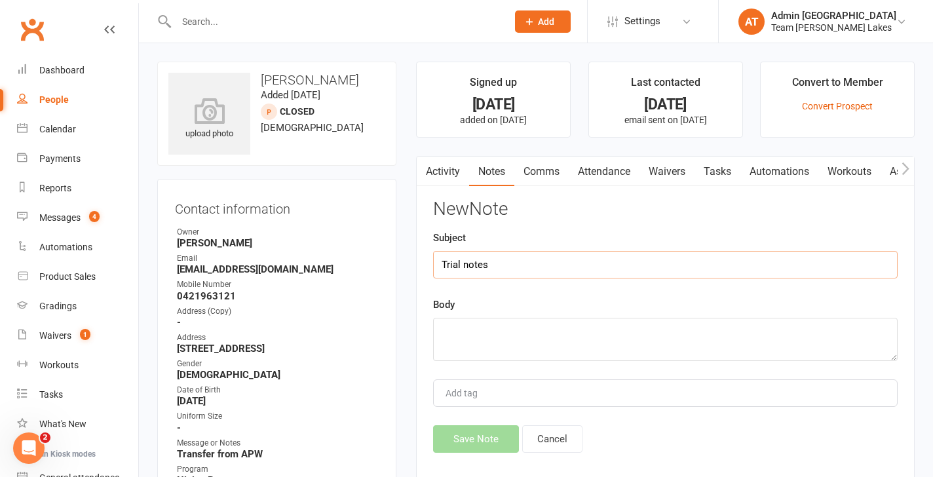
type input "Trial notes"
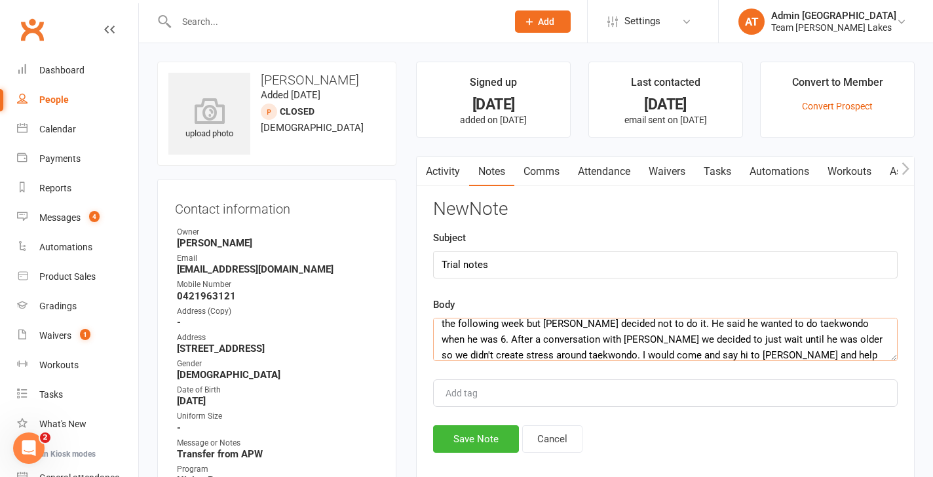
scroll to position [39, 0]
type textarea "Thomas did his trial class but was super hesitant as he did it. We decided to g…"
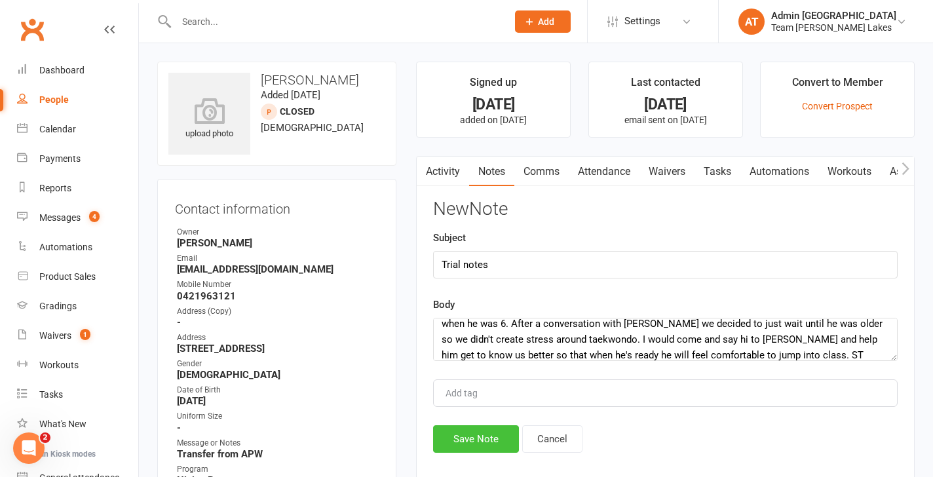
click at [461, 449] on button "Save Note" at bounding box center [476, 439] width 86 height 28
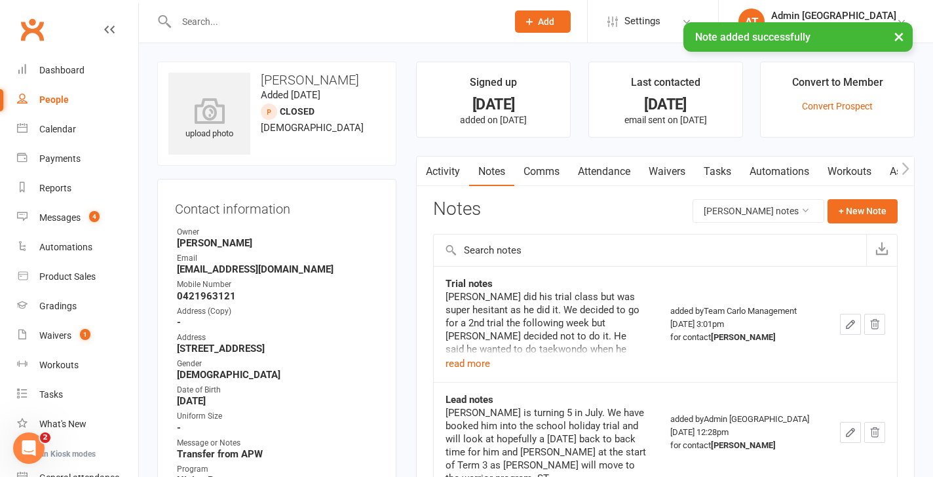
click at [850, 325] on icon "button" at bounding box center [850, 324] width 8 height 8
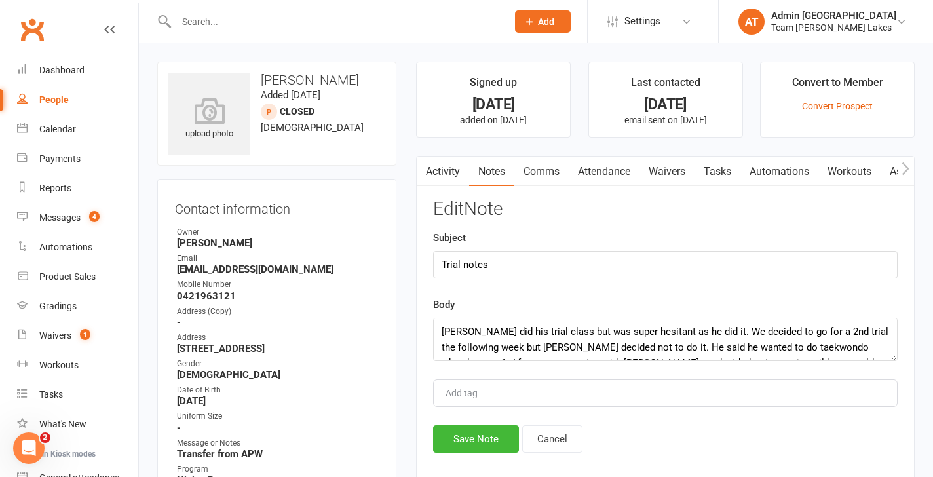
scroll to position [47, 0]
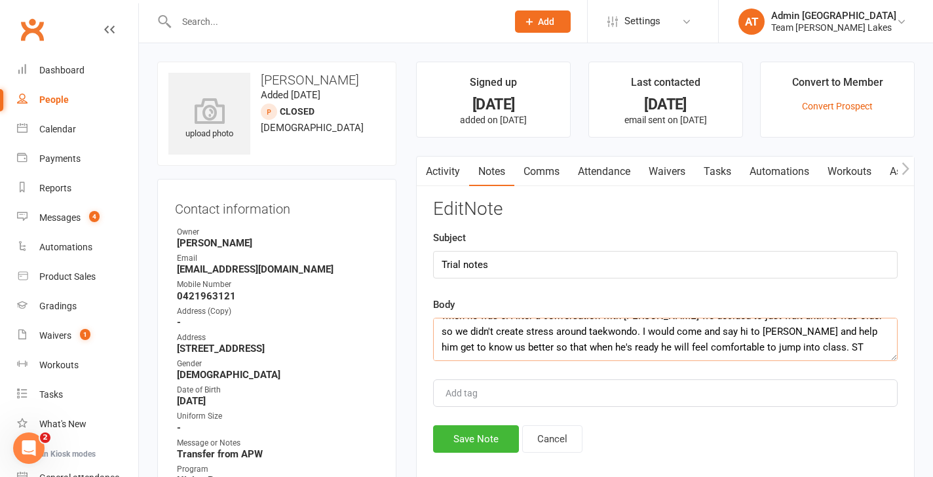
click at [699, 348] on textarea "Thomas did his trial class but was super hesitant as he did it. We decided to g…" at bounding box center [665, 339] width 464 height 43
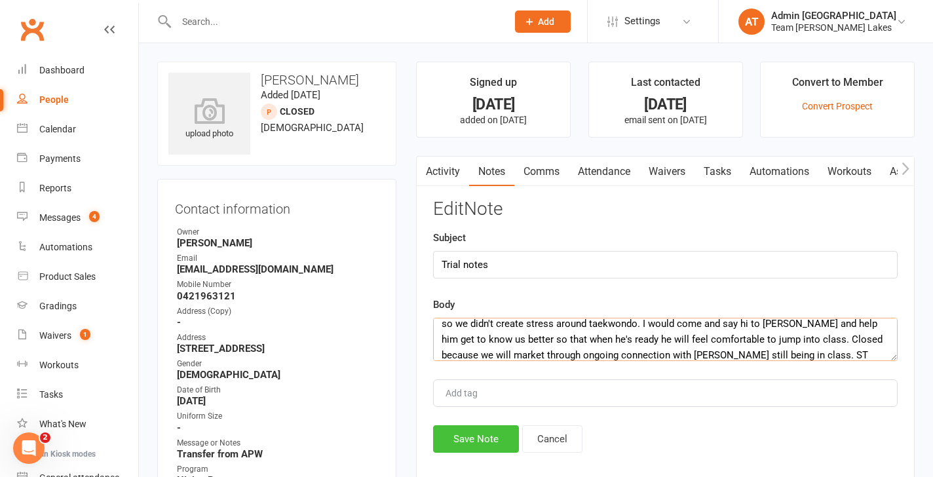
type textarea "Thomas did his trial class but was super hesitant as he did it. We decided to g…"
click at [489, 435] on button "Save Note" at bounding box center [476, 439] width 86 height 28
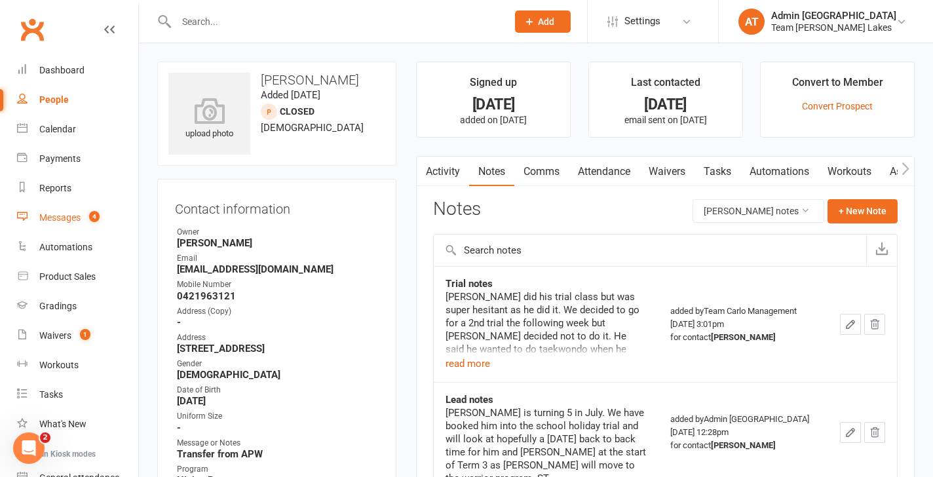
click at [59, 214] on div "Messages" at bounding box center [59, 217] width 41 height 10
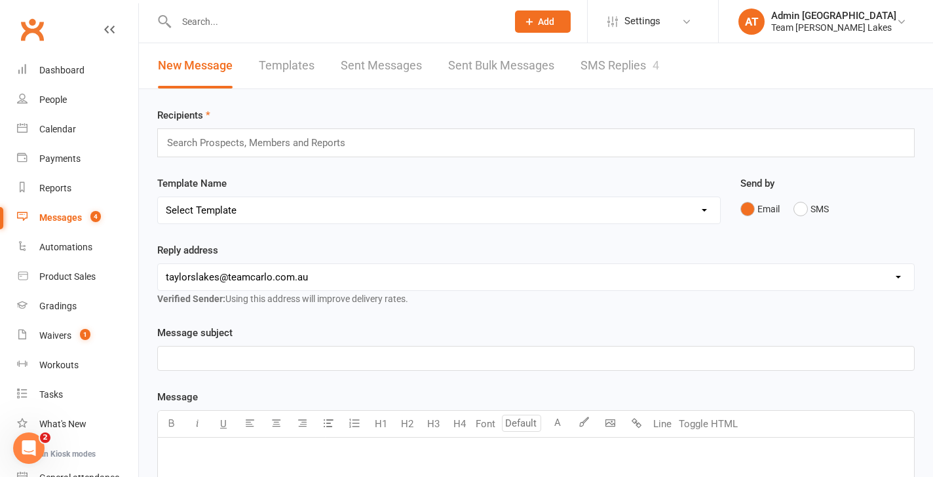
click at [640, 66] on link "SMS Replies 4" at bounding box center [619, 65] width 79 height 45
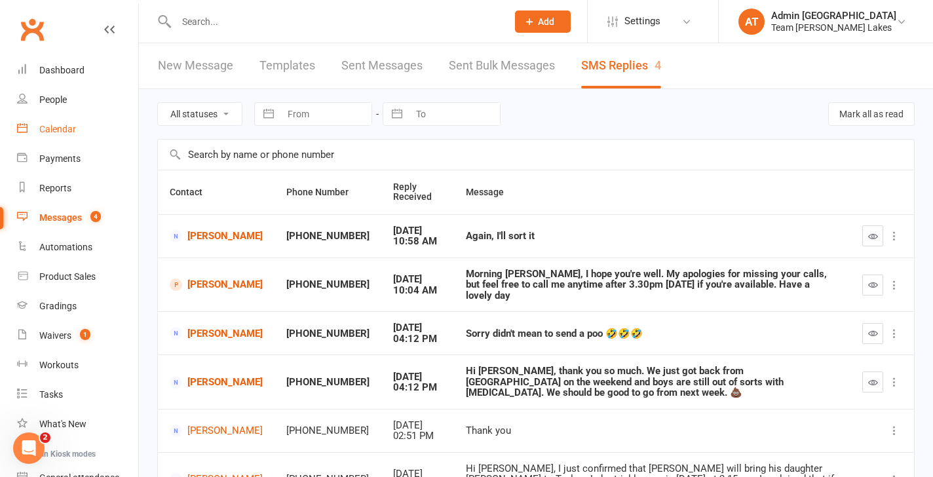
click at [58, 128] on div "Calendar" at bounding box center [57, 129] width 37 height 10
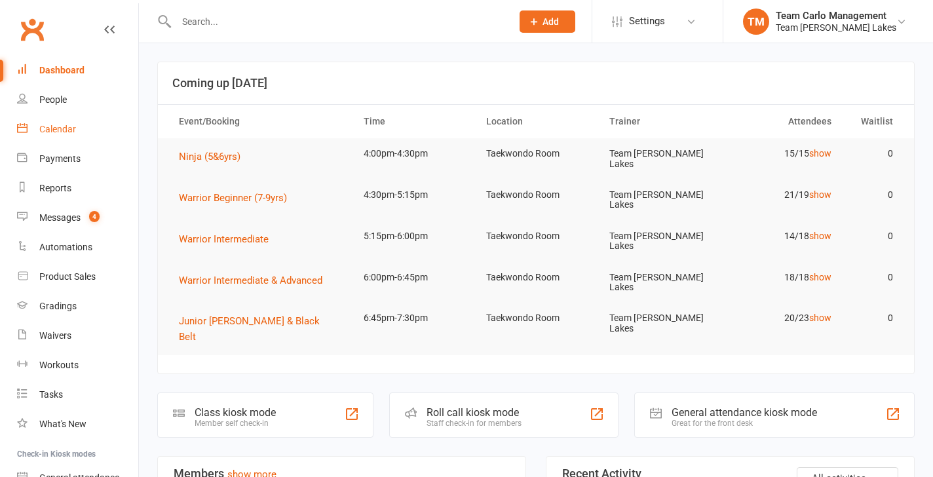
click at [60, 132] on div "Calendar" at bounding box center [57, 129] width 37 height 10
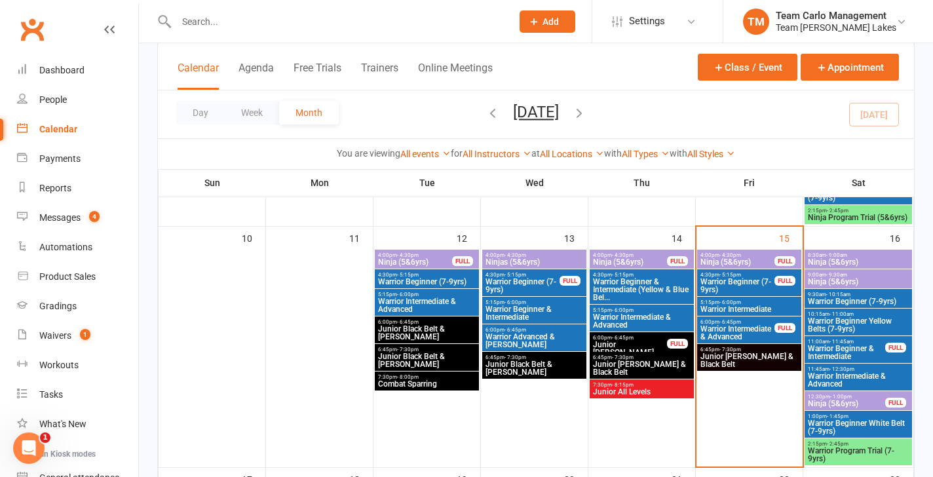
scroll to position [552, 0]
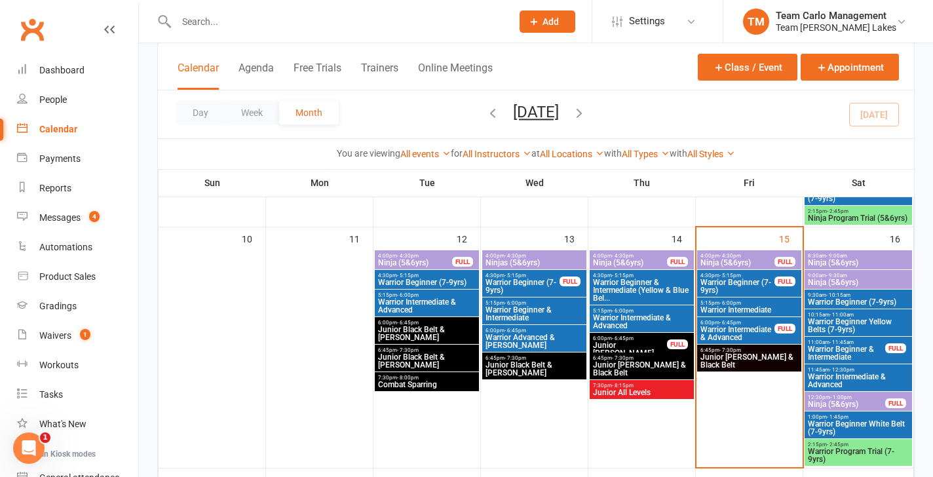
click at [840, 257] on span "- 9:00am" at bounding box center [836, 256] width 21 height 6
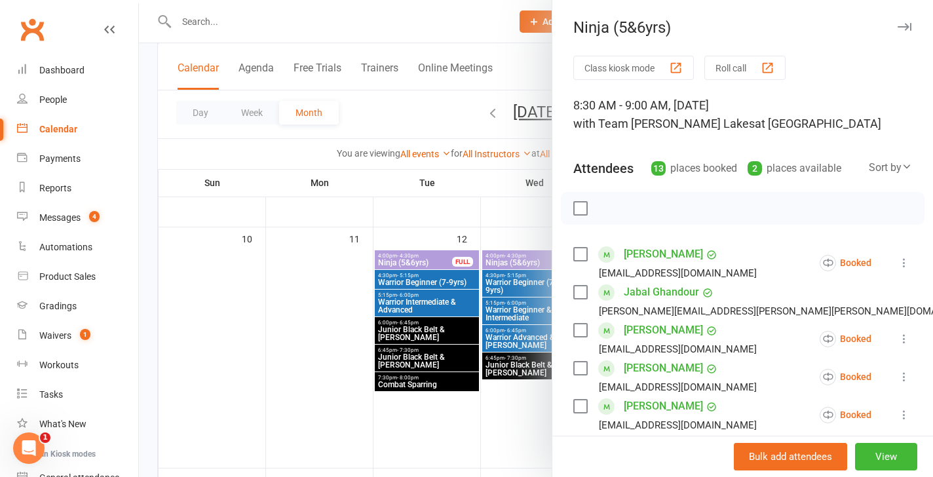
click at [485, 293] on div at bounding box center [536, 238] width 794 height 477
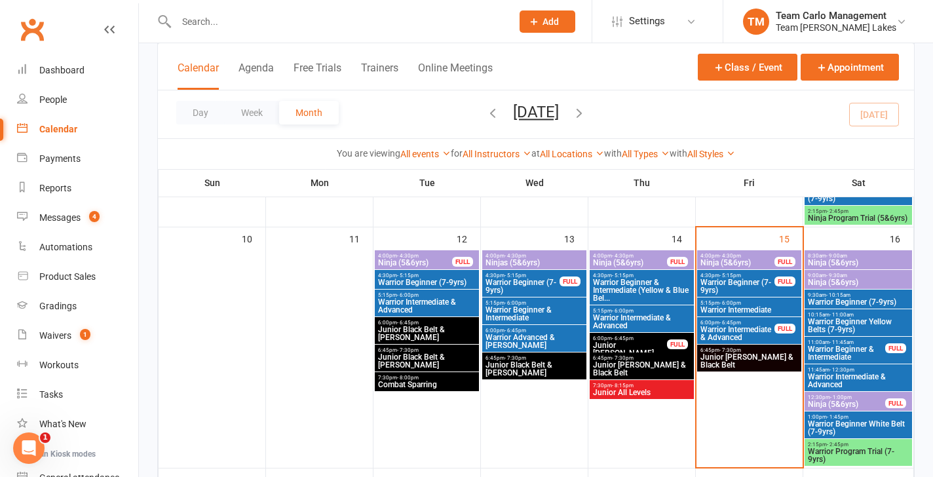
click at [849, 283] on span "Ninja (5&6yrs)" at bounding box center [858, 282] width 102 height 8
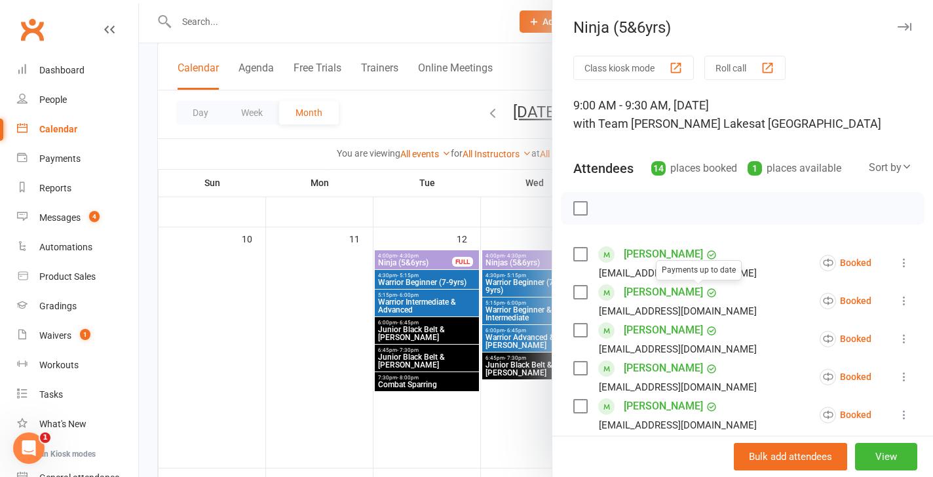
click at [523, 279] on div at bounding box center [536, 238] width 794 height 477
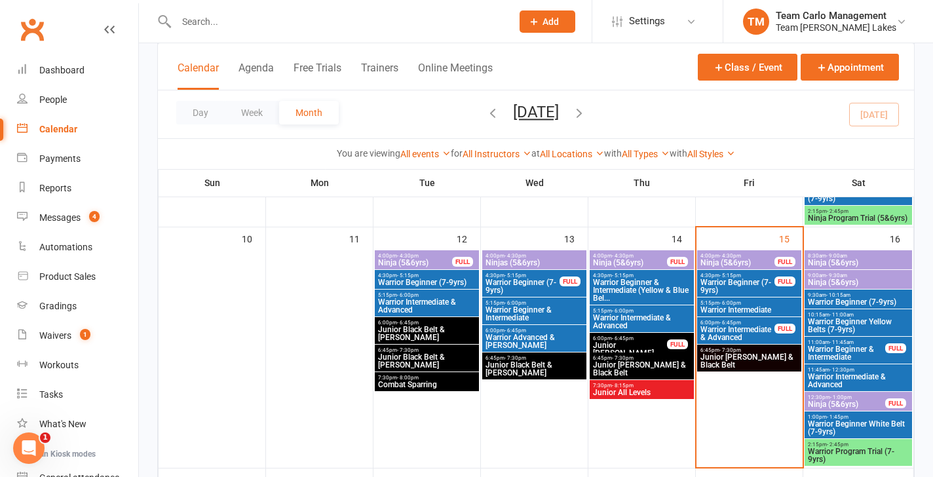
click at [733, 259] on span "Ninja (5&6yrs)" at bounding box center [737, 263] width 75 height 8
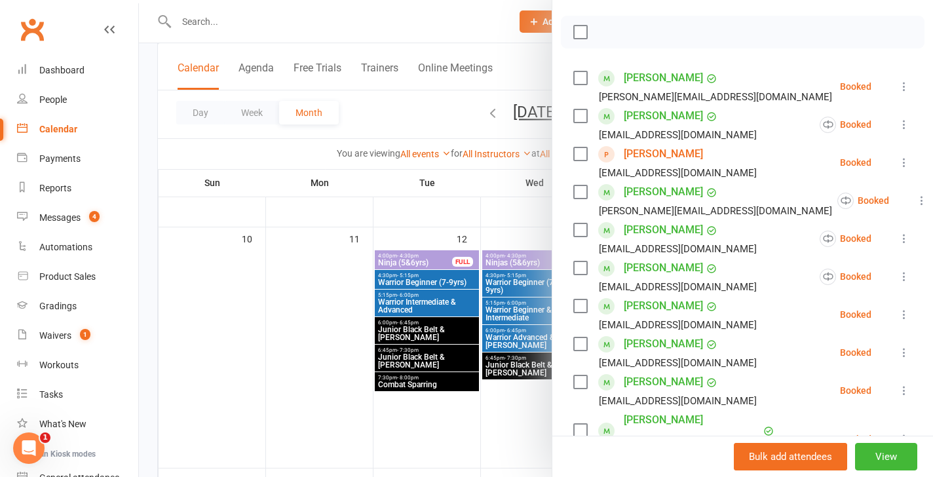
scroll to position [177, 0]
click at [903, 278] on icon at bounding box center [903, 275] width 13 height 13
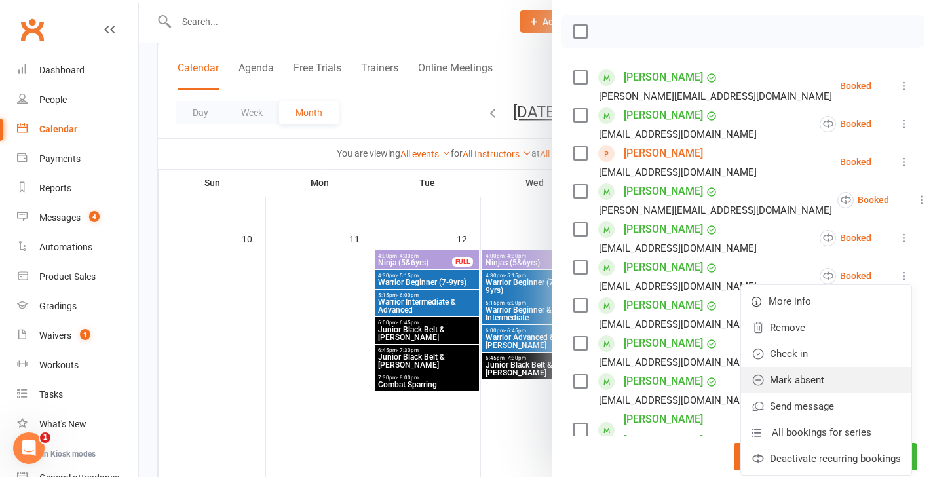
click at [839, 380] on link "Mark absent" at bounding box center [826, 380] width 170 height 26
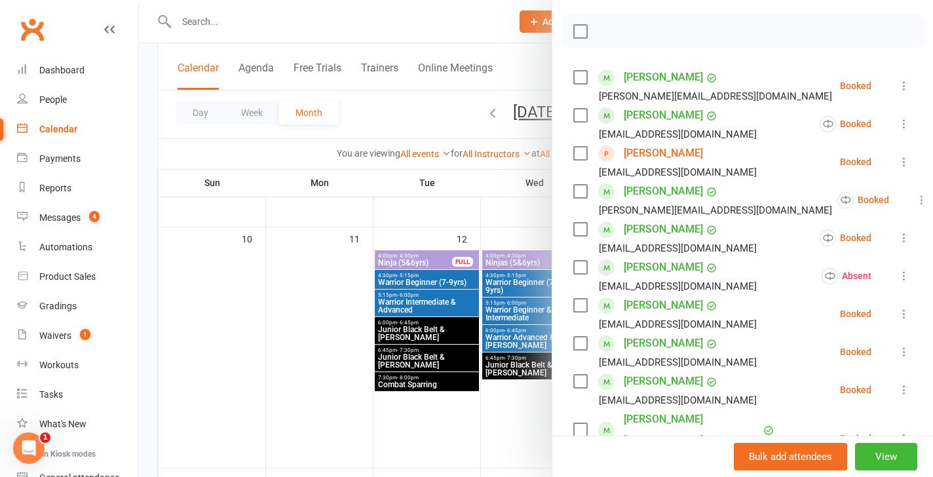
click at [444, 369] on div at bounding box center [536, 238] width 794 height 477
